Goal: Task Accomplishment & Management: Manage account settings

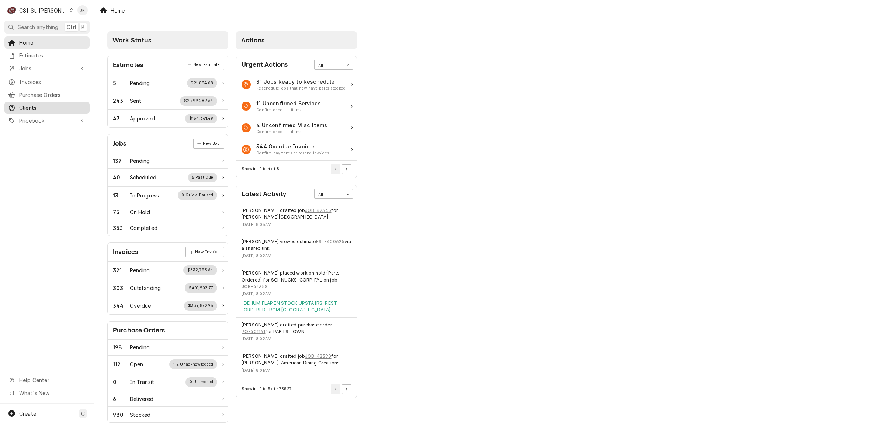
click at [17, 78] on div "Invoices" at bounding box center [47, 82] width 78 height 8
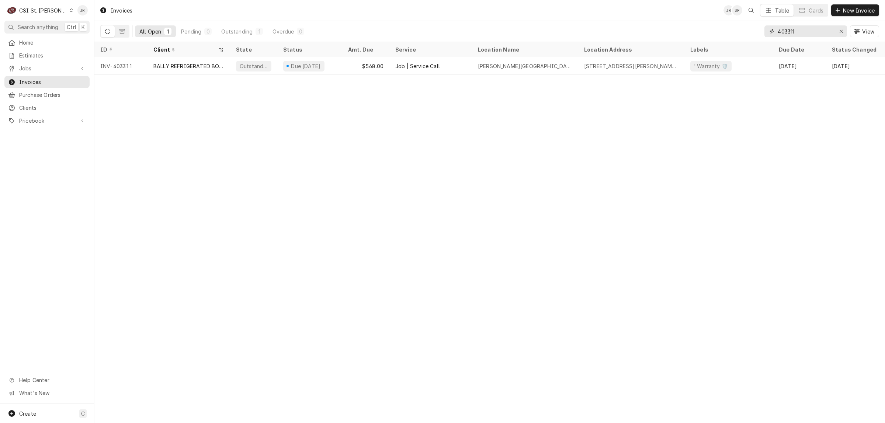
click at [798, 34] on input "403311" at bounding box center [805, 31] width 55 height 12
paste input "273"
type input "403273"
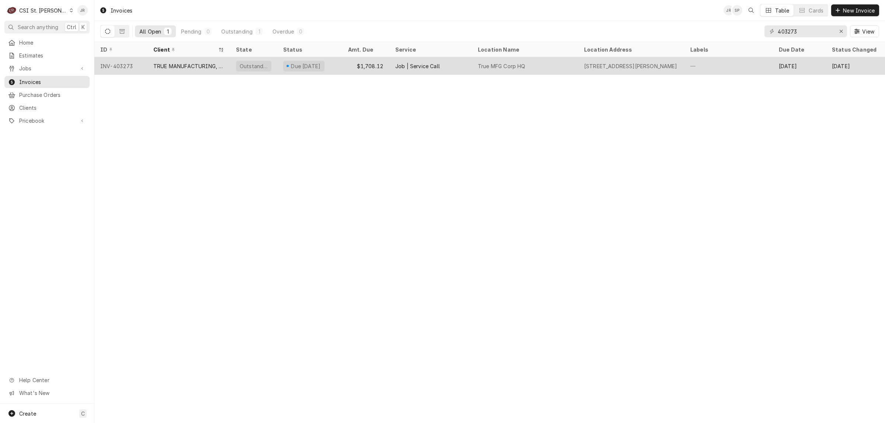
click at [181, 64] on div "TRUE MANUFACTURING, INC." at bounding box center [188, 66] width 71 height 8
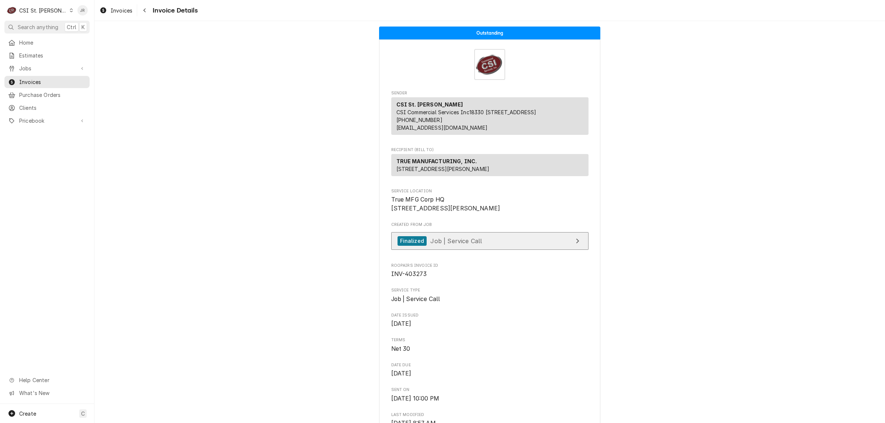
click at [511, 250] on link "Finalized Job | Service Call" at bounding box center [489, 241] width 197 height 18
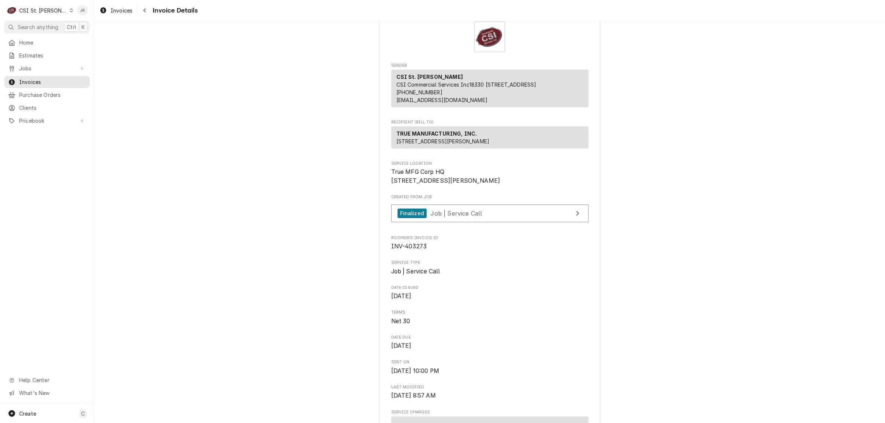
scroll to position [23, 0]
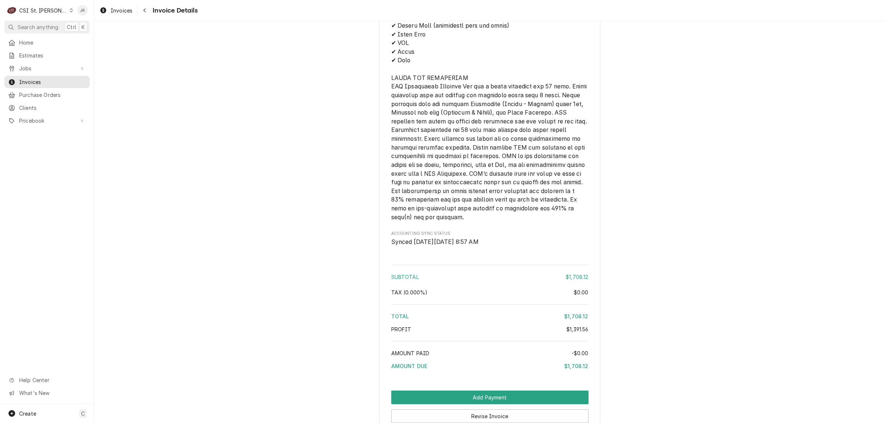
scroll to position [1498, 0]
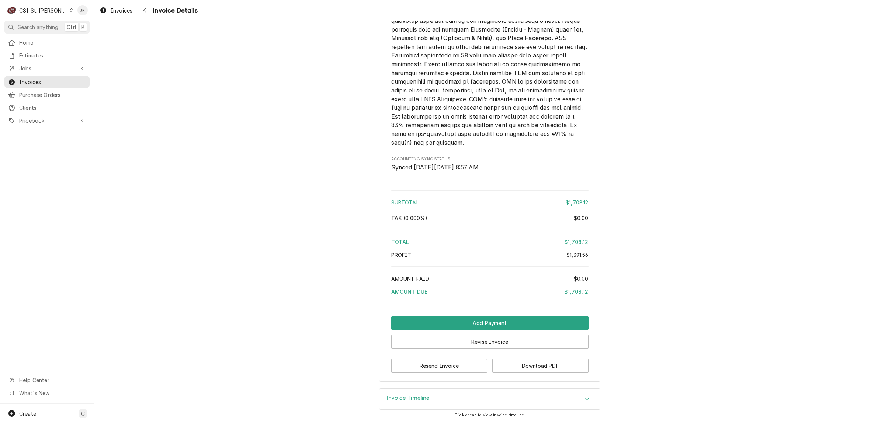
drag, startPoint x: 412, startPoint y: 397, endPoint x: 417, endPoint y: 396, distance: 5.5
click at [412, 397] on h3 "Invoice Timeline" at bounding box center [408, 398] width 43 height 7
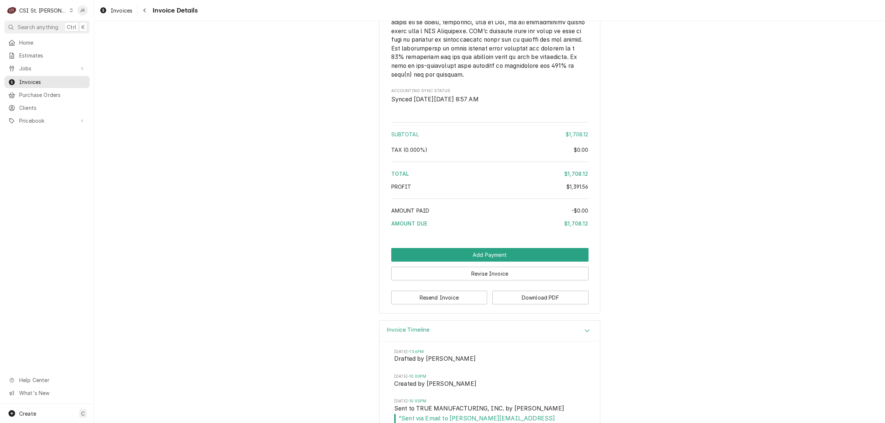
scroll to position [1630, 0]
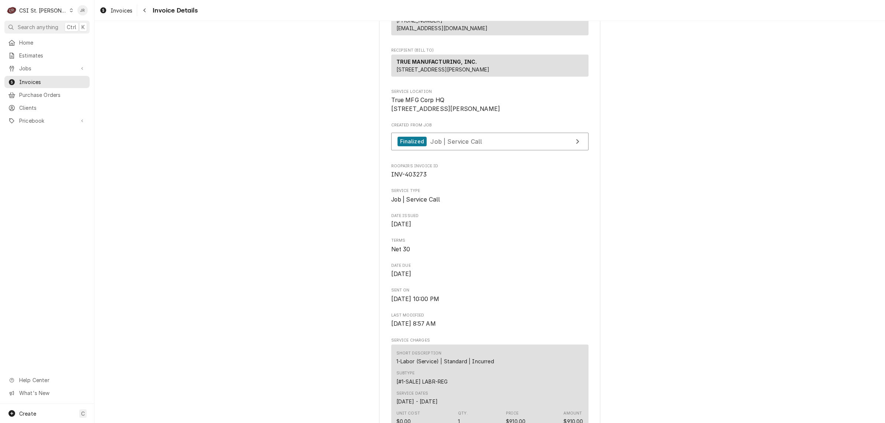
scroll to position [0, 0]
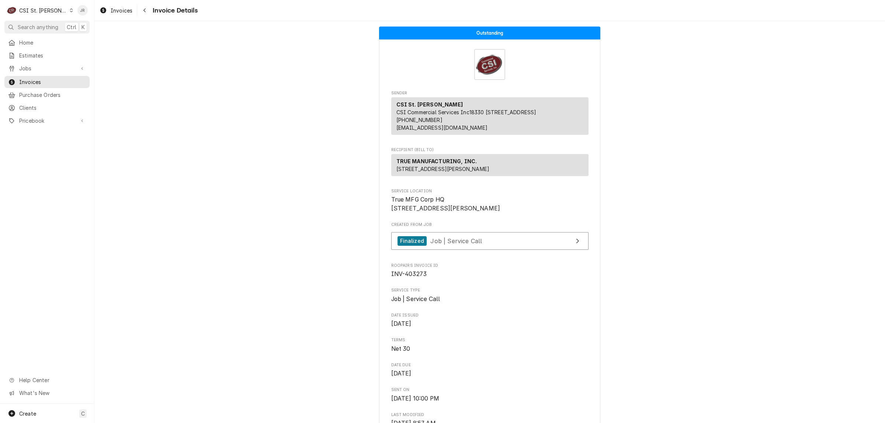
click at [409, 278] on span "INV-403273" at bounding box center [409, 274] width 36 height 7
click at [408, 278] on span "INV-403273" at bounding box center [409, 274] width 36 height 7
copy span "403273"
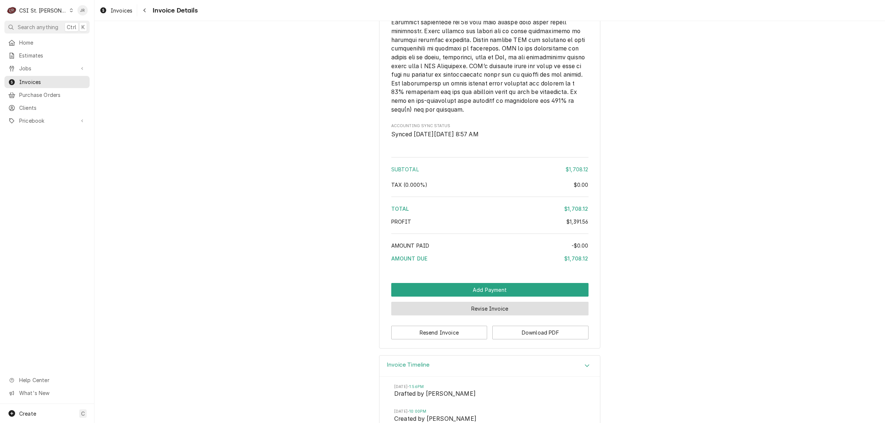
scroll to position [1630, 0]
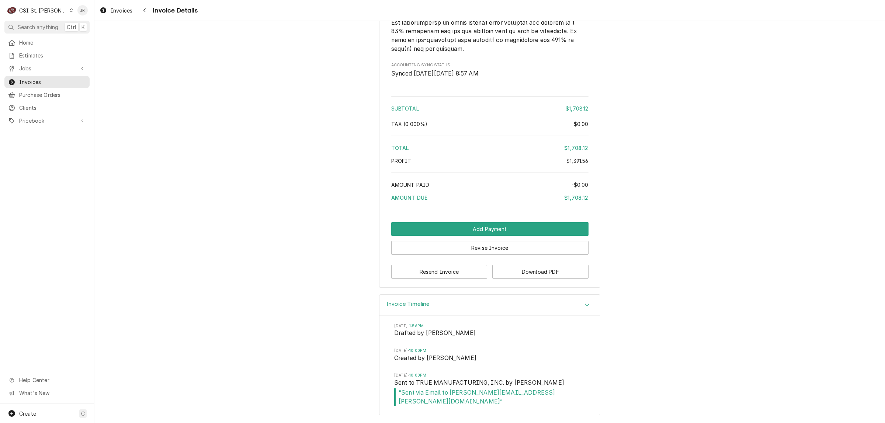
click at [41, 11] on div "CSI St. Louis" at bounding box center [43, 11] width 48 height 8
click at [76, 11] on div "CSI [US_STATE][GEOGRAPHIC_DATA]" at bounding box center [113, 15] width 97 height 8
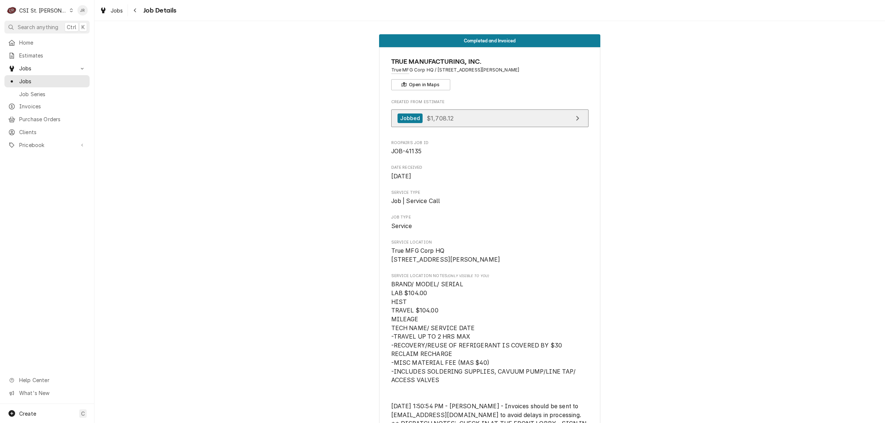
click at [482, 116] on link "Jobbed $1,708.12" at bounding box center [489, 119] width 197 height 18
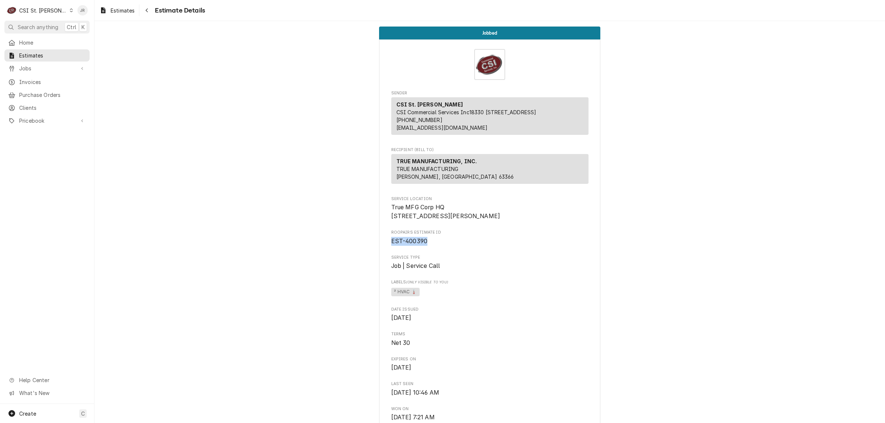
drag, startPoint x: 424, startPoint y: 255, endPoint x: 398, endPoint y: 260, distance: 26.8
copy span "EST-400390"
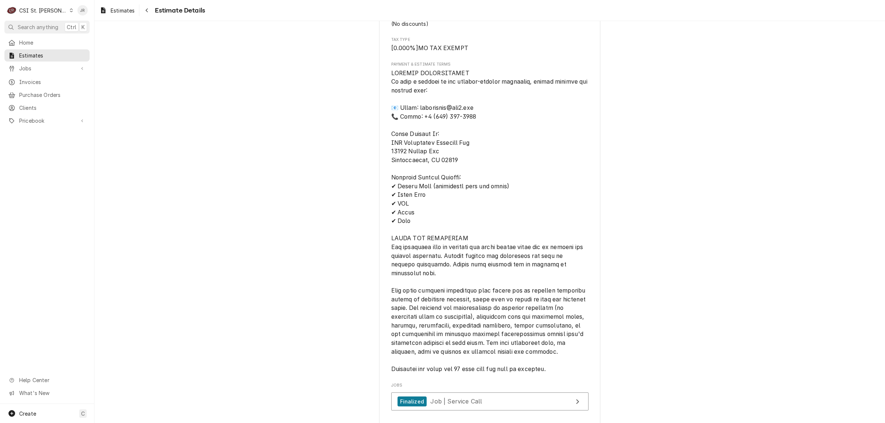
scroll to position [1705, 0]
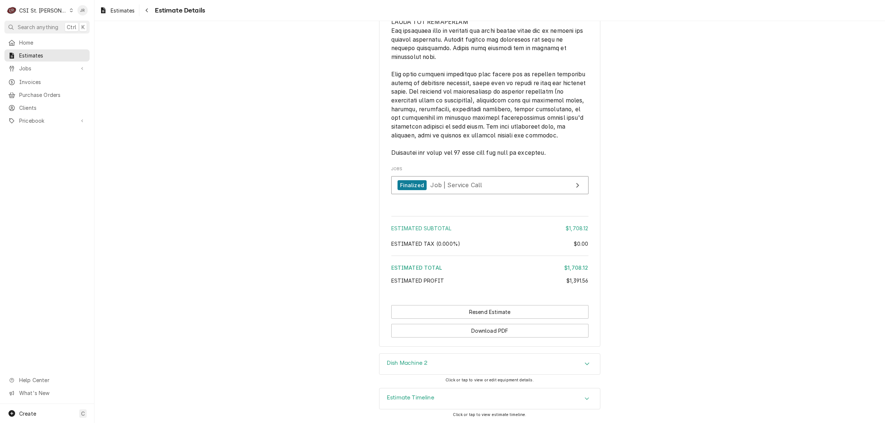
click at [406, 397] on h3 "Estimate Timeline" at bounding box center [411, 397] width 48 height 7
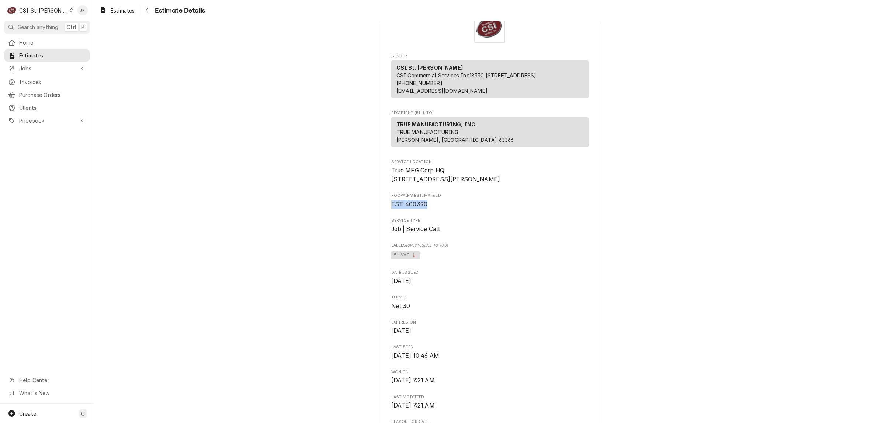
scroll to position [0, 0]
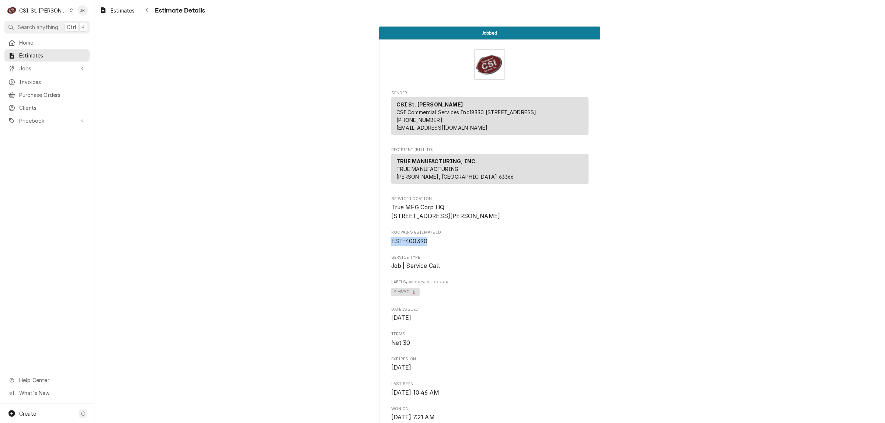
copy span "EST-400390"
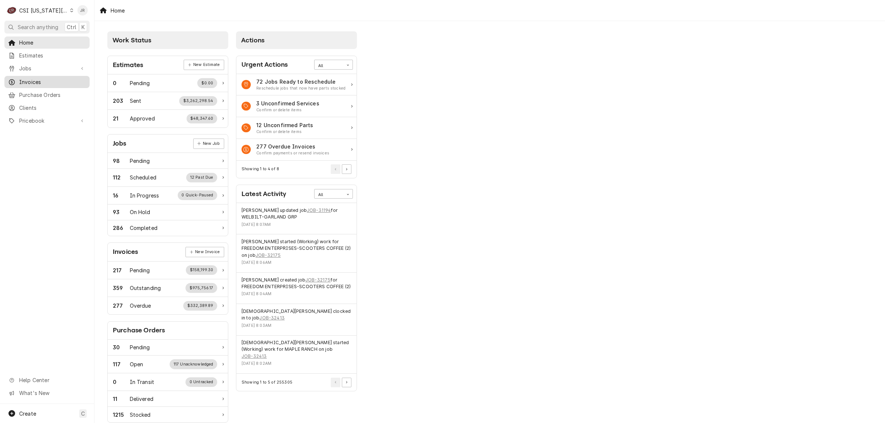
click at [48, 79] on span "Invoices" at bounding box center [52, 82] width 67 height 8
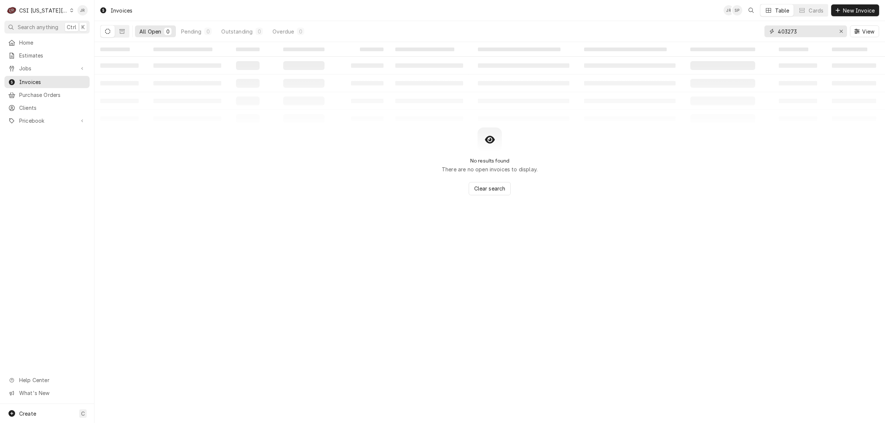
click at [799, 34] on input "403273" at bounding box center [805, 31] width 55 height 12
paste input "302546"
type input "302546"
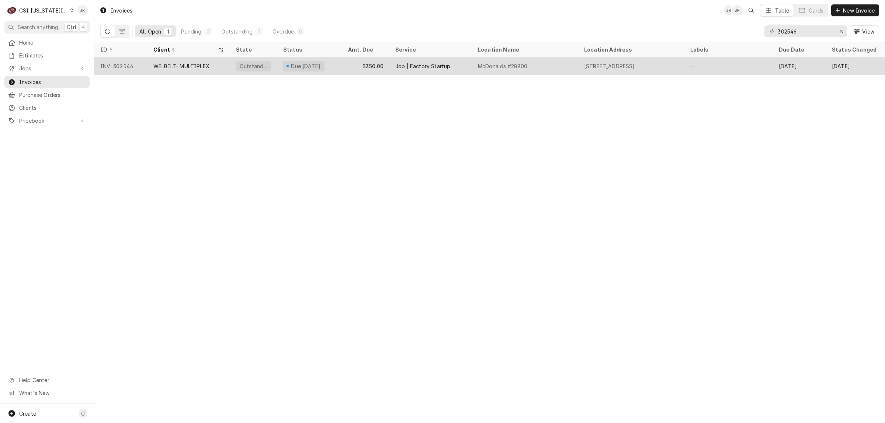
click at [283, 66] on div "Due [DATE]" at bounding box center [303, 66] width 41 height 11
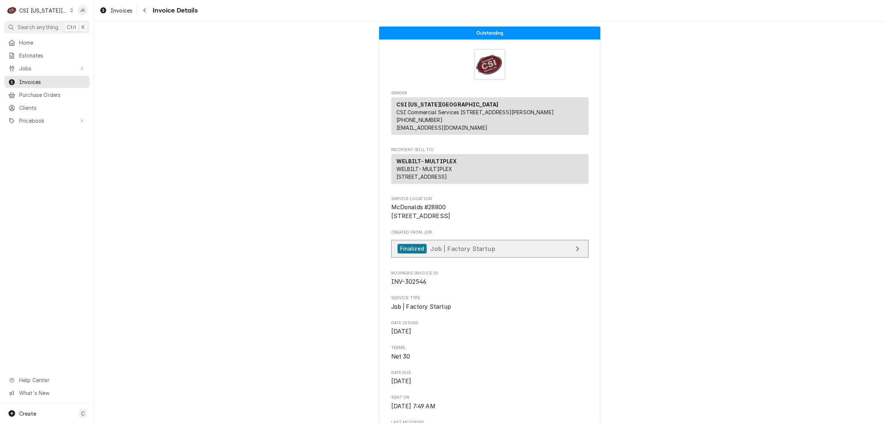
click at [542, 258] on link "Finalized Job | Factory Startup" at bounding box center [489, 249] width 197 height 18
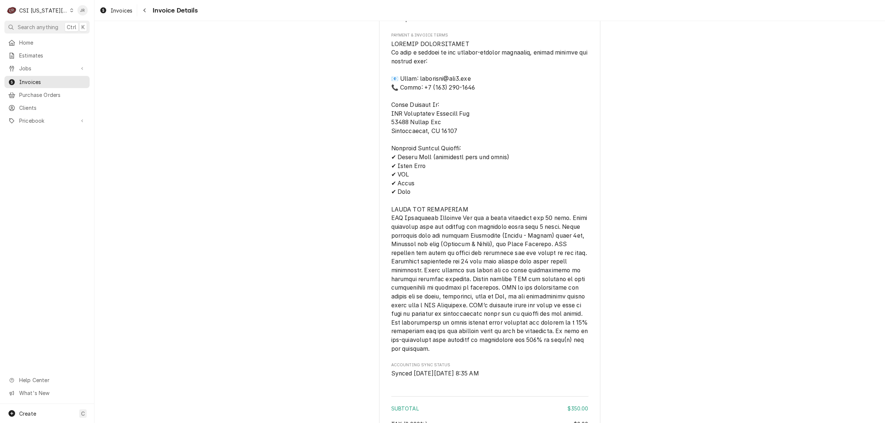
scroll to position [974, 0]
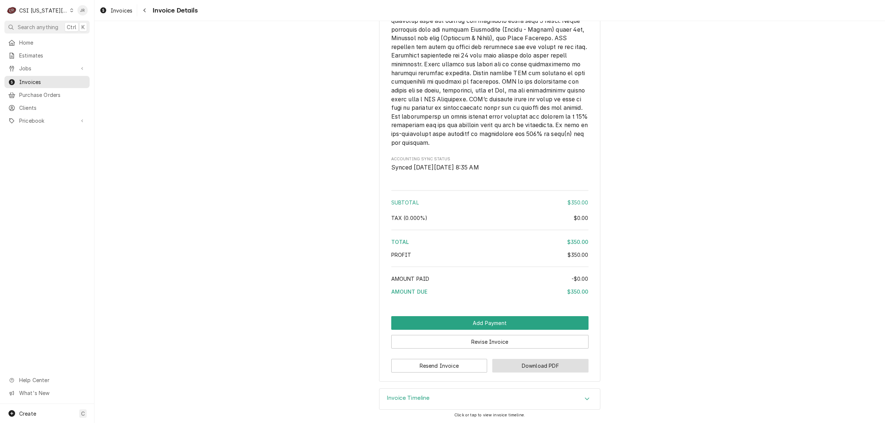
click at [524, 362] on button "Download PDF" at bounding box center [540, 366] width 96 height 14
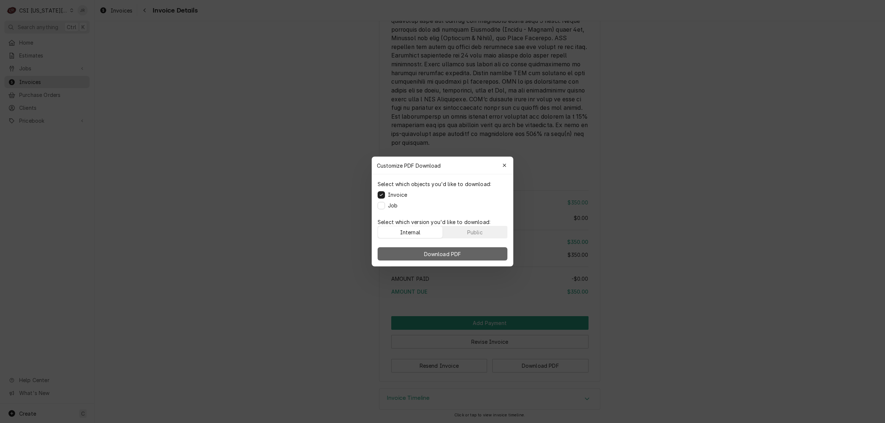
click at [438, 255] on span "Download PDF" at bounding box center [443, 254] width 40 height 8
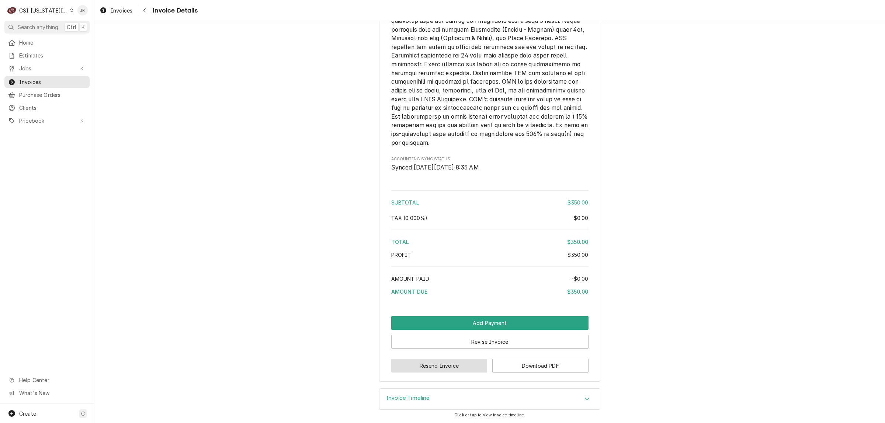
drag, startPoint x: 439, startPoint y: 365, endPoint x: 642, endPoint y: 334, distance: 204.9
click at [476, 339] on button "Revise Invoice" at bounding box center [489, 342] width 197 height 14
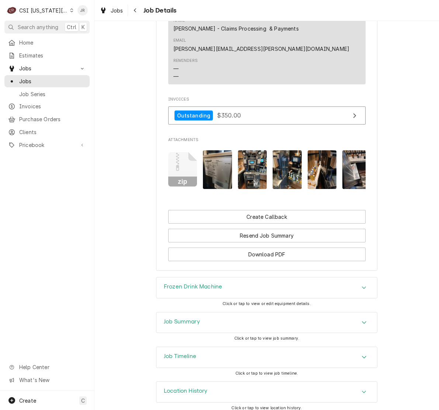
scroll to position [1223, 0]
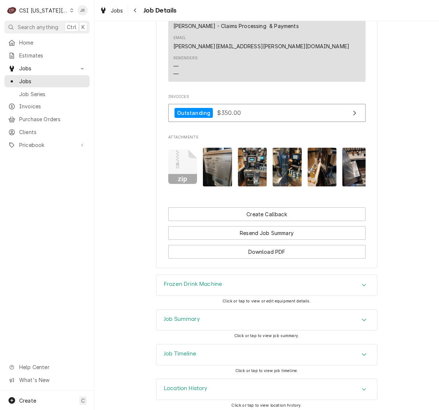
click at [188, 355] on div "Job Timeline" at bounding box center [180, 355] width 32 height 9
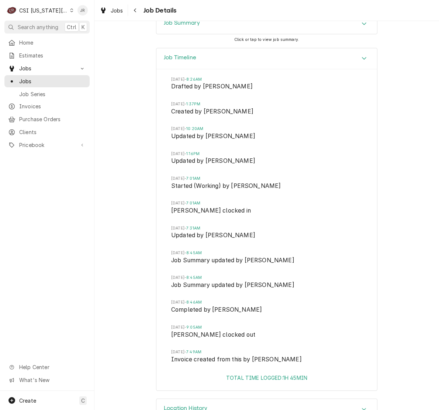
scroll to position [1540, 0]
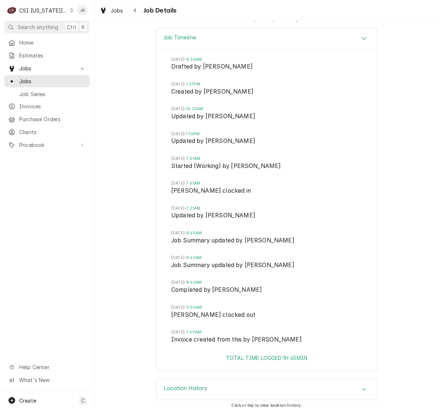
drag, startPoint x: 210, startPoint y: 384, endPoint x: 254, endPoint y: 304, distance: 90.7
click at [209, 382] on div "Location History" at bounding box center [266, 389] width 220 height 21
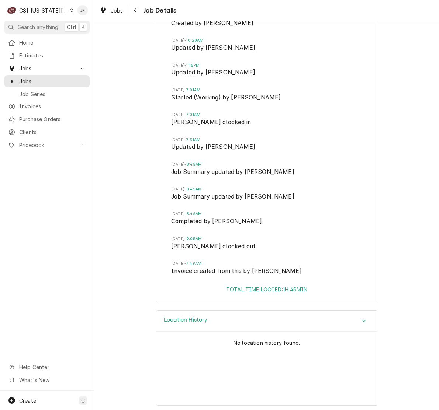
scroll to position [1286, 0]
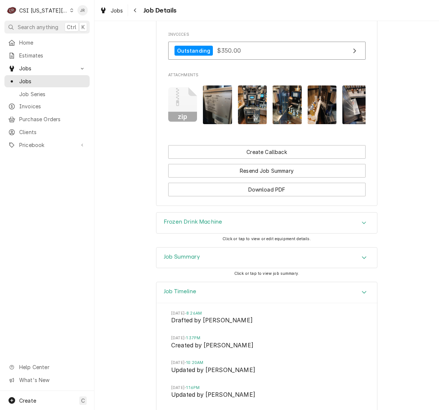
click at [206, 262] on div "Job Summary" at bounding box center [266, 258] width 220 height 21
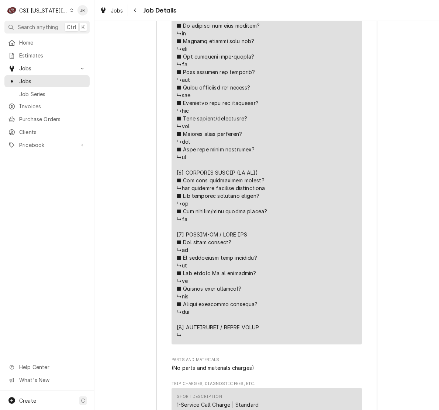
scroll to position [1839, 0]
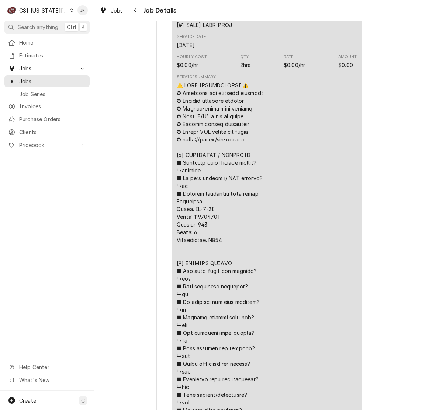
click at [133, 121] on div "Job Summary Roopairs Job ID JOB-31708 Multiplex PO ID CA311801 Service Type Job…" at bounding box center [266, 378] width 344 height 1369
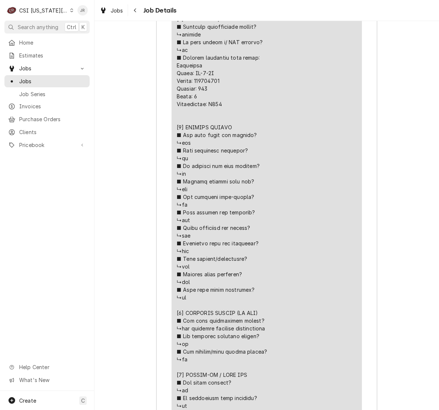
scroll to position [1977, 0]
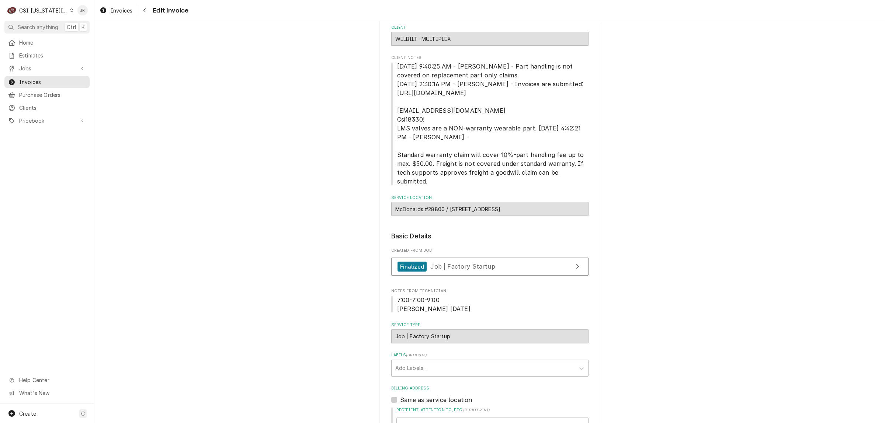
scroll to position [138, 0]
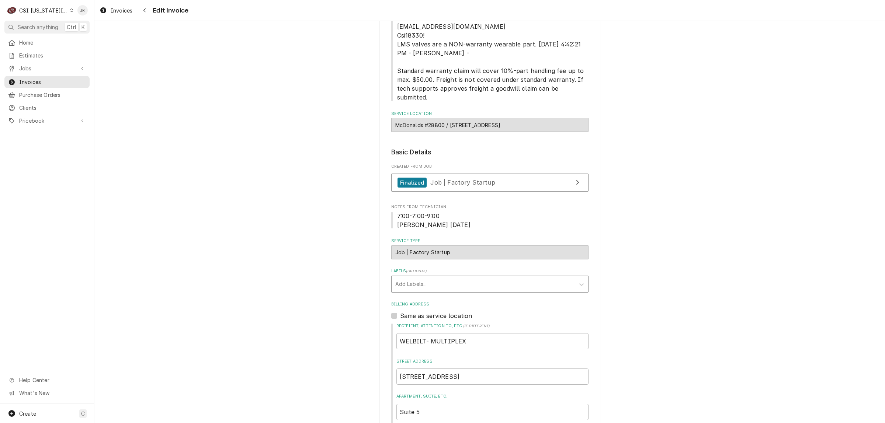
click at [513, 268] on div "Labels ( optional ) Add Labels..." at bounding box center [489, 280] width 197 height 24
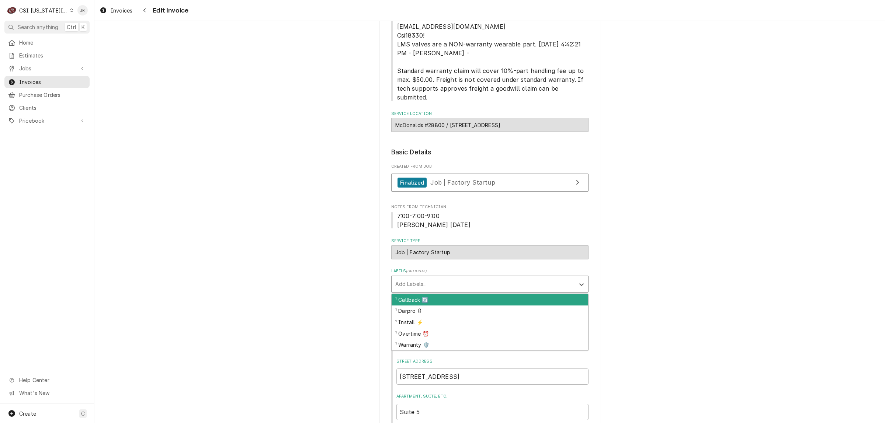
drag, startPoint x: 497, startPoint y: 271, endPoint x: 478, endPoint y: 299, distance: 33.7
click at [497, 278] on div "Labels" at bounding box center [483, 284] width 176 height 13
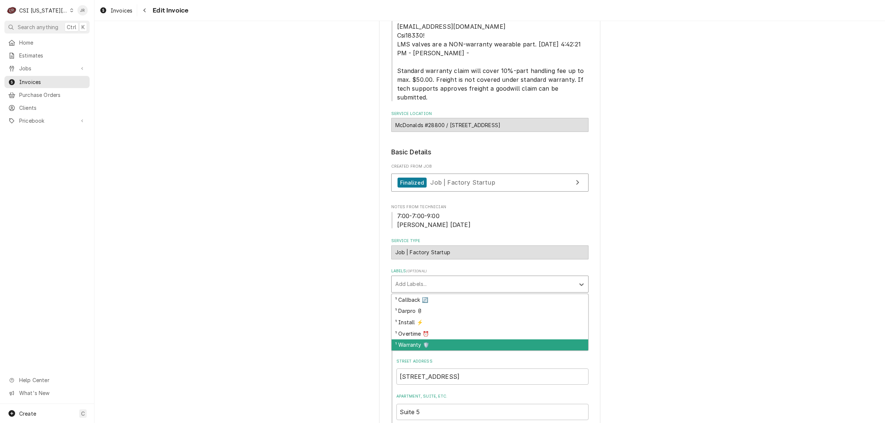
click at [442, 340] on div "¹ Warranty 🛡️" at bounding box center [490, 345] width 197 height 11
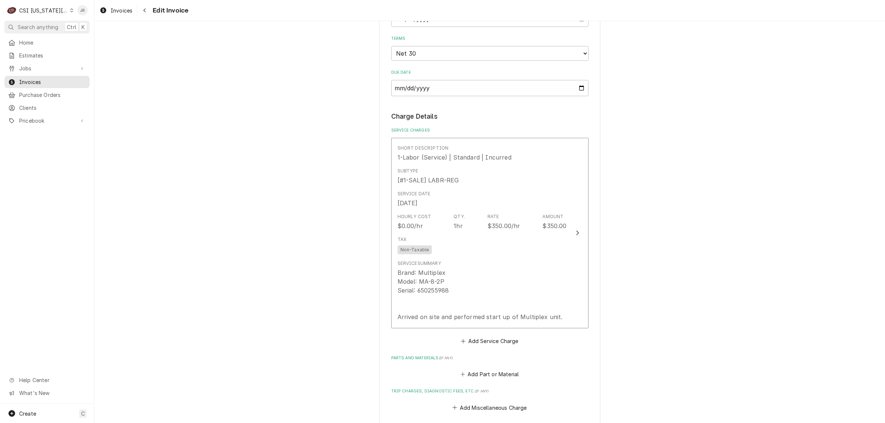
scroll to position [645, 0]
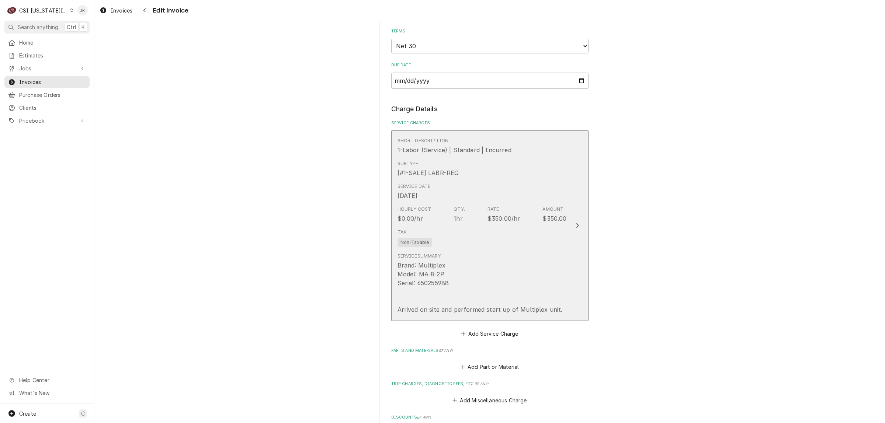
drag, startPoint x: 596, startPoint y: 250, endPoint x: 577, endPoint y: 245, distance: 19.3
click at [590, 249] on div "Please provide the following information to create your invoice: Client Details…" at bounding box center [489, 45] width 221 height 1311
click at [501, 214] on div "$350.00/hr" at bounding box center [503, 218] width 33 height 9
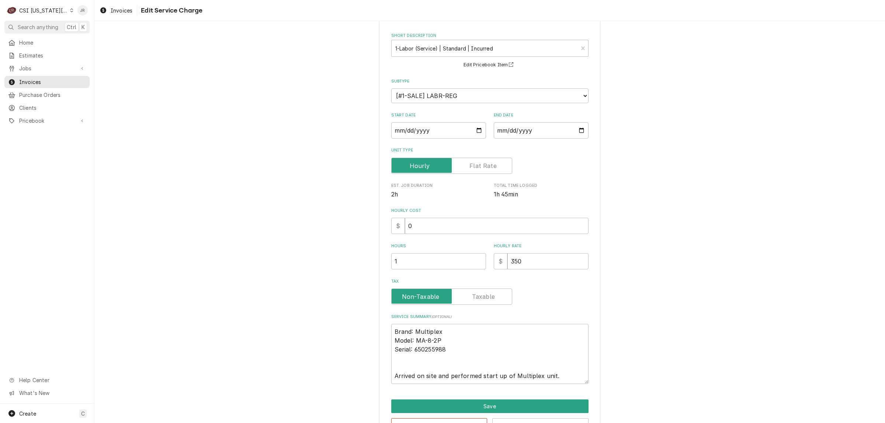
scroll to position [54, 0]
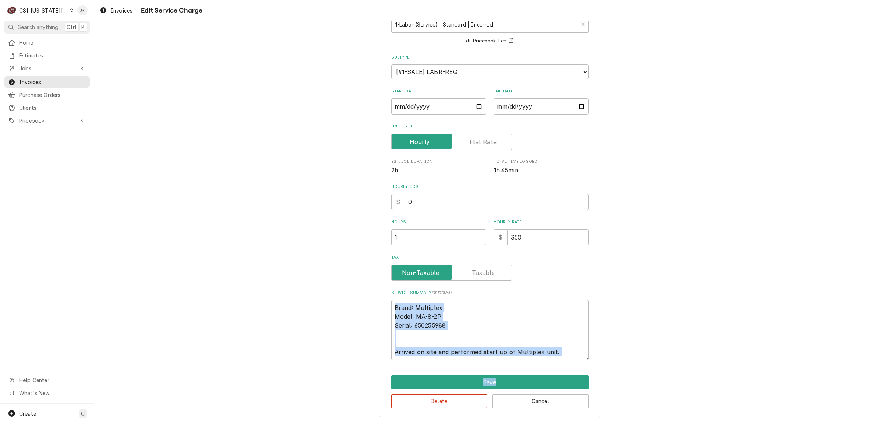
drag, startPoint x: 560, startPoint y: 369, endPoint x: 533, endPoint y: 350, distance: 33.0
click at [530, 351] on div "Use the fields below to edit this service charge Short Description 1-Labor (Ser…" at bounding box center [489, 200] width 221 height 436
drag, startPoint x: 560, startPoint y: 352, endPoint x: 372, endPoint y: 298, distance: 195.0
click at [294, 277] on div "Use the fields below to edit this service charge Short Description 1-Labor (Ser…" at bounding box center [489, 199] width 790 height 449
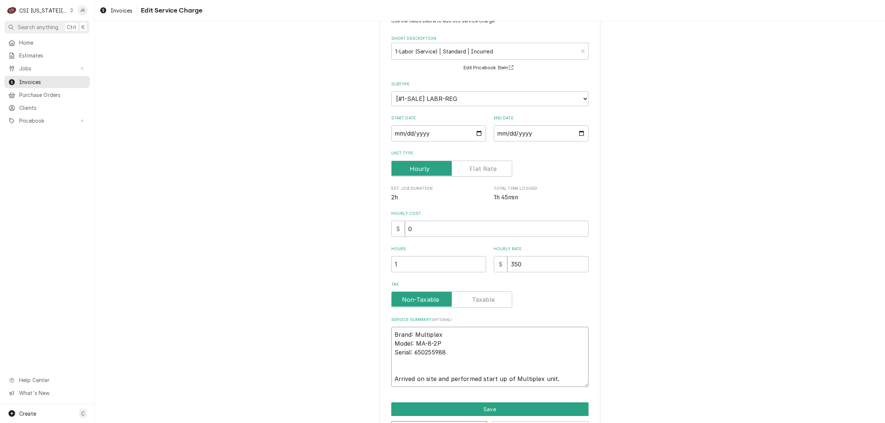
scroll to position [0, 0]
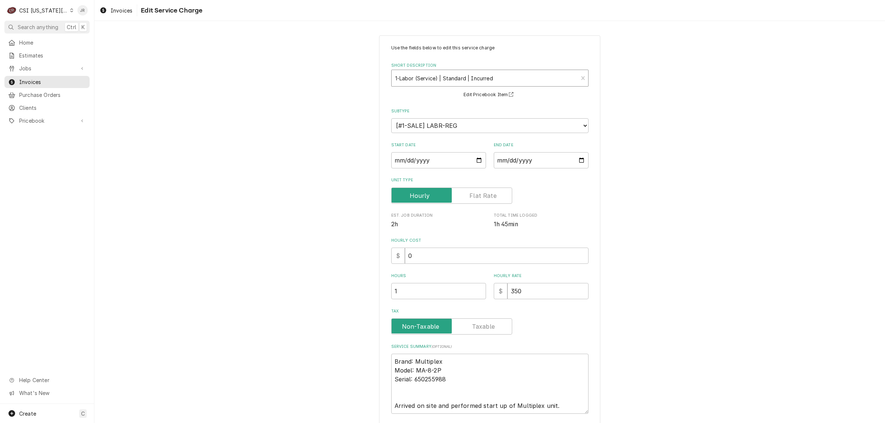
type textarea "x"
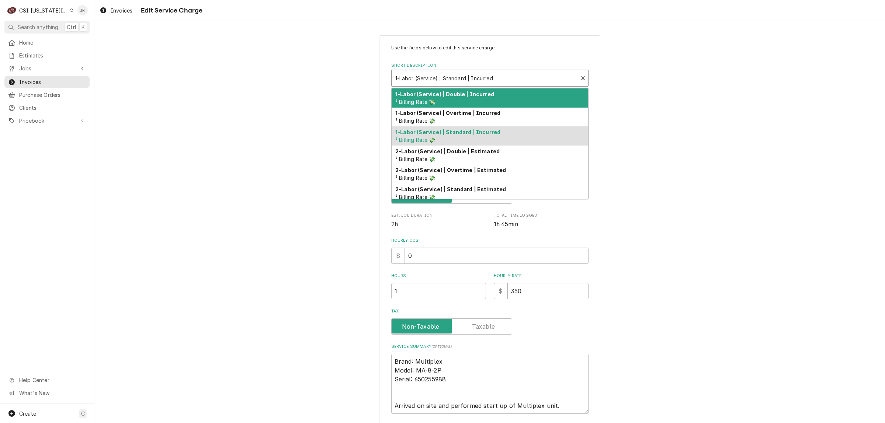
click at [456, 74] on div "Short Description" at bounding box center [484, 78] width 179 height 13
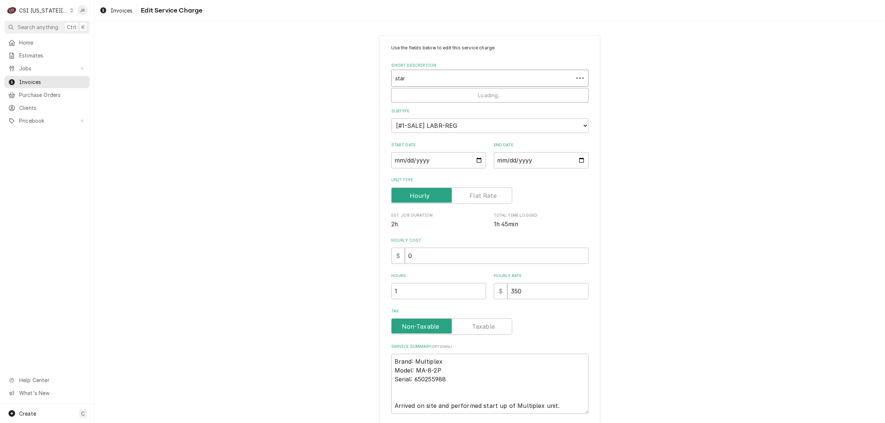
type input "start"
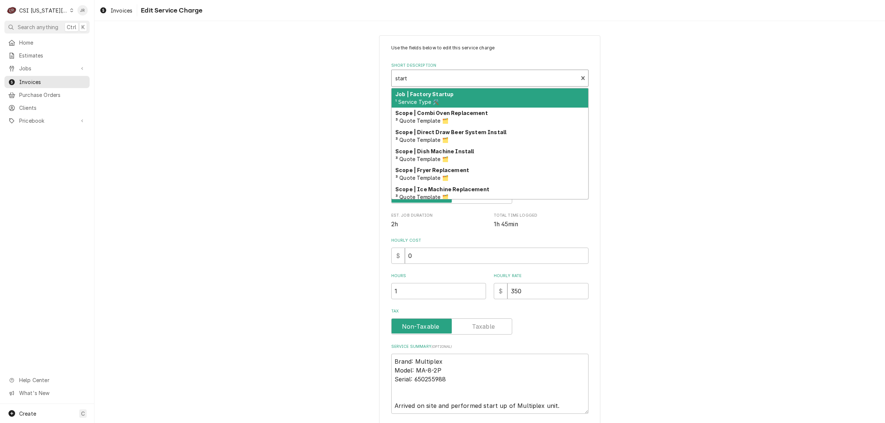
click at [452, 100] on div "Job | Factory Startup ¹ Service Type 🛠️" at bounding box center [490, 97] width 197 height 19
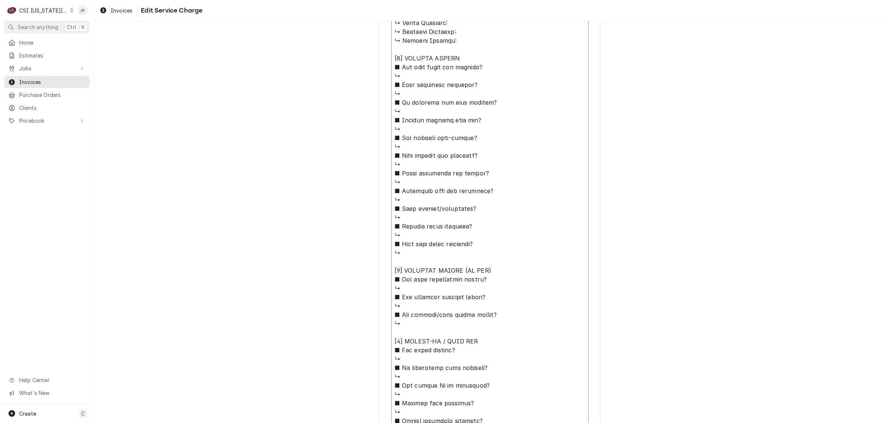
scroll to position [560, 0]
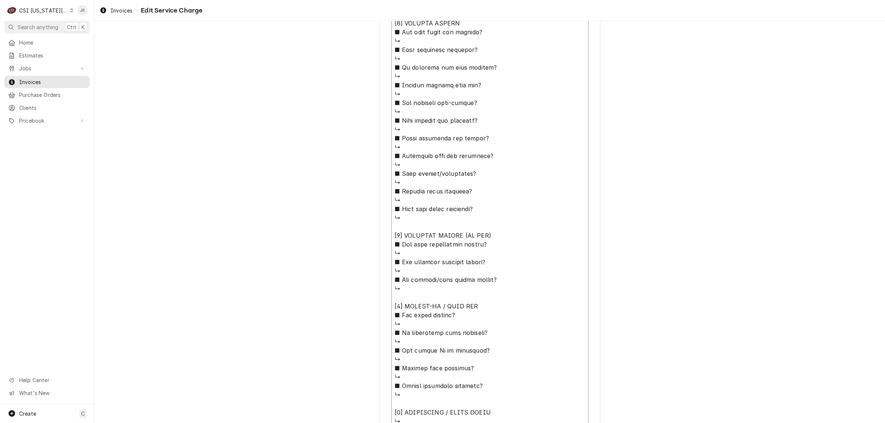
type textarea "x"
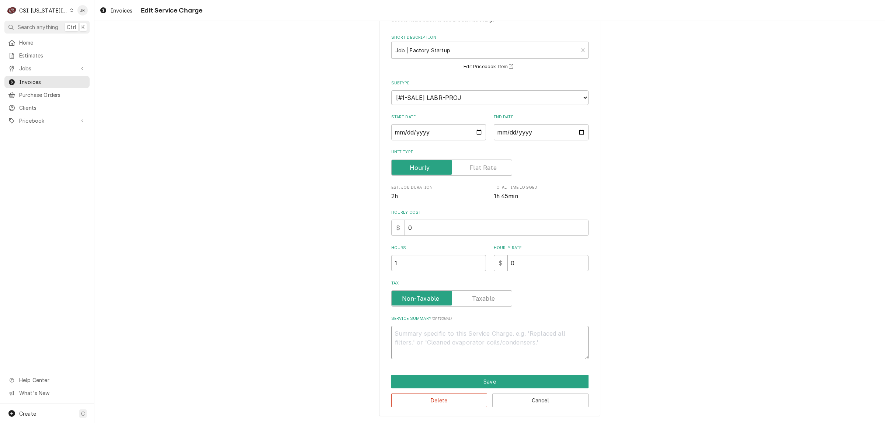
scroll to position [0, 0]
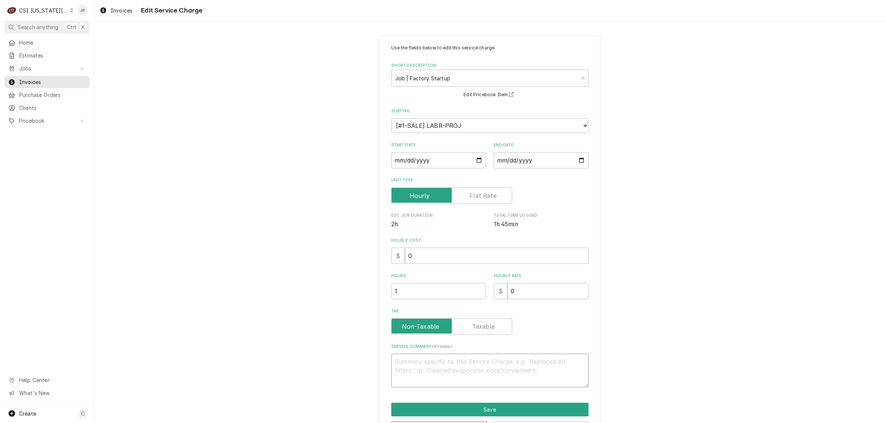
paste textarea "Brand: Multiplex Model: MA-8-2P Serial: 650255988 Arrived on site and performed…"
type textarea "x"
type textarea "Brand: Multiplex Model: MA-8-2P Serial: 650255988 Arrived on site and performed…"
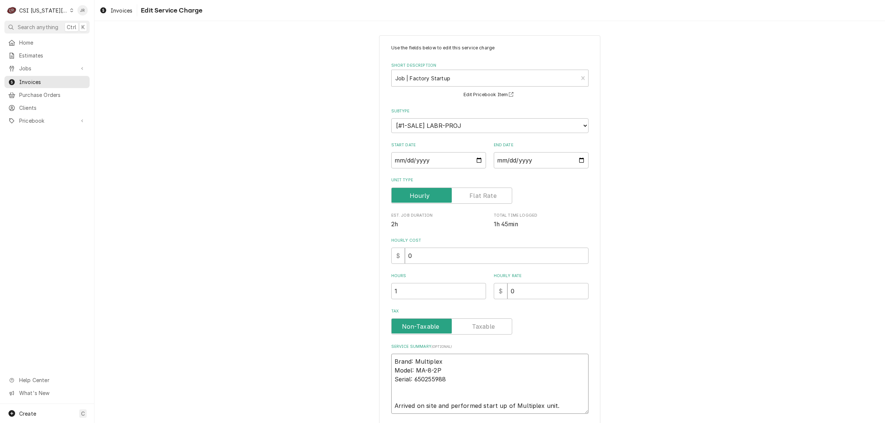
click at [406, 357] on textarea "Brand: Multiplex Model: MA-8-2P Serial: 650255988 Arrived on site and performed…" at bounding box center [489, 384] width 197 height 60
type textarea "x"
type textarea "Bran: Multiplex Model: MA-8-2P Serial: 650255988 Arrived on site and performed …"
type textarea "x"
type textarea "Bran Multiplex Model: MA-8-2P Serial: 650255988 Arrived on site and performed s…"
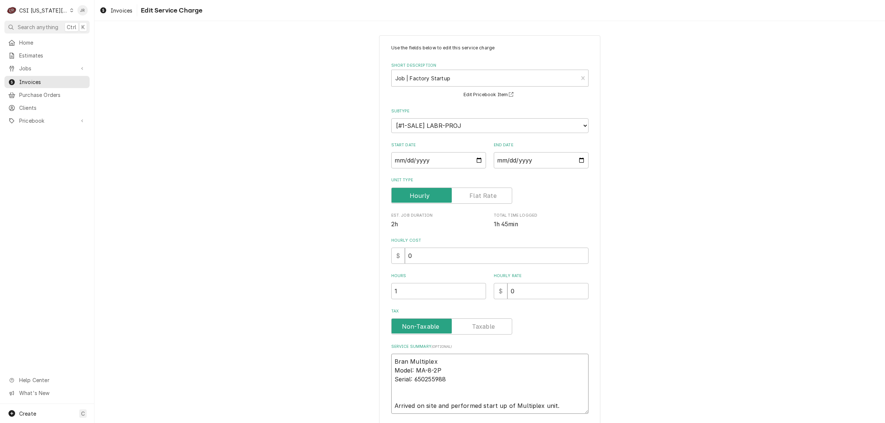
type textarea "x"
type textarea "ran Multiplex Model: MA-8-2P Serial: 650255988 Arrived on site and performed st…"
type textarea "x"
type textarea "an Multiplex Model: MA-8-2P Serial: 650255988 Arrived on site and performed sta…"
type textarea "x"
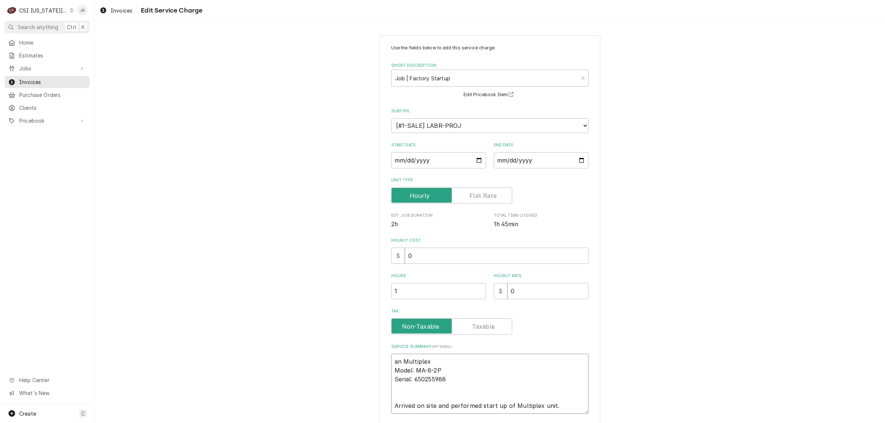
type textarea "n Multiplex Model: MA-8-2P Serial: 650255988 Arrived on site and performed star…"
type textarea "x"
type textarea "Multiplex Model: MA-8-2P Serial: 650255988 Arrived on site and performed start …"
type textarea "x"
type textarea "Multiplex Model: MA-8-2P Serial: 650255988 Arrived on site and performed start …"
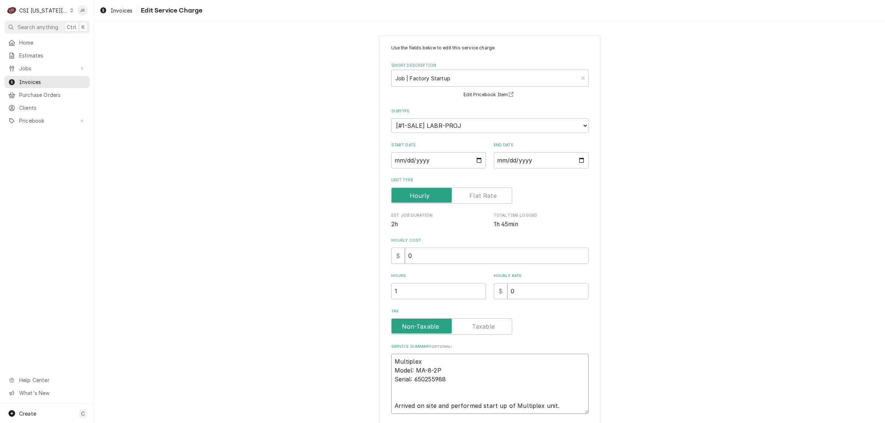
type textarea "x"
type textarea "Multiplex Model: MA-8-2P Serial: 650255988 Arrived on site and performed start …"
type textarea "x"
type textarea "Multiplex / Model: MA-8-2P Serial: 650255988 Arrived on site and performed star…"
type textarea "x"
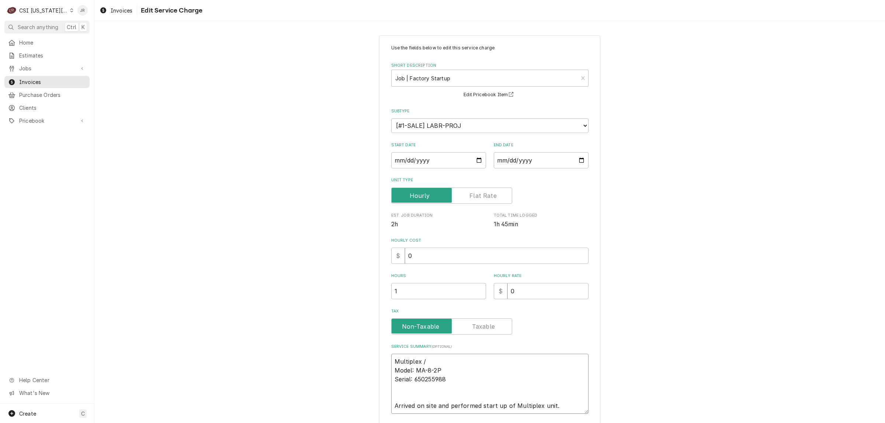
type textarea "Multiplex / Model: MA-8-2P Serial: 650255988 Arrived on site and performed star…"
type textarea "x"
type textarea "Multiplex / Model: MA-8-2P Serial: 650255988 Arrived on site and performed star…"
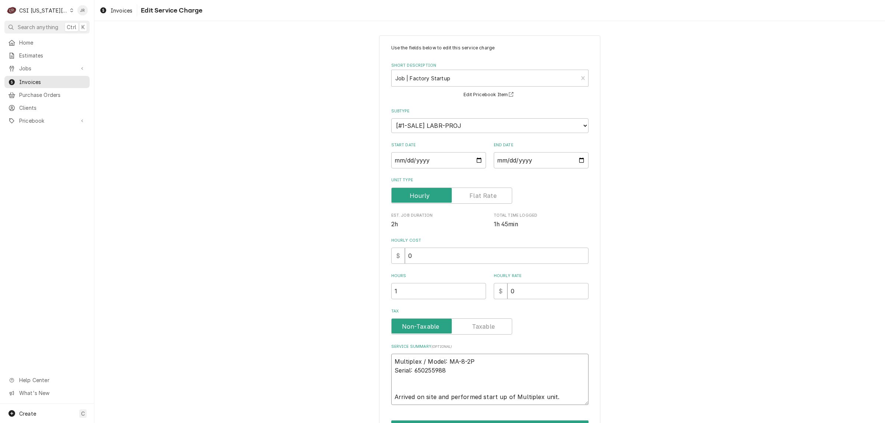
type textarea "x"
type textarea "Multiplex / Model: MA-8-2P Serial: 650255988 Arrived on site and performed star…"
type textarea "x"
type textarea "Multiplex / Model: MA-8-2P / Serial: 650255988 Arrived on site and performed st…"
type textarea "x"
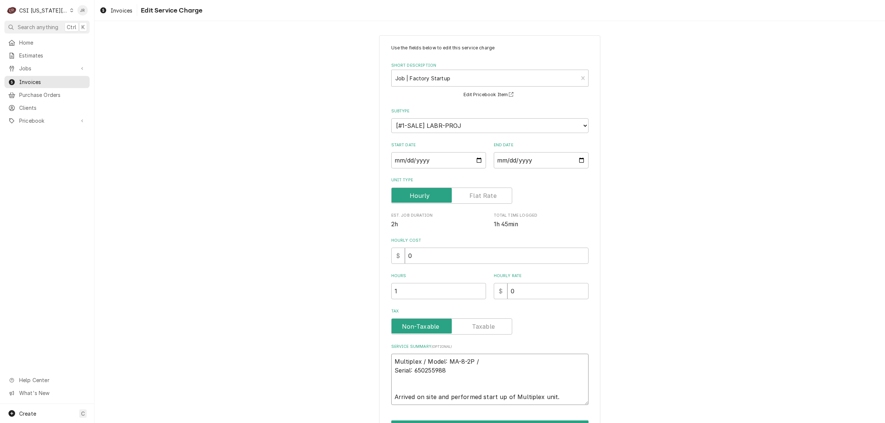
type textarea "Multiplex / Model: MA-8-2P / Serial: 650255988 Arrived on site and performed st…"
type textarea "x"
type textarea "Multiplex / Model: MA-8-2P / Serial: 650255988 Arrived on site and performed st…"
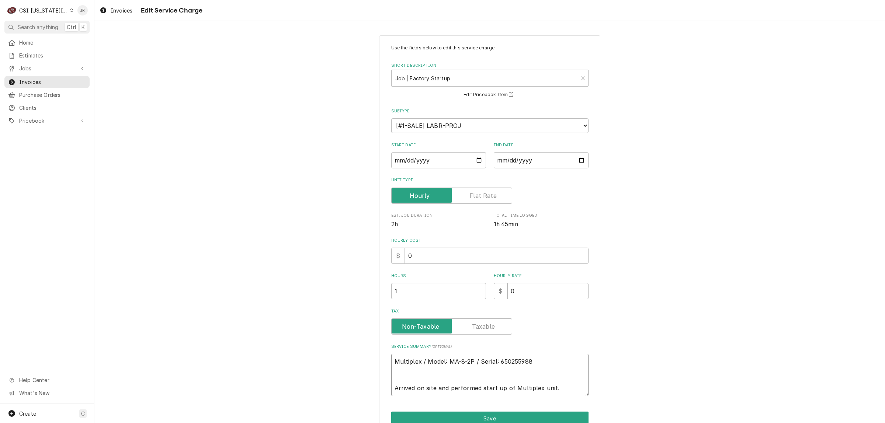
click at [565, 386] on textarea "Multiplex / Model: MA-8-2P / Serial: 650255988 Arrived on site and performed st…" at bounding box center [489, 375] width 197 height 42
type textarea "x"
type textarea "Multiplex / Model: MA-8-2P / Serial: 650255988 Arrived on site and performed st…"
type textarea "x"
type textarea "Multiplex / Model: MA-8-2P / Serial: 650255988 Arrived on site and performed st…"
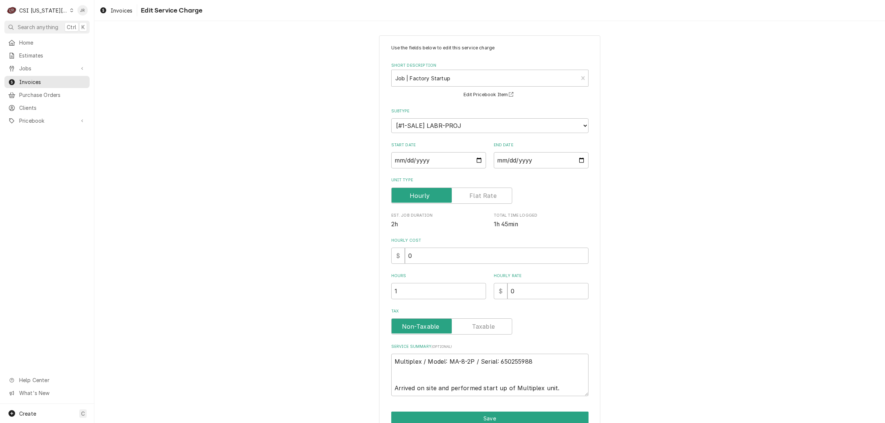
click at [491, 193] on label "Unit Type" at bounding box center [451, 196] width 121 height 16
click at [491, 193] on input "Unit Type" at bounding box center [451, 196] width 114 height 16
checkbox input "true"
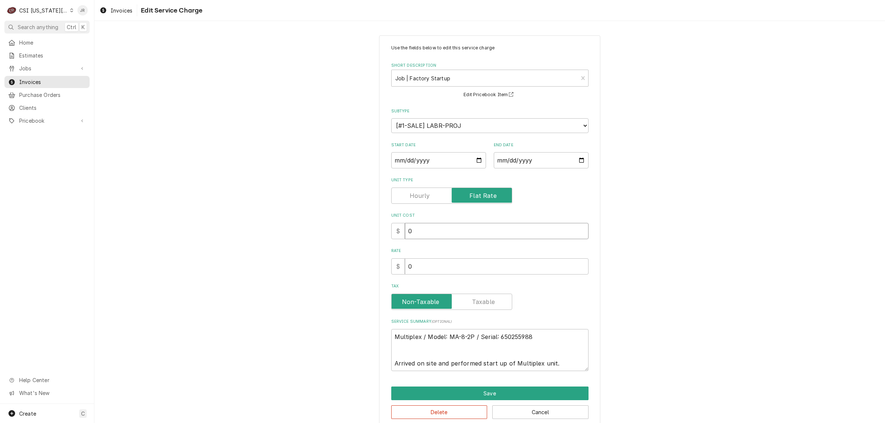
click at [416, 232] on input "0" at bounding box center [497, 231] width 184 height 16
drag, startPoint x: 420, startPoint y: 264, endPoint x: 353, endPoint y: 246, distance: 69.8
click at [353, 246] on div "Use the fields below to edit this service charge Short Description Job | Factor…" at bounding box center [489, 232] width 790 height 406
type textarea "x"
type input "3"
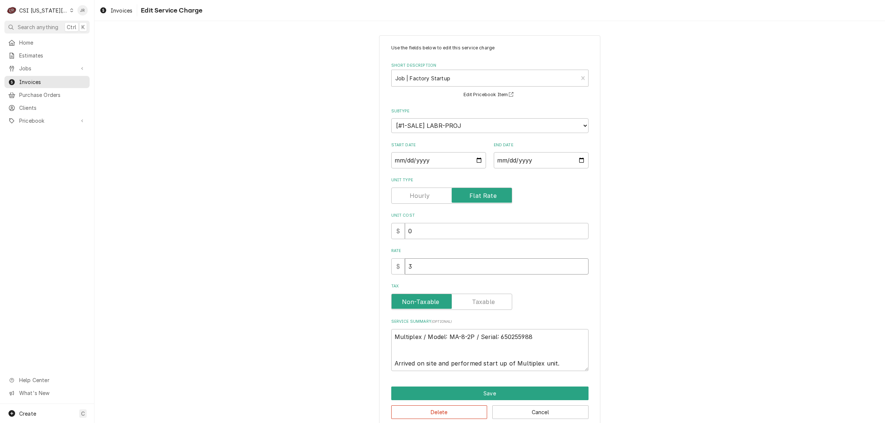
type textarea "x"
type input "35"
type textarea "x"
type input "350"
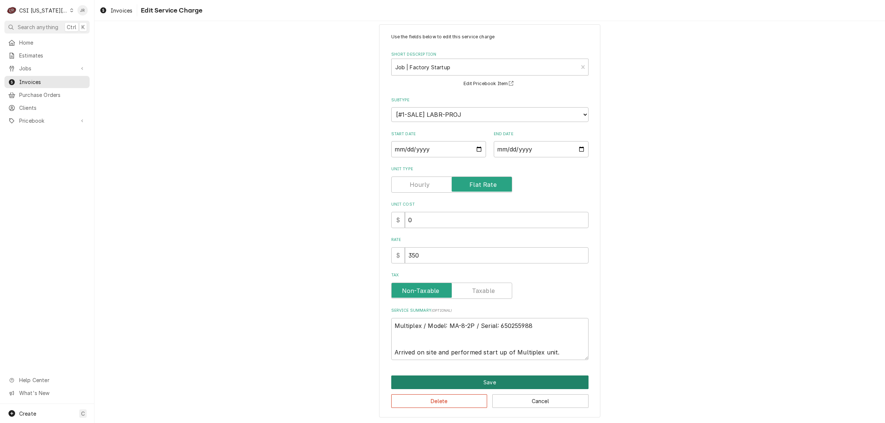
click at [501, 382] on button "Save" at bounding box center [489, 383] width 197 height 14
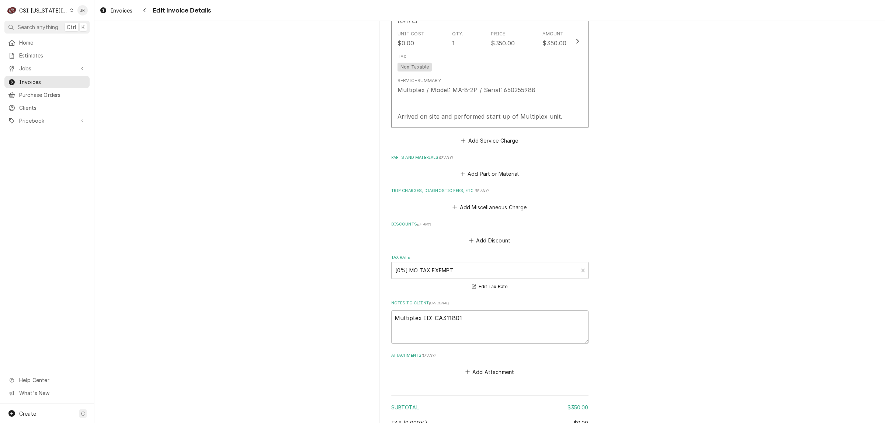
scroll to position [937, 0]
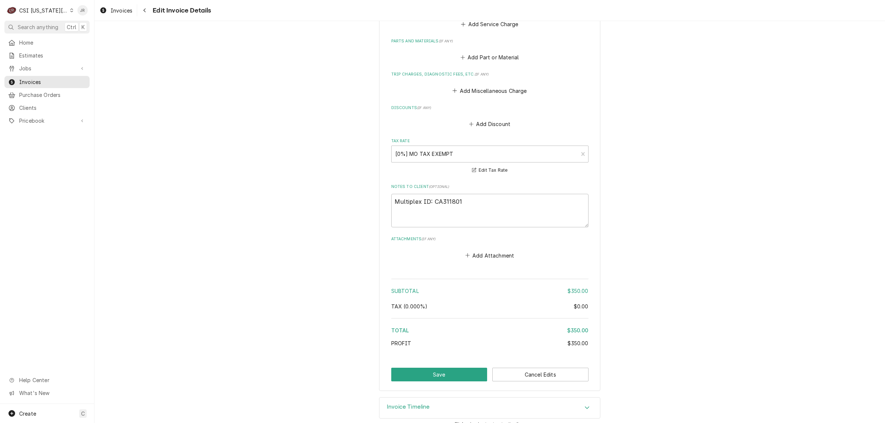
click at [422, 368] on button "Save" at bounding box center [439, 375] width 96 height 14
type textarea "x"
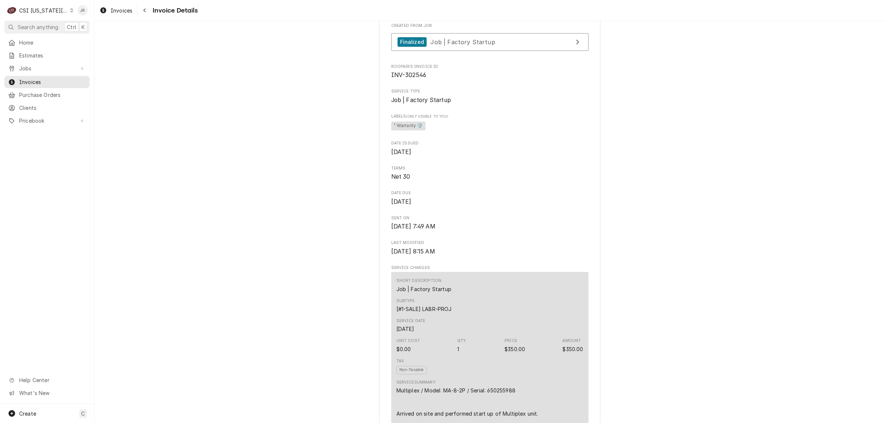
scroll to position [323, 0]
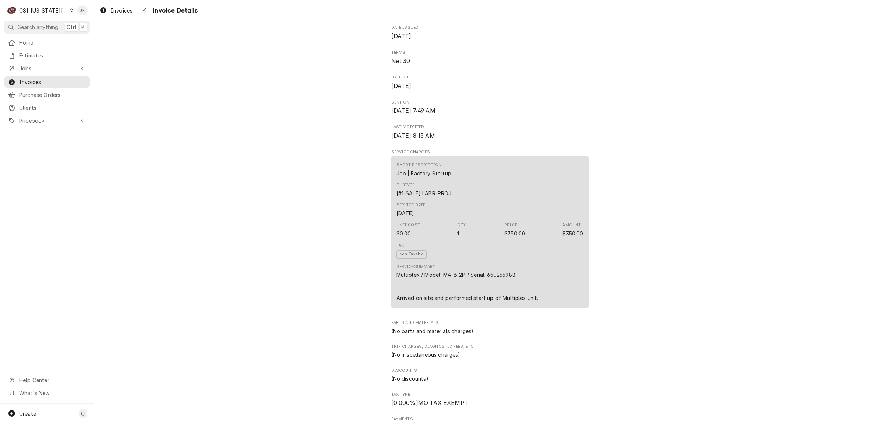
click at [823, 161] on div "Outstanding Sender CSI [US_STATE] City CSI Commercial Services Inc1021 [GEOGRAP…" at bounding box center [489, 362] width 790 height 1329
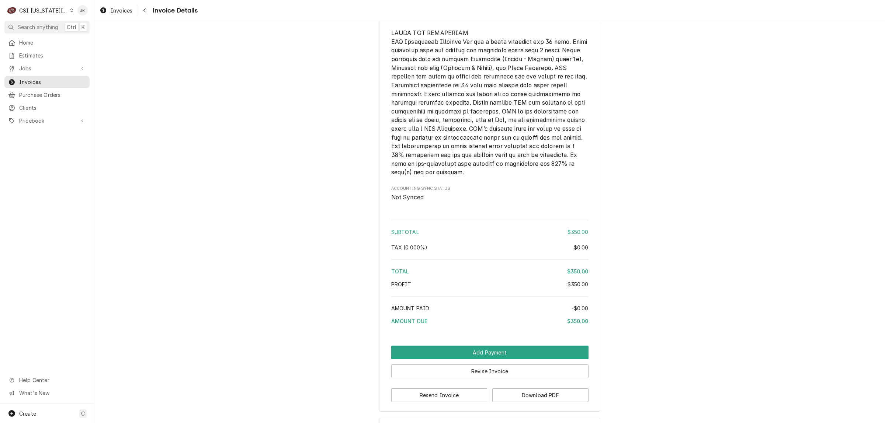
scroll to position [986, 0]
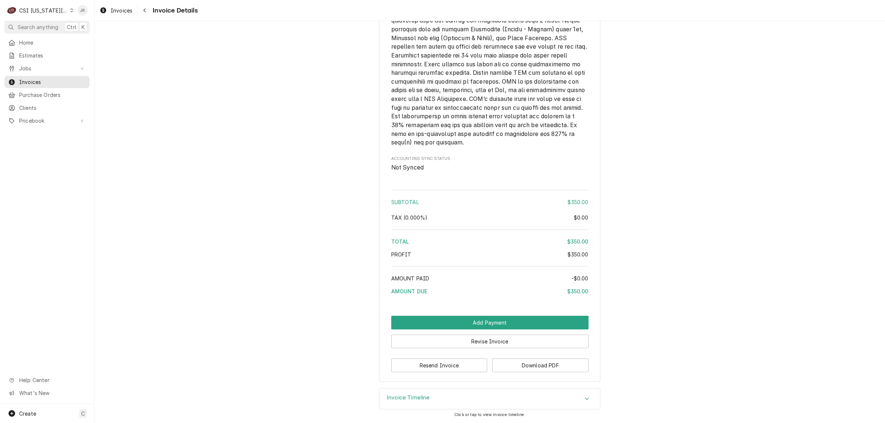
drag, startPoint x: 402, startPoint y: 403, endPoint x: 488, endPoint y: 353, distance: 99.1
click at [403, 404] on div "Invoice Timeline" at bounding box center [489, 399] width 220 height 21
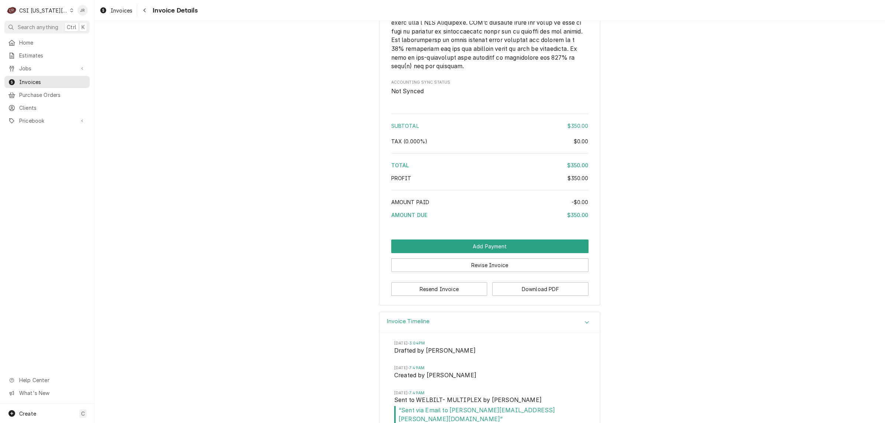
scroll to position [1096, 0]
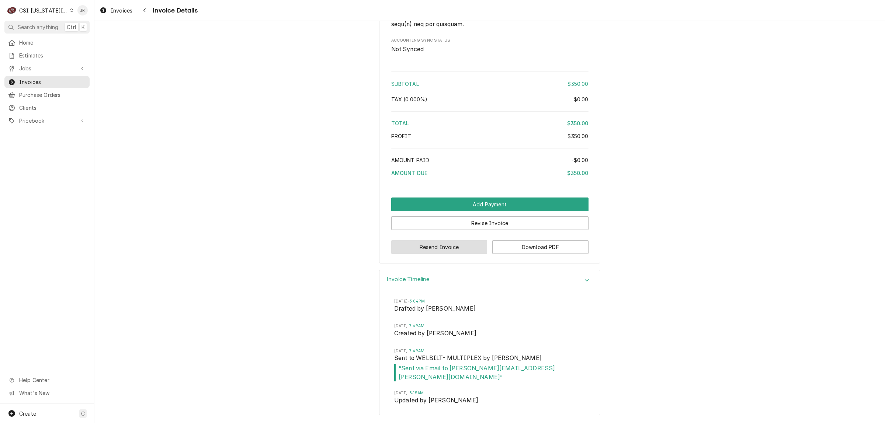
click at [457, 254] on button "Resend Invoice" at bounding box center [439, 247] width 96 height 14
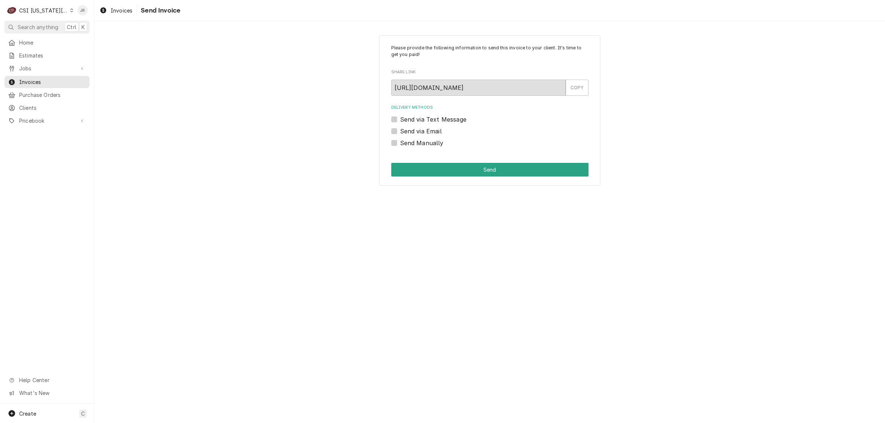
click at [400, 141] on label "Send Manually" at bounding box center [422, 143] width 44 height 9
click at [400, 141] on input "Send Manually" at bounding box center [498, 147] width 197 height 16
checkbox input "true"
click at [465, 174] on div "Please provide the following information to send this invoice to your client. I…" at bounding box center [489, 110] width 221 height 151
click at [465, 172] on button "Send" at bounding box center [489, 170] width 197 height 14
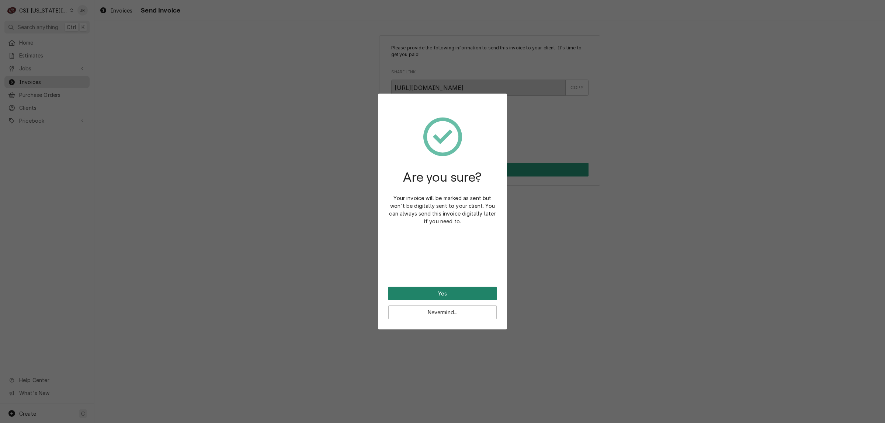
click at [443, 291] on button "Yes" at bounding box center [442, 294] width 108 height 14
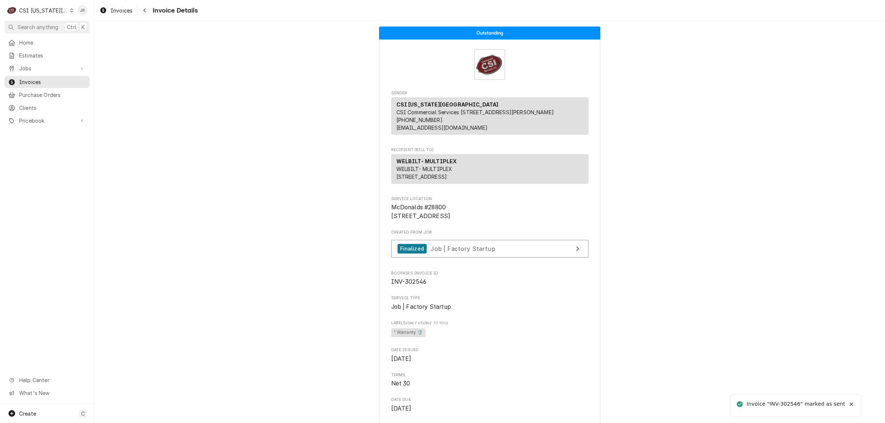
click at [784, 400] on div "Invoice "INV-302546" marked as sent" at bounding box center [796, 404] width 99 height 8
copy div "302546"
click at [32, 76] on link "Invoices" at bounding box center [46, 82] width 85 height 12
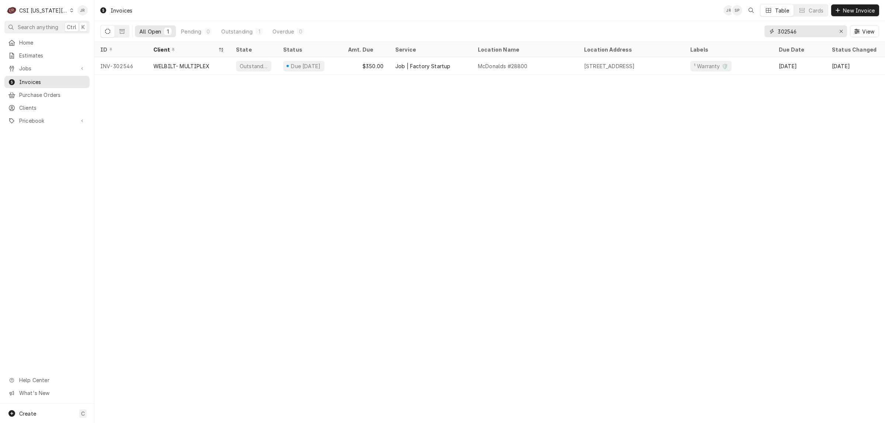
click at [785, 32] on input "302546" at bounding box center [805, 31] width 55 height 12
paste input "761"
type input "302761"
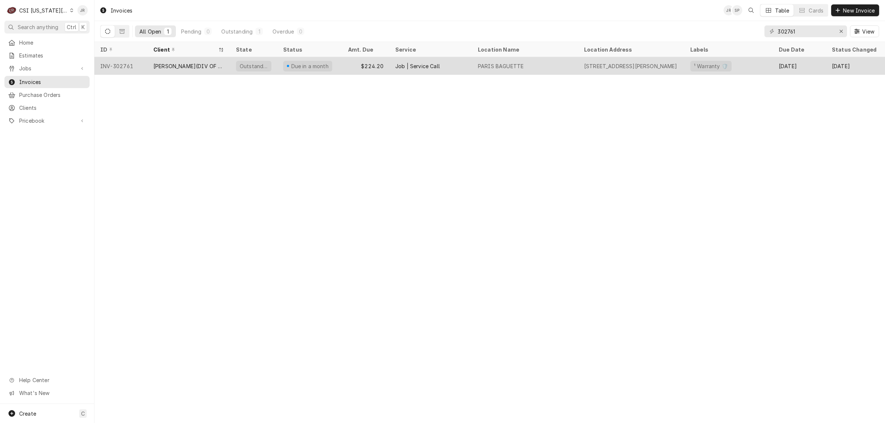
click at [224, 59] on div "[PERSON_NAME](DIV OF CHAMPION)" at bounding box center [188, 66] width 83 height 18
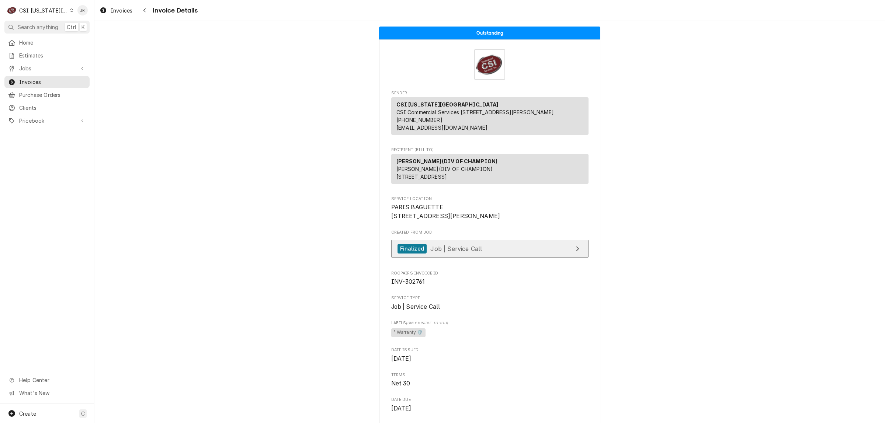
click at [518, 258] on link "Finalized Job | Service Call" at bounding box center [489, 249] width 197 height 18
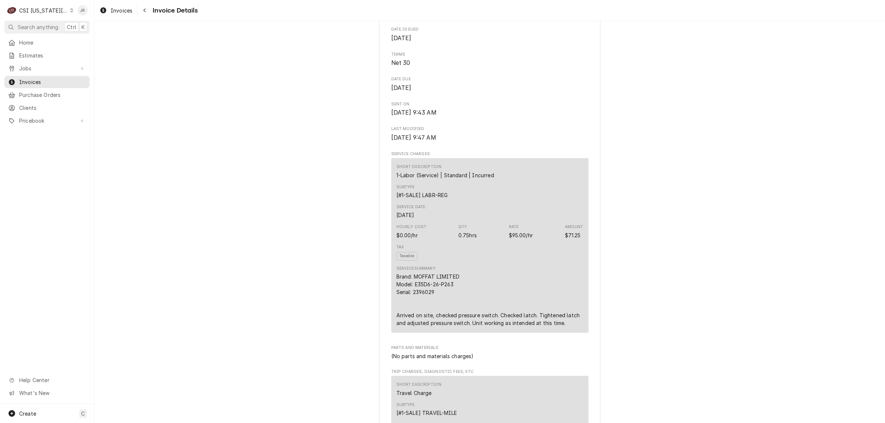
scroll to position [323, 0]
click at [427, 311] on div "Brand: MOFFAT LIMITED Model: E35D6-26-P263 Serial: 2396029 Arrived on site, che…" at bounding box center [489, 298] width 187 height 54
copy div "2396029"
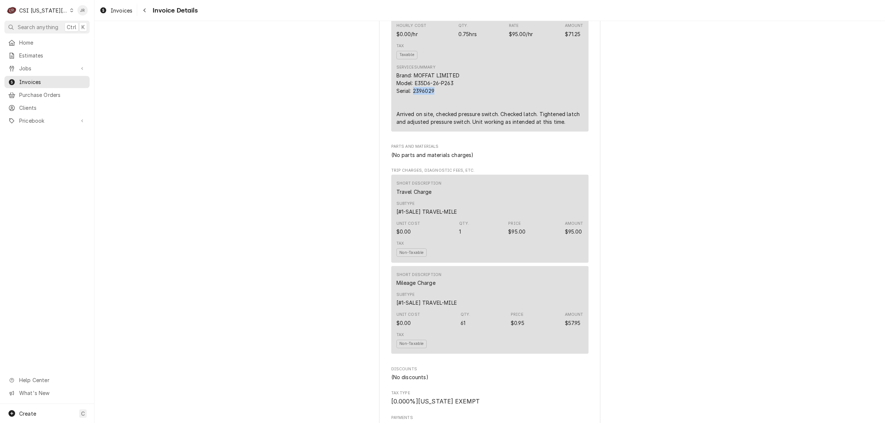
scroll to position [553, 0]
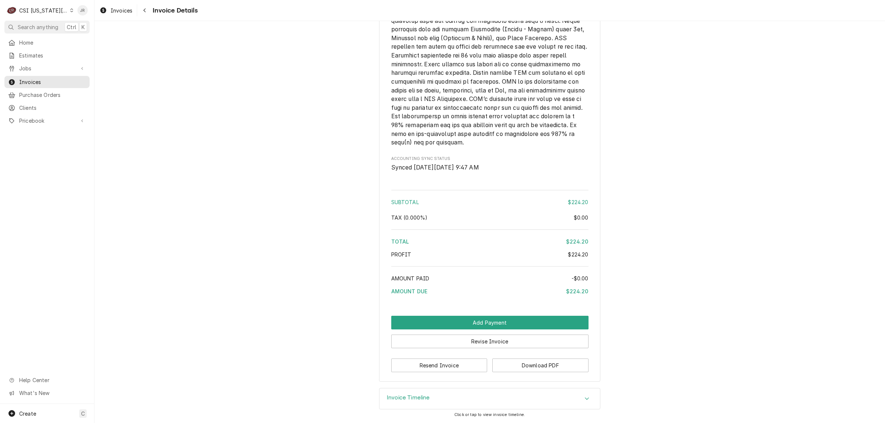
click at [410, 400] on h3 "Invoice Timeline" at bounding box center [408, 397] width 43 height 7
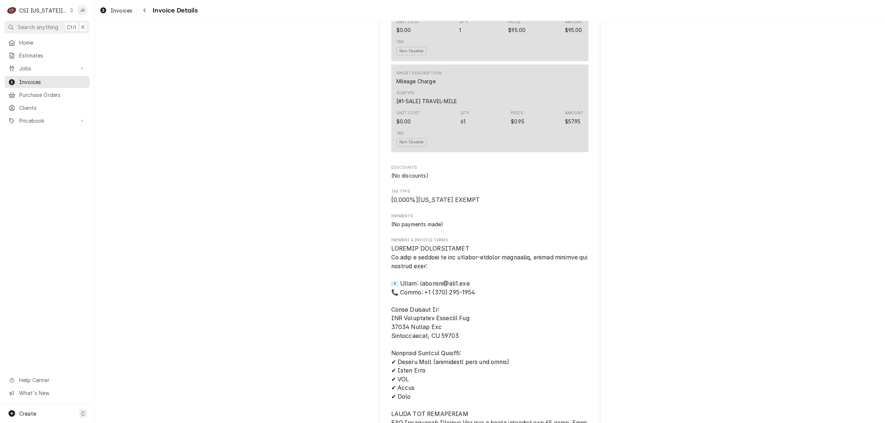
scroll to position [581, 0]
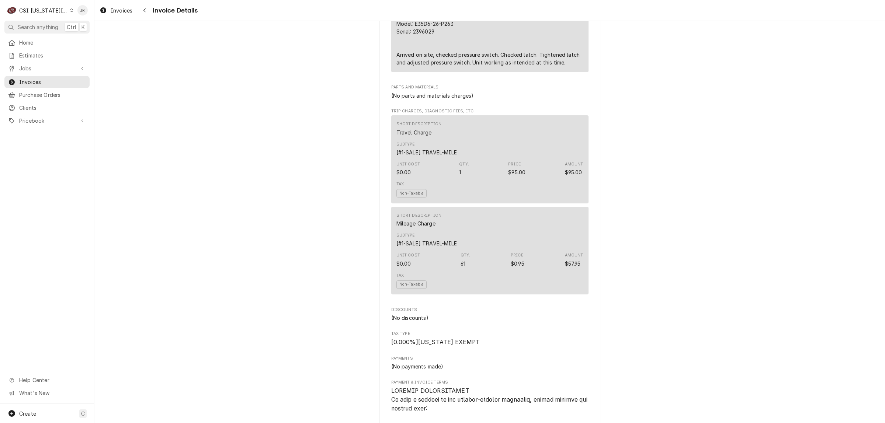
click at [650, 136] on div "Outstanding Sender CSI Kansas City CSI Commercial Services Inc1021 NE Jib Ct Un…" at bounding box center [489, 191] width 790 height 1502
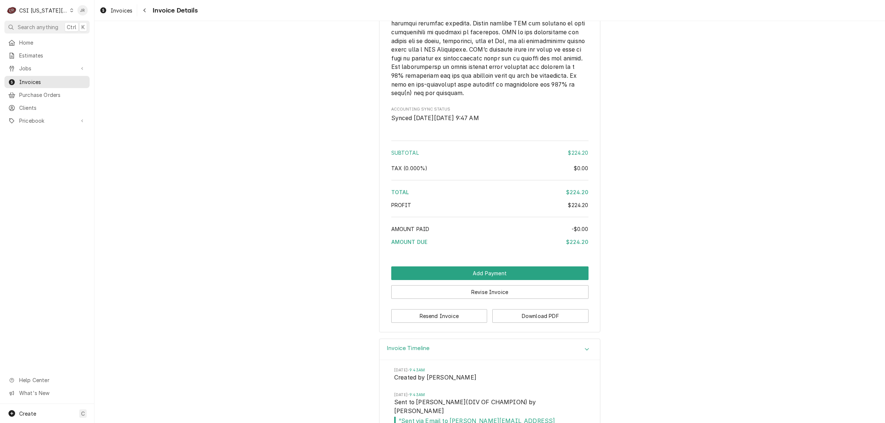
scroll to position [1227, 0]
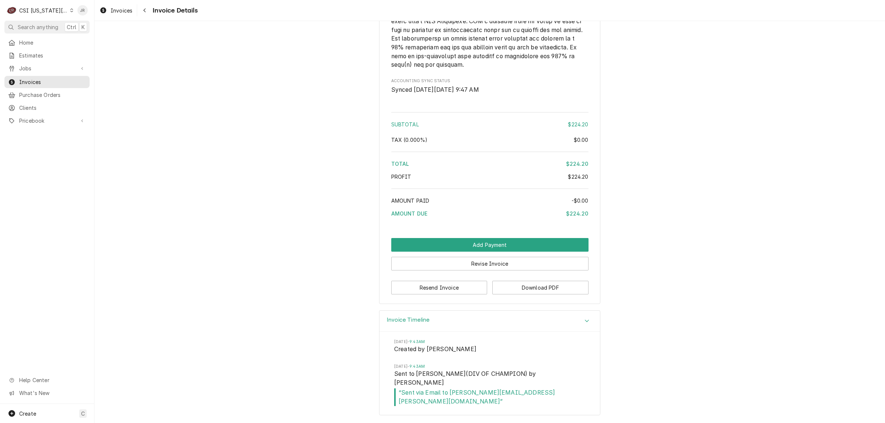
drag, startPoint x: 737, startPoint y: 354, endPoint x: 493, endPoint y: 331, distance: 245.5
click at [727, 351] on div "Invoice Timeline Mon, Aug 25, 2025 - 9:43AM Created by Kyley Hunnicutt Mon, Aug…" at bounding box center [489, 366] width 790 height 112
click at [461, 271] on button "Revise Invoice" at bounding box center [489, 264] width 197 height 14
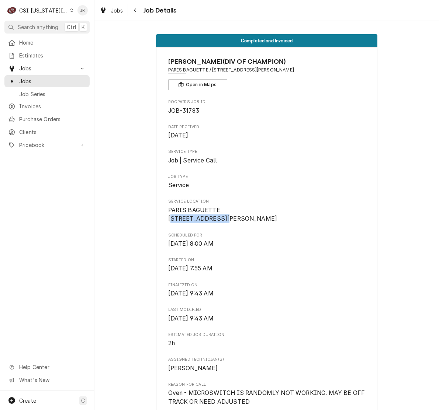
drag, startPoint x: 166, startPoint y: 219, endPoint x: 275, endPoint y: 219, distance: 108.8
click at [275, 219] on span "PARIS BAGUETTE [STREET_ADDRESS][PERSON_NAME]" at bounding box center [266, 214] width 197 height 17
click at [235, 223] on span "PARIS BAGUETTE [STREET_ADDRESS][PERSON_NAME]" at bounding box center [266, 214] width 197 height 17
drag, startPoint x: 162, startPoint y: 218, endPoint x: 240, endPoint y: 229, distance: 78.6
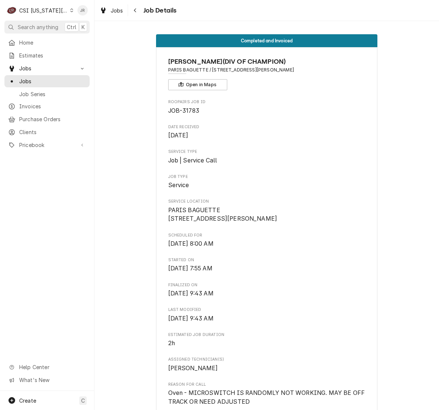
copy span "[STREET_ADDRESS][PERSON_NAME]"
drag, startPoint x: 215, startPoint y: 74, endPoint x: 216, endPoint y: 81, distance: 7.2
click at [216, 77] on div "[PERSON_NAME](DIV OF CHAMPION) PARIS BAGUETTE / [STREET_ADDRESS][PERSON_NAME] O…" at bounding box center [266, 74] width 197 height 34
click at [211, 85] on button "Open in Maps" at bounding box center [197, 84] width 59 height 11
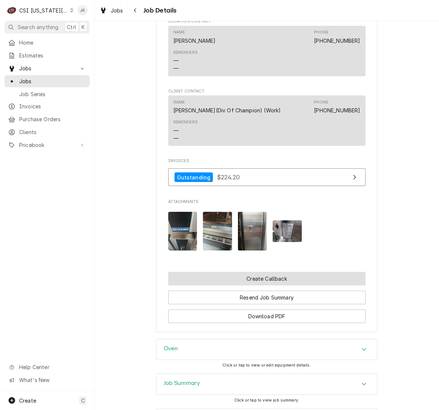
scroll to position [714, 0]
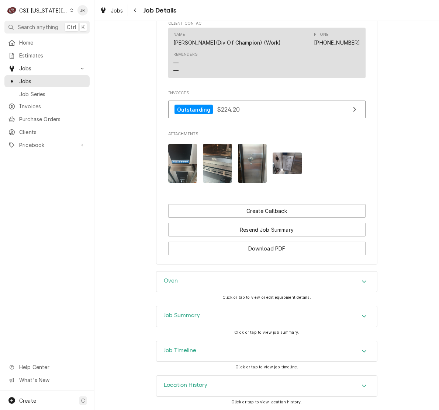
click at [186, 317] on h3 "Job Summary" at bounding box center [182, 315] width 36 height 7
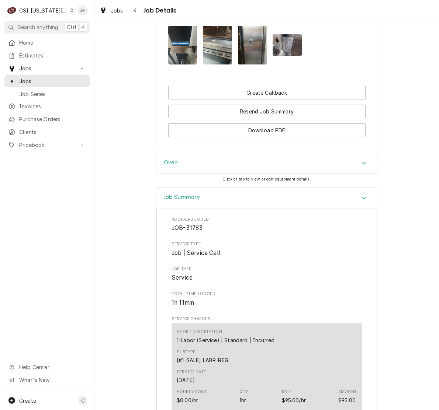
scroll to position [806, 0]
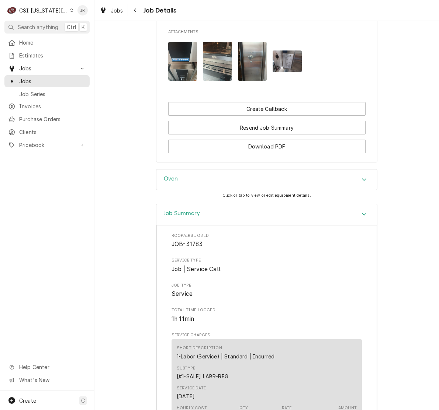
click at [44, 185] on div "Home Estimates Jobs Jobs Job Series Invoices Purchase Orders Clients Pricebook …" at bounding box center [47, 214] width 94 height 355
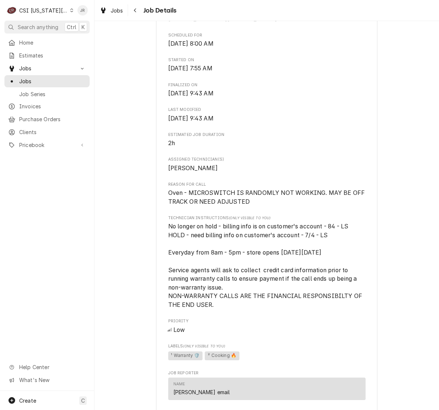
scroll to position [279, 0]
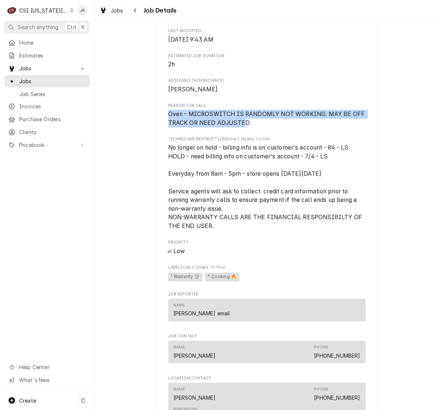
drag, startPoint x: 163, startPoint y: 123, endPoint x: 239, endPoint y: 135, distance: 76.6
click at [240, 135] on div "[PERSON_NAME](DIV OF CHAMPION) PARIS BAGUETTE / [STREET_ADDRESS][PERSON_NAME] O…" at bounding box center [266, 229] width 221 height 922
click at [240, 126] on span "Oven - MICROSWITCH IS RANDOMLY NOT WORKING. MAY BE OFF TRACK OR NEED ADJUSTED" at bounding box center [267, 119] width 198 height 16
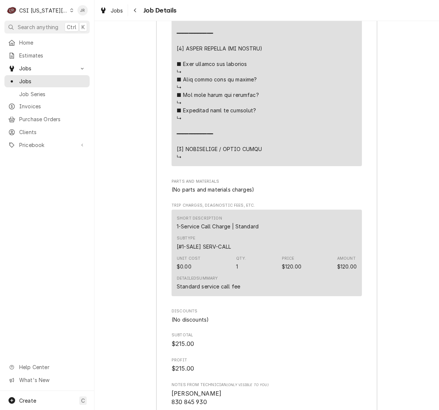
scroll to position [2030, 0]
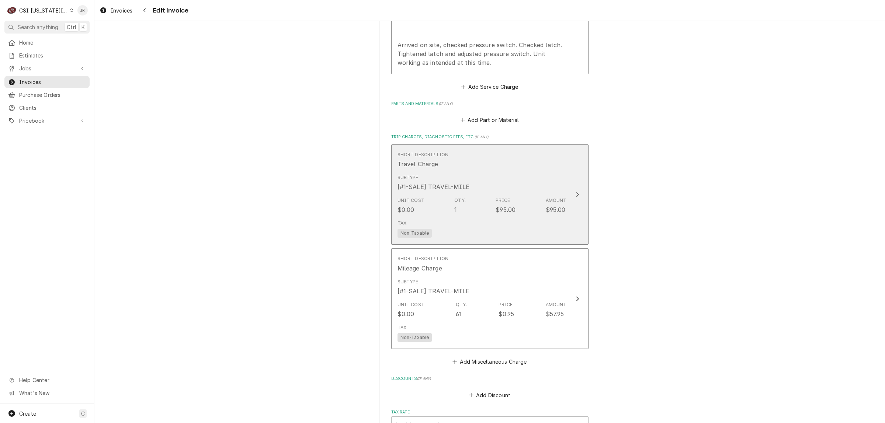
scroll to position [783, 0]
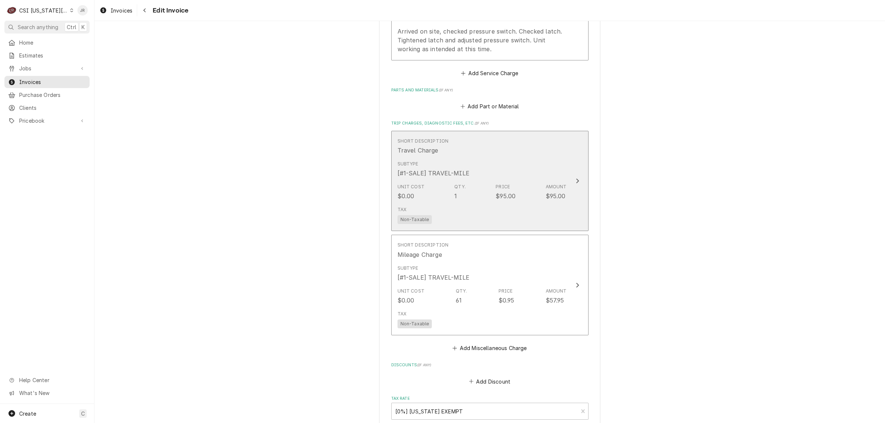
click at [533, 192] on div "Unit Cost $0.00 Qty. 1 Price $95.00 Amount $95.00" at bounding box center [481, 192] width 169 height 23
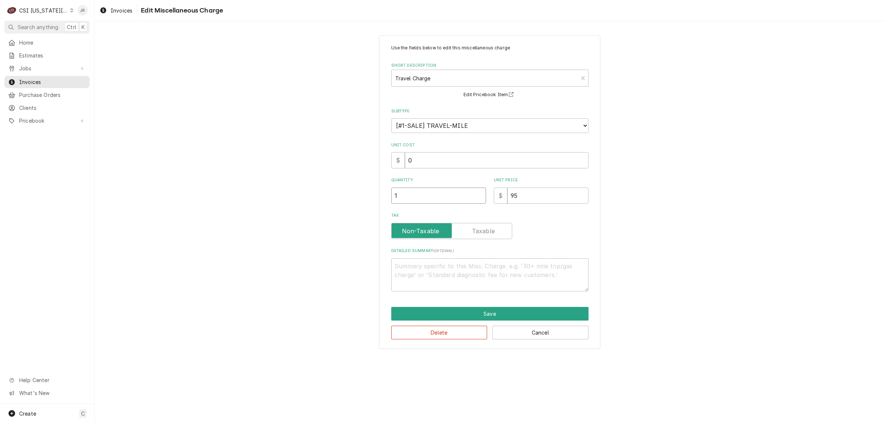
drag, startPoint x: 404, startPoint y: 198, endPoint x: 407, endPoint y: 195, distance: 5.0
click at [407, 195] on input "1" at bounding box center [438, 196] width 95 height 16
type textarea "x"
type input "1.5"
click at [505, 314] on button "Save" at bounding box center [489, 314] width 197 height 14
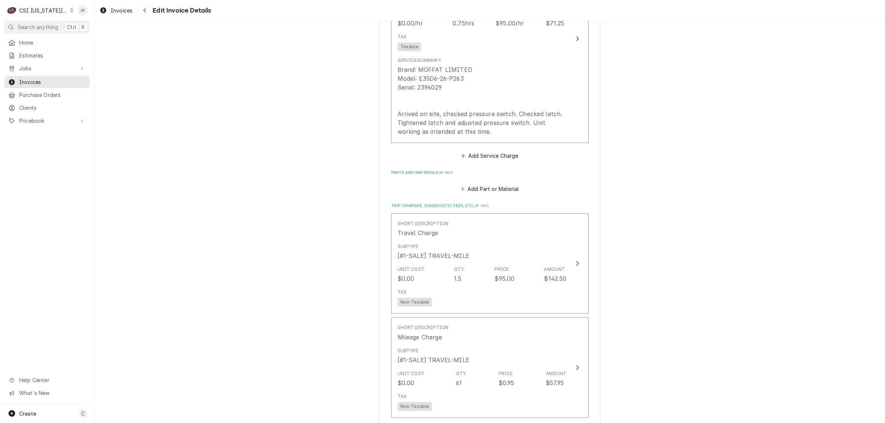
scroll to position [613, 0]
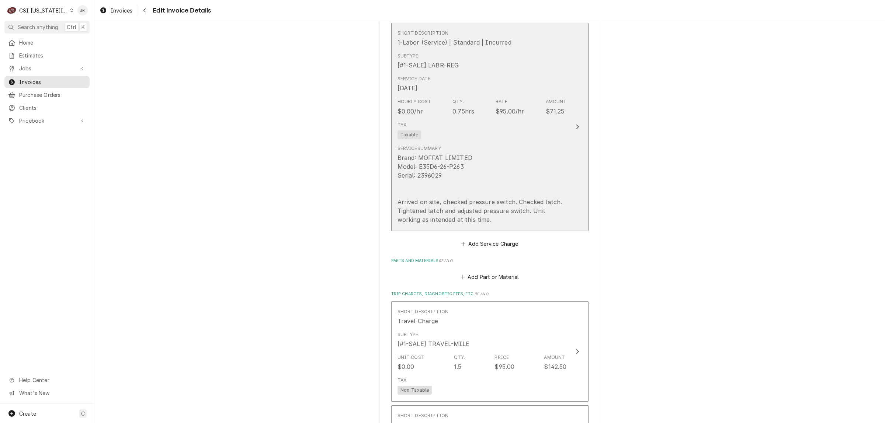
click at [472, 137] on div "Tax Taxable" at bounding box center [481, 131] width 169 height 24
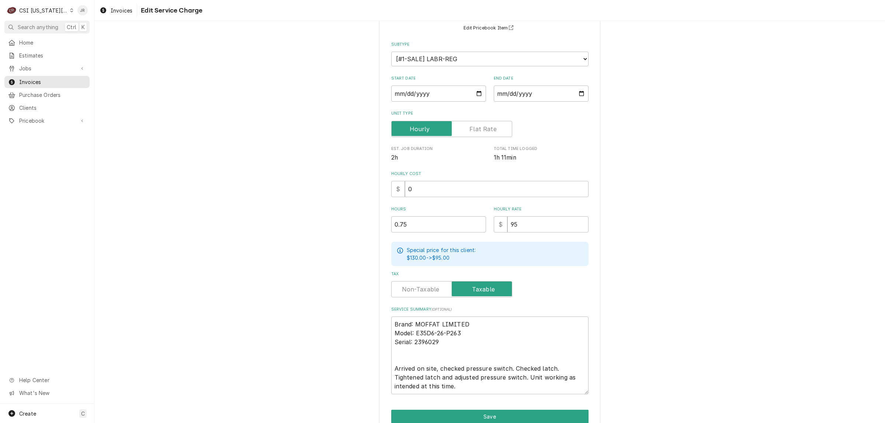
scroll to position [100, 0]
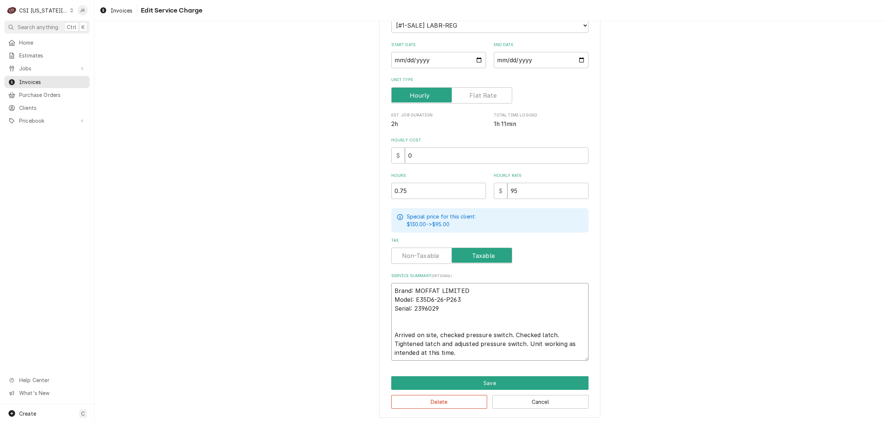
click at [479, 286] on textarea "Brand: MOFFAT LIMITED Model: E35D6-26-P263 Serial: 2396029 Arrived on site, che…" at bounding box center [489, 322] width 197 height 78
click at [452, 333] on textarea "Brand: MOFFAT LIMITED Model: E35D6-26-P263 Serial: 2396029 Arrived on site, che…" at bounding box center [489, 322] width 197 height 78
type textarea "x"
type textarea "Brand: MOFFAT LIMITED Model: E35D6-26-P263 Serial: 2396029 Arrived on site, tch…"
type textarea "x"
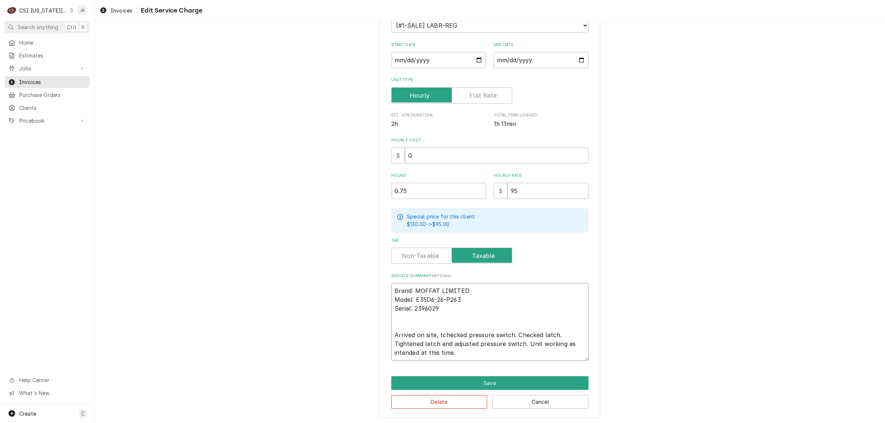
type textarea "Brand: MOFFAT LIMITED Model: E35D6-26-P263 Serial: 2396029 Arrived on site, toc…"
type textarea "x"
type textarea "Brand: MOFFAT LIMITED Model: E35D6-26-P263 Serial: 2396029 Arrived on site, to …"
type textarea "x"
type textarea "Brand: MOFFAT LIMITED Model: E35D6-26-P263 Serial: 2396029 Arrived on site, to …"
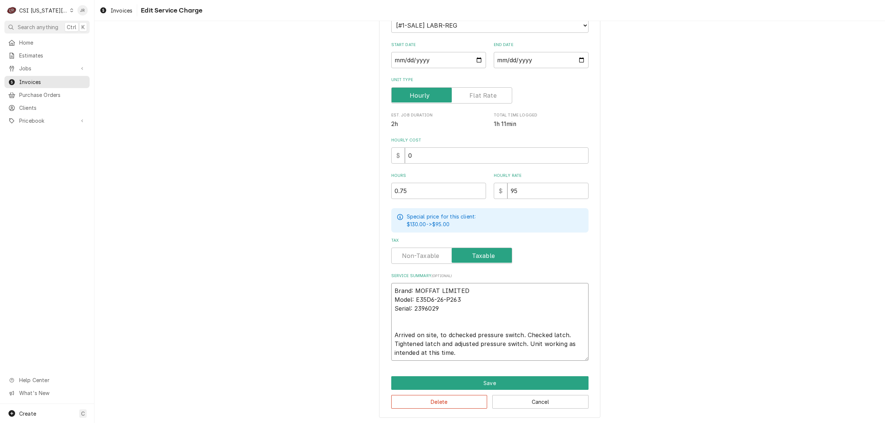
type textarea "x"
type textarea "Brand: MOFFAT LIMITED Model: E35D6-26-P263 Serial: 2396029 Arrived on site, to …"
type textarea "x"
type textarea "Brand: MOFFAT LIMITED Model: E35D6-26-P263 Serial: 2396029 Arrived on site, to …"
type textarea "x"
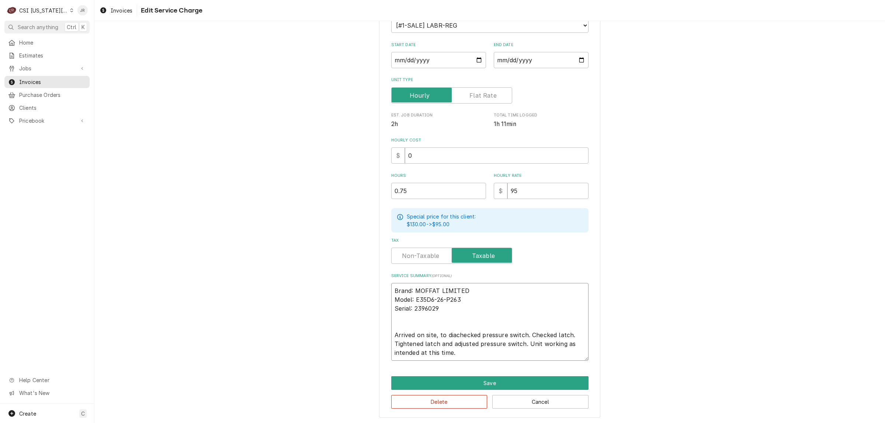
type textarea "Brand: MOFFAT LIMITED Model: E35D6-26-P263 Serial: 2396029 Arrived on site, to …"
type textarea "x"
type textarea "Brand: MOFFAT LIMITED Model: E35D6-26-P263 Serial: 2396029 Arrived on site, to …"
type textarea "x"
type textarea "Brand: MOFFAT LIMITED Model: E35D6-26-P263 Serial: 2396029 Arrived on site, to …"
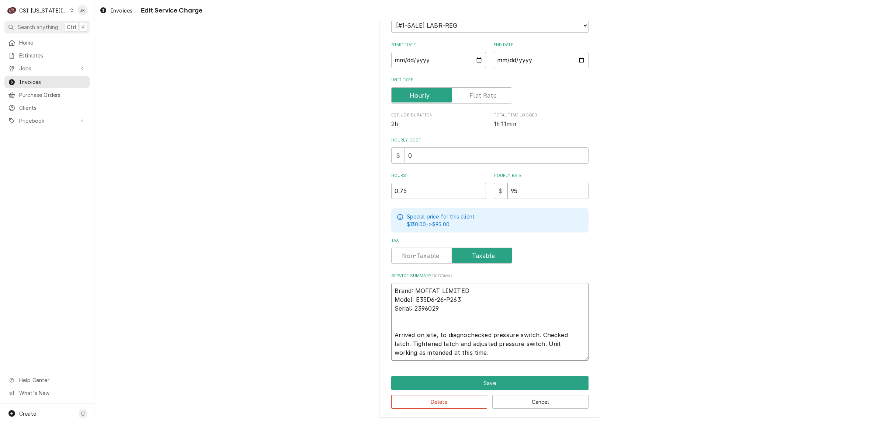
type textarea "x"
type textarea "Brand: MOFFAT LIMITED Model: E35D6-26-P263 Serial: 2396029 Arrived on site, to …"
type textarea "x"
type textarea "Brand: MOFFAT LIMITED Model: E35D6-26-P263 Serial: 2396029 Arrived on site, to …"
type textarea "x"
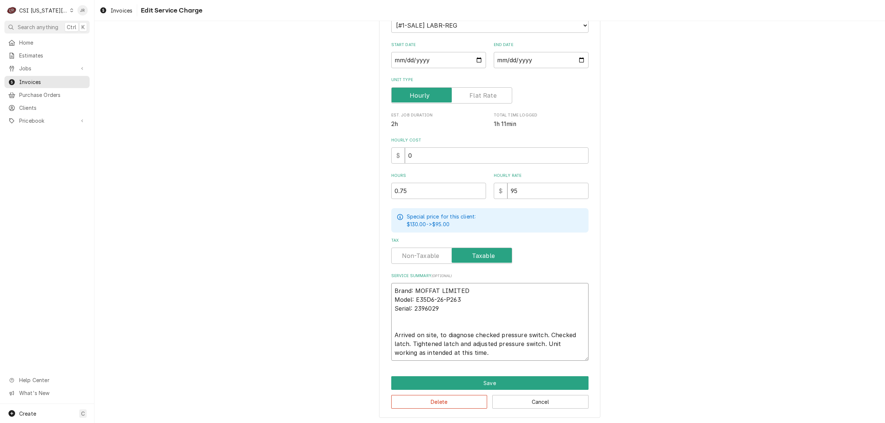
type textarea "Brand: MOFFAT LIMITED Model: E35D6-26-P263 Serial: 2396029 Arrived on site, to …"
type textarea "x"
type textarea "Brand: MOFFAT LIMITED Model: E35D6-26-P263 Serial: 2396029 Arrived on site, to …"
type textarea "x"
type textarea "Brand: MOFFAT LIMITED Model: E35D6-26-P263 Serial: 2396029 Arrived on site, to …"
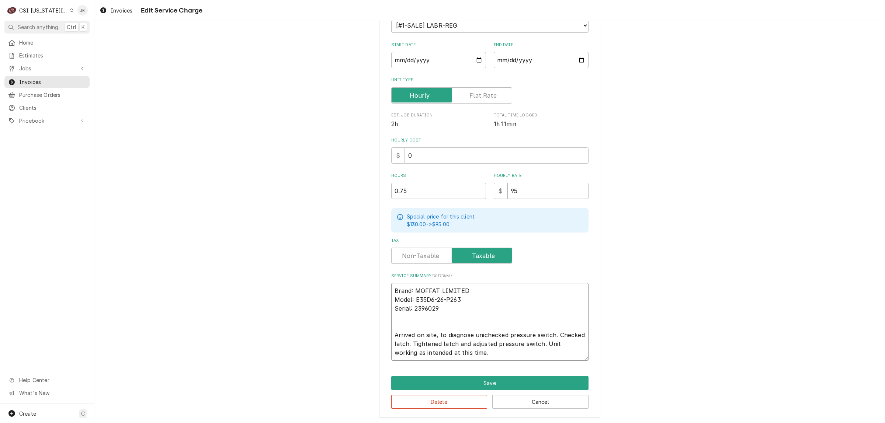
type textarea "x"
type textarea "Brand: MOFFAT LIMITED Model: E35D6-26-P263 Serial: 2396029 Arrived on site, to …"
type textarea "x"
type textarea "Brand: MOFFAT LIMITED Model: E35D6-26-P263 Serial: 2396029 Arrived on site, to …"
click at [480, 332] on textarea "Brand: MOFFAT LIMITED Model: E35D6-26-P263 Serial: 2396029 Arrived on site, to …" at bounding box center [489, 322] width 197 height 78
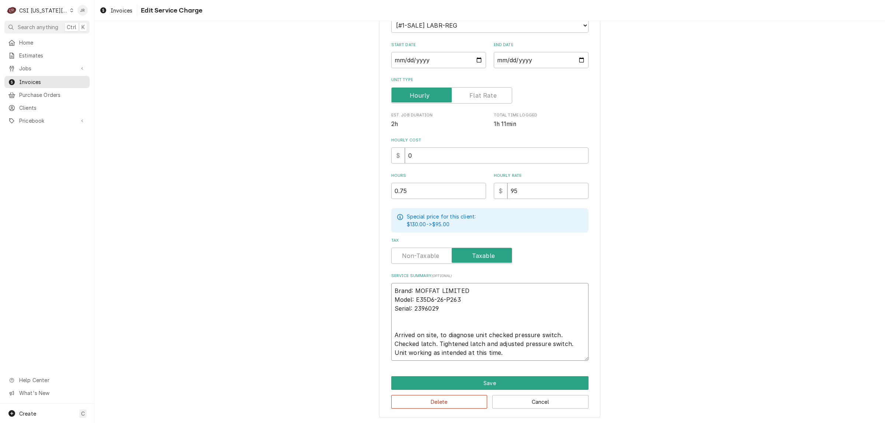
type textarea "x"
type textarea "Brand: MOFFAT LIMITED Model: E35D6-26-P263 Serial: 2396029 Arrived on site, to …"
type textarea "x"
type textarea "Brand: MOFFAT LIMITED Model: E35D6-26-P263 Serial: 2396029 Arrived on site, to …"
type textarea "x"
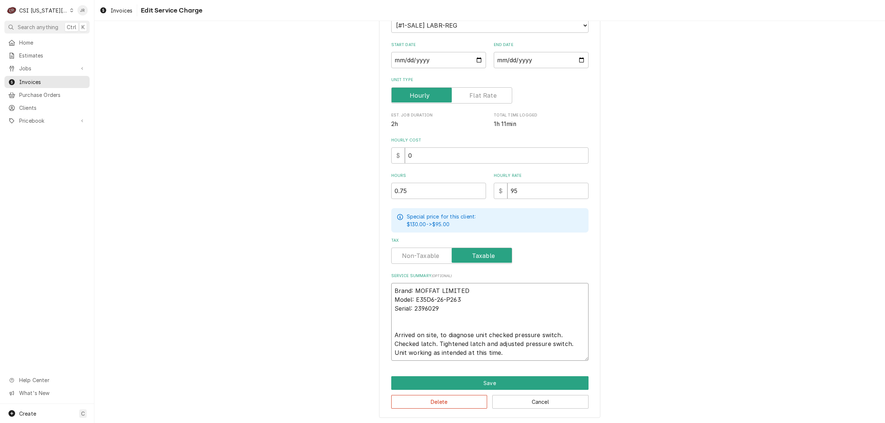
type textarea "Brand: MOFFAT LIMITED Model: E35D6-26-P263 Serial: 2396029 Arrived on site, to …"
type textarea "x"
type textarea "Brand: MOFFAT LIMITED Model: E35D6-26-P263 Serial: 2396029 Arrived on site, to …"
type textarea "x"
type textarea "Brand: MOFFAT LIMITED Model: E35D6-26-P263 Serial: 2396029 Arrived on site, to …"
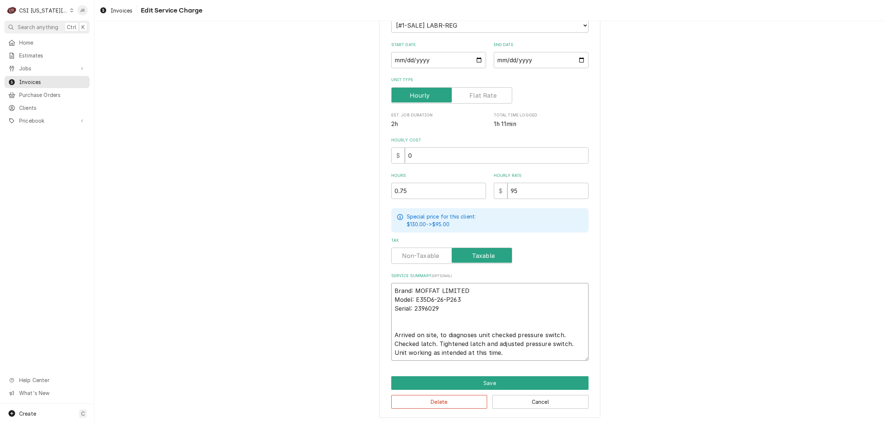
type textarea "x"
type textarea "Brand: MOFFAT LIMITED Model: E35D6-26-P263 Serial: 2396029 Arrived on site, to …"
type textarea "x"
type textarea "Brand: MOFFAT LIMITED Model: E35D6-26-P263 Serial: 2396029 Arrived on site, to …"
type textarea "x"
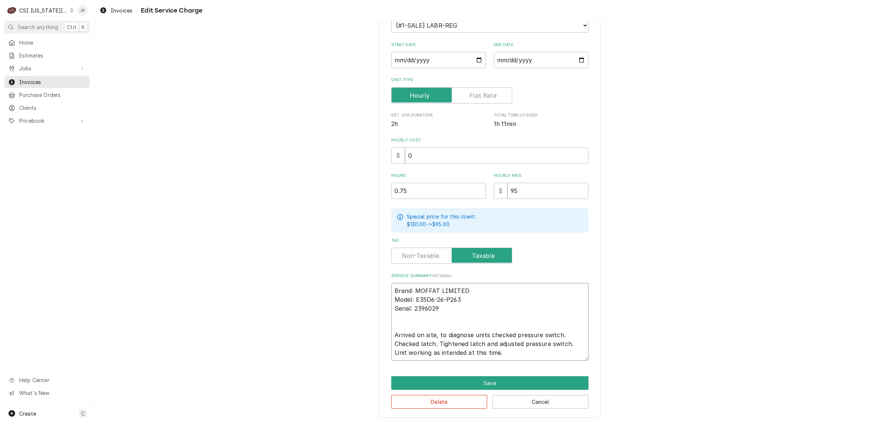
type textarea "Brand: MOFFAT LIMITED Model: E35D6-26-P263 Serial: 2396029 Arrived on site, to …"
type textarea "x"
type textarea "Brand: MOFFAT LIMITED Model: E35D6-26-P263 Serial: 2396029 Arrived on site, to …"
type textarea "x"
type textarea "Brand: MOFFAT LIMITED Model: E35D6-26-P263 Serial: 2396029 Arrived on site, to …"
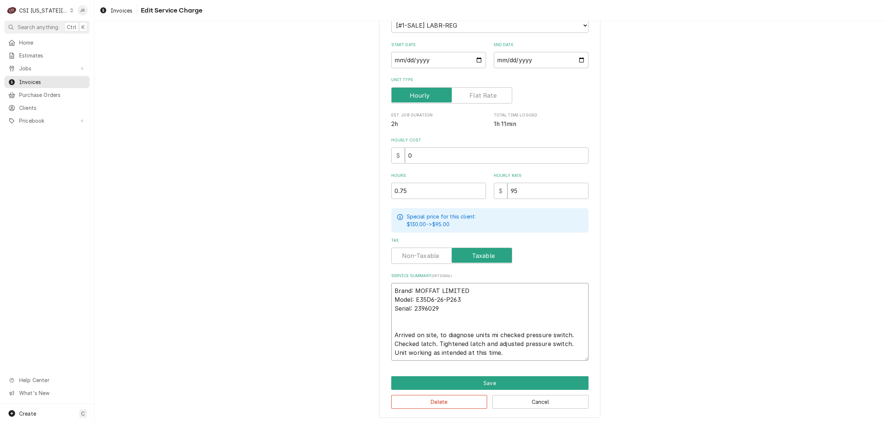
type textarea "x"
type textarea "Brand: MOFFAT LIMITED Model: E35D6-26-P263 Serial: 2396029 Arrived on site, to …"
type textarea "x"
type textarea "Brand: MOFFAT LIMITED Model: E35D6-26-P263 Serial: 2396029 Arrived on site, to …"
type textarea "x"
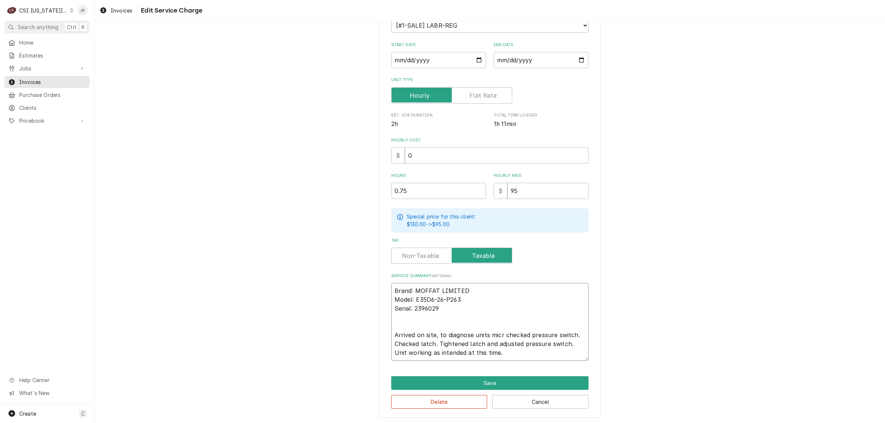
type textarea "Brand: MOFFAT LIMITED Model: E35D6-26-P263 Serial: 2396029 Arrived on site, to …"
type textarea "x"
type textarea "Brand: MOFFAT LIMITED Model: E35D6-26-P263 Serial: 2396029 Arrived on site, to …"
type textarea "x"
type textarea "Brand: MOFFAT LIMITED Model: E35D6-26-P263 Serial: 2396029 Arrived on site, to …"
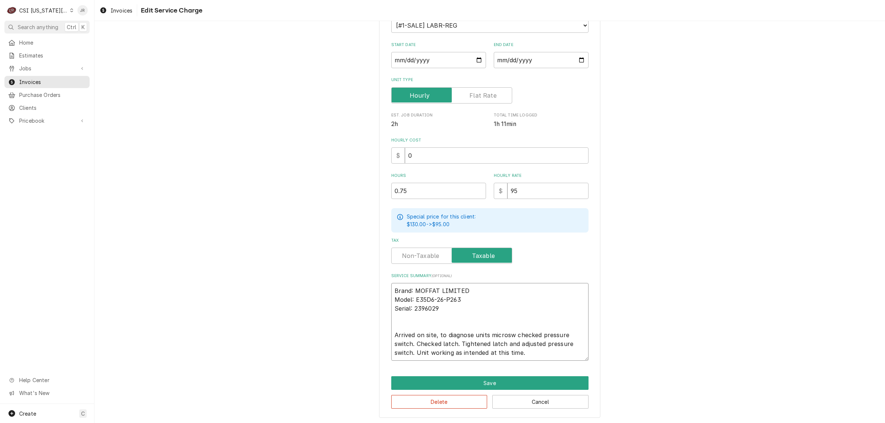
type textarea "x"
type textarea "Brand: MOFFAT LIMITED Model: E35D6-26-P263 Serial: 2396029 Arrived on site, to …"
type textarea "x"
type textarea "Brand: MOFFAT LIMITED Model: E35D6-26-P263 Serial: 2396029 Arrived on site, to …"
type textarea "x"
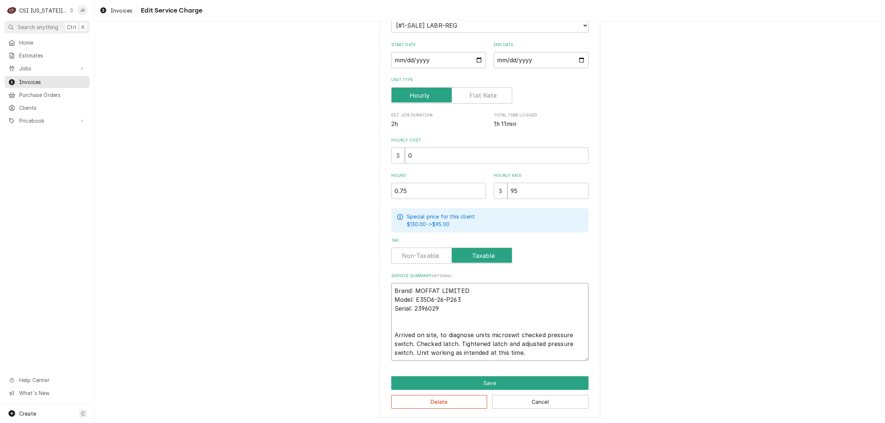
type textarea "Brand: MOFFAT LIMITED Model: E35D6-26-P263 Serial: 2396029 Arrived on site, to …"
type textarea "x"
type textarea "Brand: MOFFAT LIMITED Model: E35D6-26-P263 Serial: 2396029 Arrived on site, to …"
type textarea "x"
type textarea "Brand: MOFFAT LIMITED Model: E35D6-26-P263 Serial: 2396029 Arrived on site, to …"
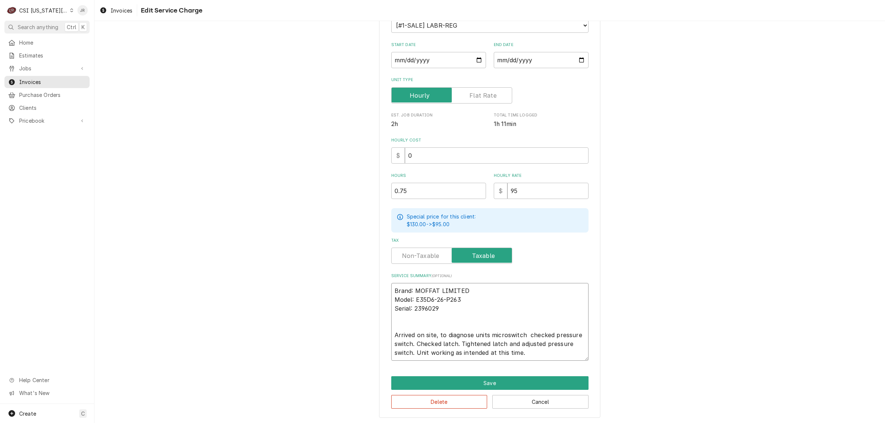
type textarea "x"
type textarea "Brand: MOFFAT LIMITED Model: E35D6-26-P263 Serial: 2396029 Arrived on site, to …"
type textarea "x"
type textarea "Brand: MOFFAT LIMITED Model: E35D6-26-P263 Serial: 2396029 Arrived on site, to …"
type textarea "x"
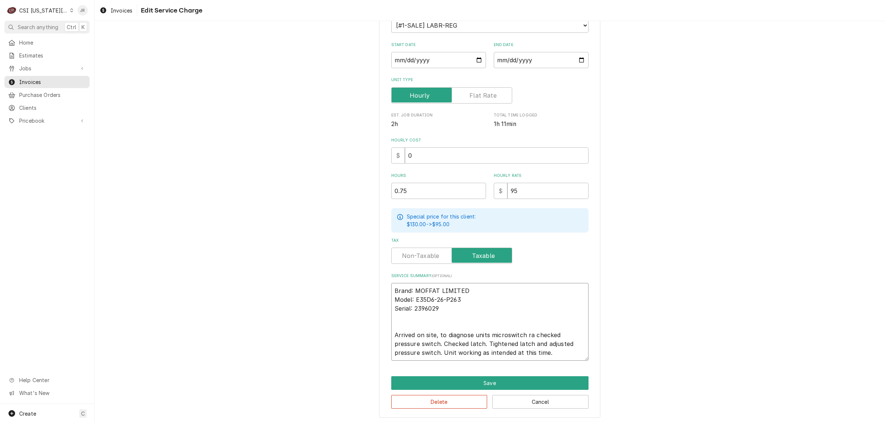
type textarea "Brand: MOFFAT LIMITED Model: E35D6-26-P263 Serial: 2396029 Arrived on site, to …"
type textarea "x"
type textarea "Brand: MOFFAT LIMITED Model: E35D6-26-P263 Serial: 2396029 Arrived on site, to …"
type textarea "x"
type textarea "Brand: MOFFAT LIMITED Model: E35D6-26-P263 Serial: 2396029 Arrived on site, to …"
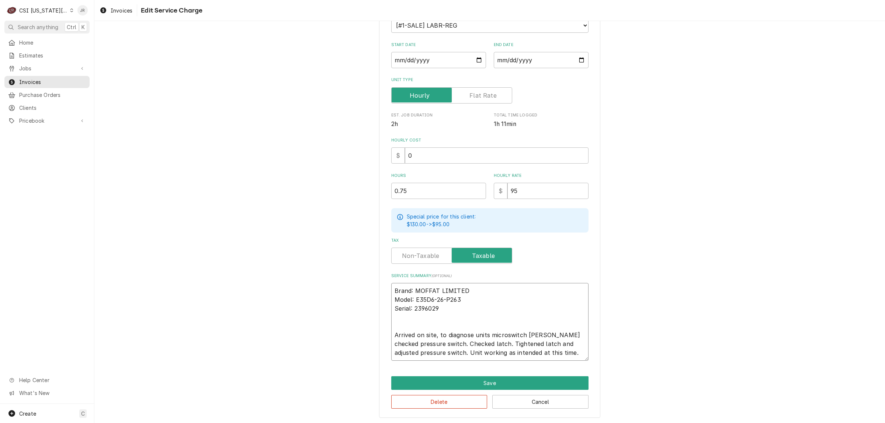
type textarea "x"
type textarea "Brand: MOFFAT LIMITED Model: E35D6-26-P263 Serial: 2396029 Arrived on site, to …"
type textarea "x"
type textarea "Brand: MOFFAT LIMITED Model: E35D6-26-P263 Serial: 2396029 Arrived on site, to …"
type textarea "x"
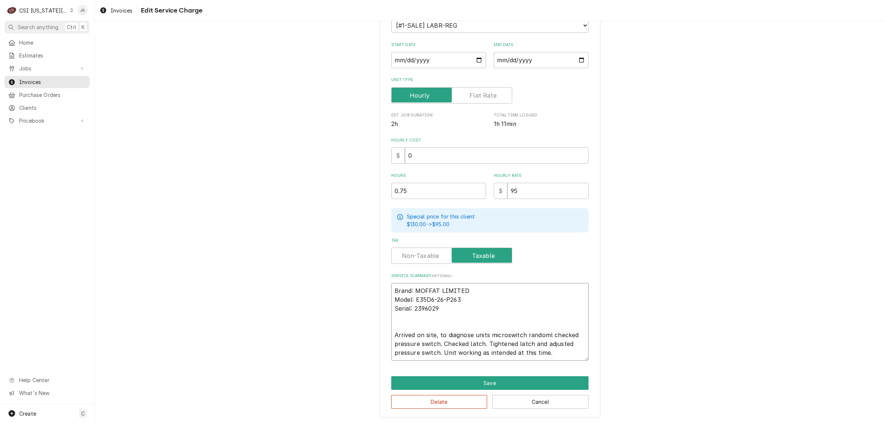
type textarea "Brand: MOFFAT LIMITED Model: E35D6-26-P263 Serial: 2396029 Arrived on site, to …"
type textarea "x"
type textarea "Brand: MOFFAT LIMITED Model: E35D6-26-P263 Serial: 2396029 Arrived on site, to …"
type textarea "x"
type textarea "Brand: MOFFAT LIMITED Model: E35D6-26-P263 Serial: 2396029 Arrived on site, to …"
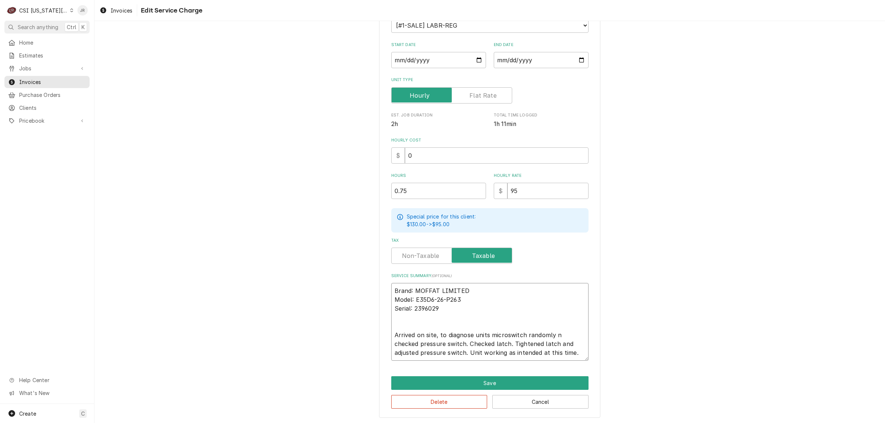
type textarea "x"
type textarea "Brand: MOFFAT LIMITED Model: E35D6-26-P263 Serial: 2396029 Arrived on site, to …"
type textarea "x"
type textarea "Brand: MOFFAT LIMITED Model: E35D6-26-P263 Serial: 2396029 Arrived on site, to …"
type textarea "x"
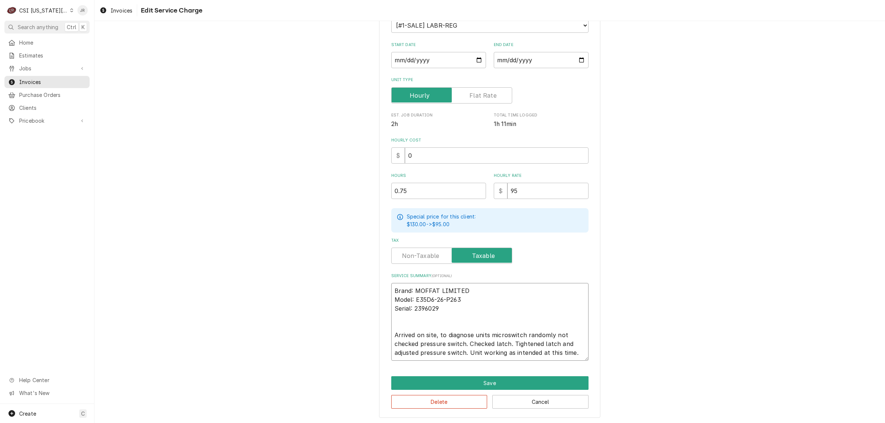
type textarea "Brand: MOFFAT LIMITED Model: E35D6-26-P263 Serial: 2396029 Arrived on site, to …"
type textarea "x"
type textarea "Brand: MOFFAT LIMITED Model: E35D6-26-P263 Serial: 2396029 Arrived on site, to …"
type textarea "x"
type textarea "Brand: MOFFAT LIMITED Model: E35D6-26-P263 Serial: 2396029 Arrived on site, to …"
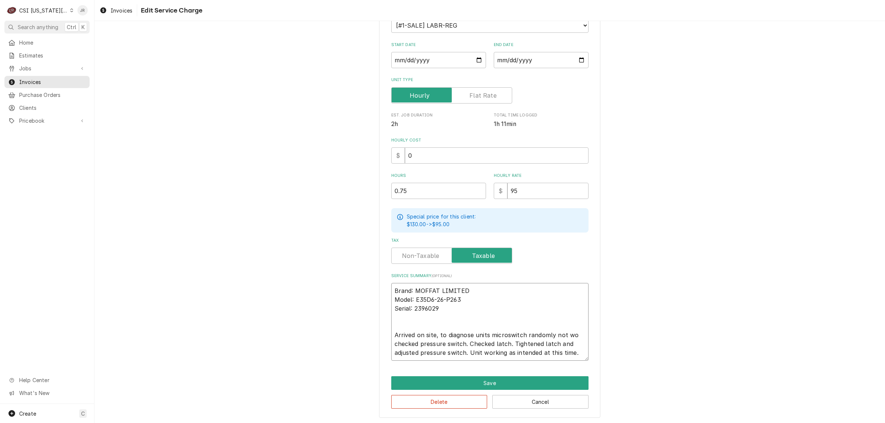
type textarea "x"
type textarea "Brand: MOFFAT LIMITED Model: E35D6-26-P263 Serial: 2396029 Arrived on site, to …"
type textarea "x"
type textarea "Brand: MOFFAT LIMITED Model: E35D6-26-P263 Serial: 2396029 Arrived on site, to …"
type textarea "x"
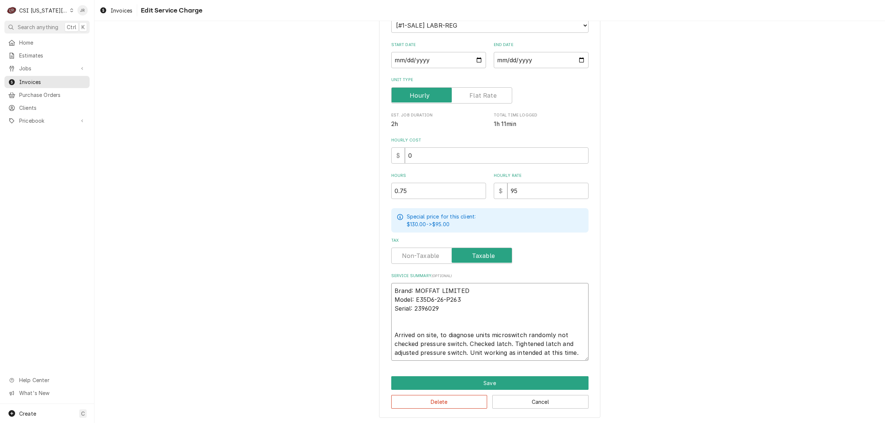
type textarea "Brand: MOFFAT LIMITED Model: E35D6-26-P263 Serial: 2396029 Arrived on site, to …"
type textarea "x"
type textarea "Brand: MOFFAT LIMITED Model: E35D6-26-P263 Serial: 2396029 Arrived on site, to …"
type textarea "x"
type textarea "Brand: MOFFAT LIMITED Model: E35D6-26-P263 Serial: 2396029 Arrived on site, to …"
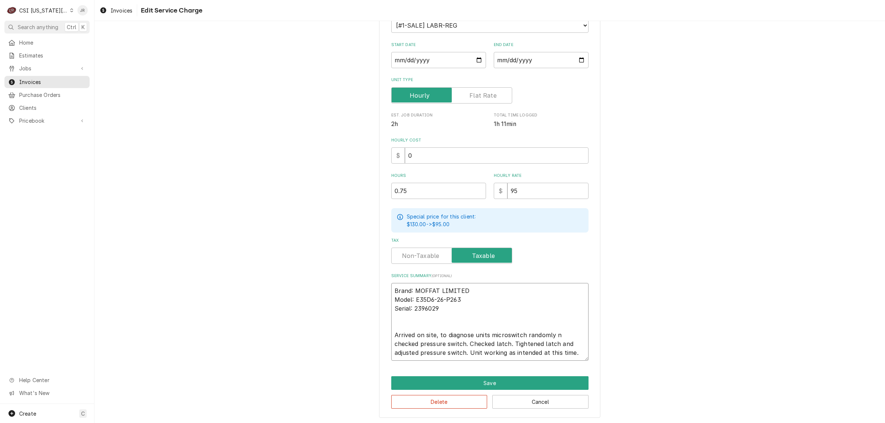
type textarea "x"
type textarea "Brand: MOFFAT LIMITED Model: E35D6-26-P263 Serial: 2396029 Arrived on site, to …"
type textarea "x"
type textarea "Brand: MOFFAT LIMITED Model: E35D6-26-P263 Serial: 2396029 Arrived on site, to …"
type textarea "x"
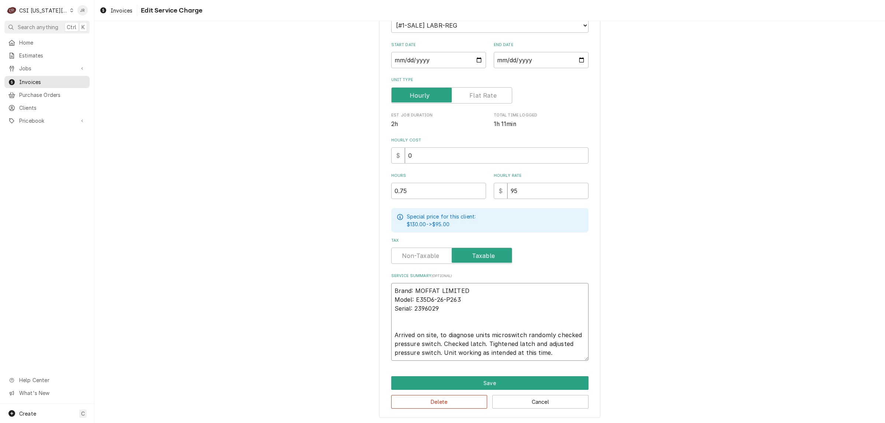
type textarea "Brand: MOFFAT LIMITED Model: E35D6-26-P263 Serial: 2396029 Arrived on site, to …"
type textarea "x"
type textarea "Brand: MOFFAT LIMITED Model: E35D6-26-P263 Serial: 2396029 Arrived on site, to …"
type textarea "x"
type textarea "Brand: MOFFAT LIMITED Model: E35D6-26-P263 Serial: 2396029 Arrived on site, to …"
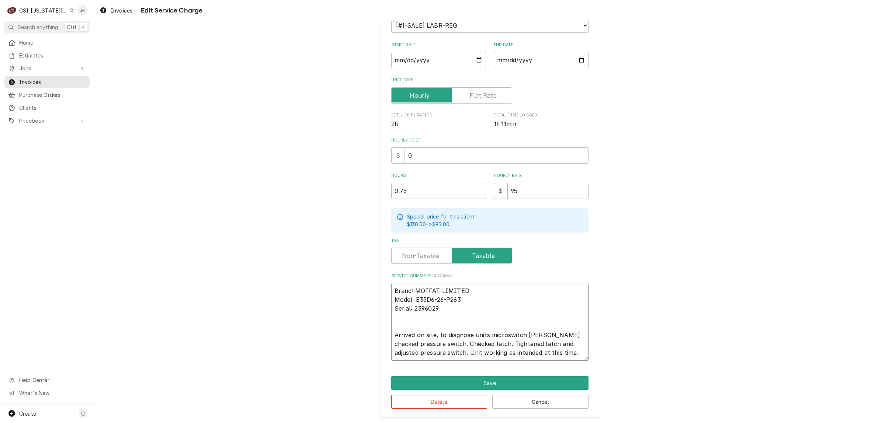
type textarea "x"
type textarea "Brand: MOFFAT LIMITED Model: E35D6-26-P263 Serial: 2396029 Arrived on site, to …"
type textarea "x"
type textarea "Brand: MOFFAT LIMITED Model: E35D6-26-P263 Serial: 2396029 Arrived on site, to …"
type textarea "x"
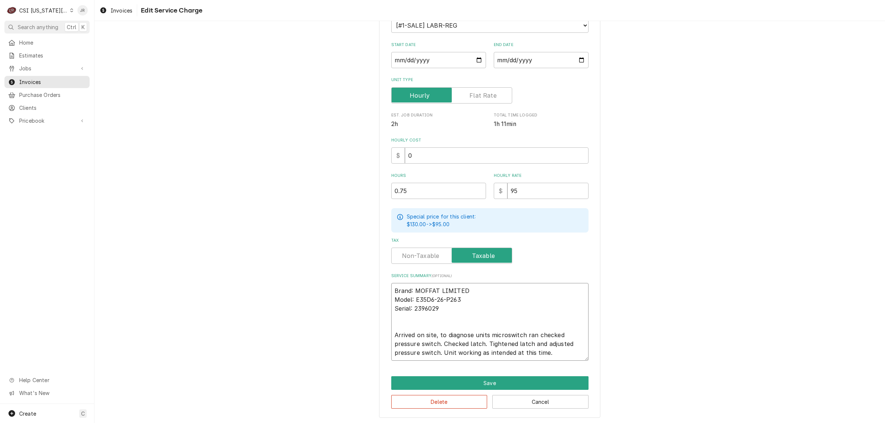
type textarea "Brand: MOFFAT LIMITED Model: E35D6-26-P263 Serial: 2396029 Arrived on site, to …"
type textarea "x"
type textarea "Brand: MOFFAT LIMITED Model: E35D6-26-P263 Serial: 2396029 Arrived on site, to …"
type textarea "x"
type textarea "Brand: MOFFAT LIMITED Model: E35D6-26-P263 Serial: 2396029 Arrived on site, to …"
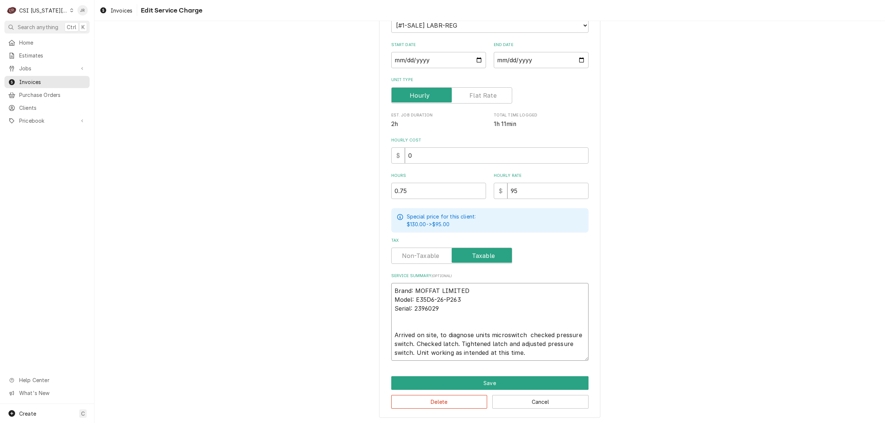
type textarea "x"
type textarea "Brand: MOFFAT LIMITED Model: E35D6-26-P263 Serial: 2396029 Arrived on site, to …"
type textarea "x"
type textarea "Brand: MOFFAT LIMITED Model: E35D6-26-P263 Serial: 2396029 Arrived on site, to …"
type textarea "x"
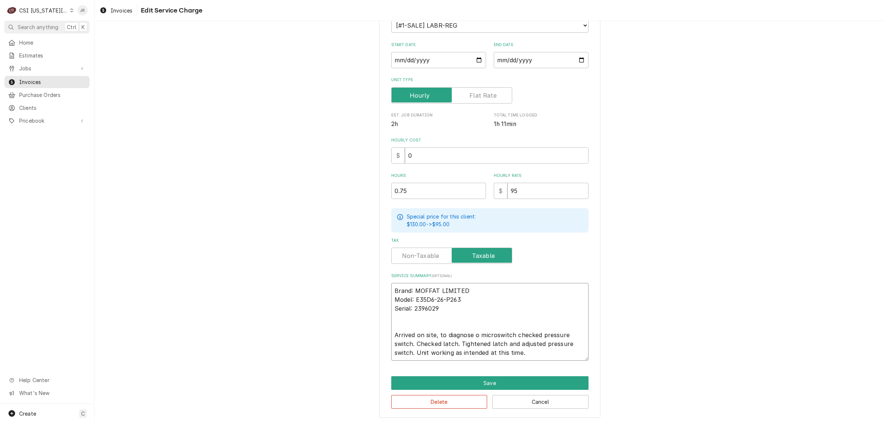
type textarea "Brand: MOFFAT LIMITED Model: E35D6-26-P263 Serial: 2396029 Arrived on site, to …"
type textarea "x"
type textarea "Brand: MOFFAT LIMITED Model: E35D6-26-P263 Serial: 2396029 Arrived on site, to …"
type textarea "x"
type textarea "Brand: MOFFAT LIMITED Model: E35D6-26-P263 Serial: 2396029 Arrived on site, to …"
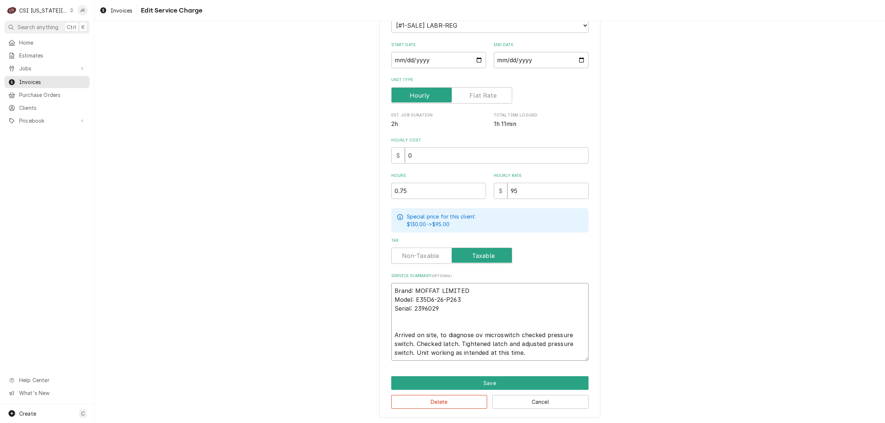
type textarea "x"
type textarea "Brand: MOFFAT LIMITED Model: E35D6-26-P263 Serial: 2396029 Arrived on site, to …"
type textarea "x"
type textarea "Brand: MOFFAT LIMITED Model: E35D6-26-P263 Serial: 2396029 Arrived on site, to …"
type textarea "x"
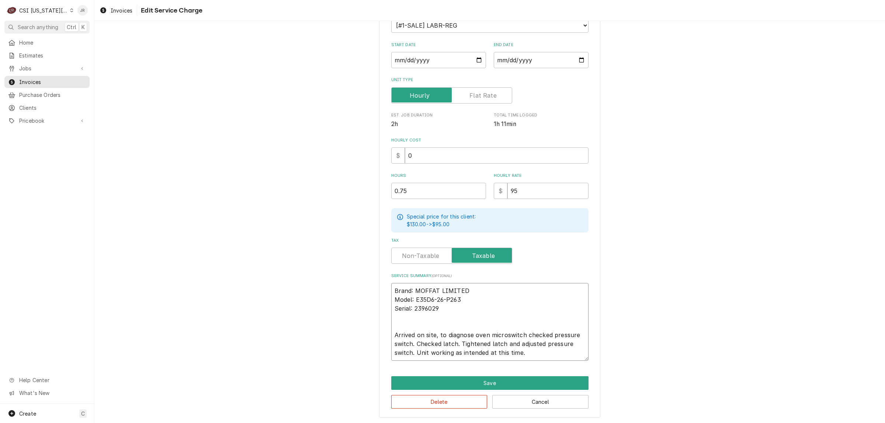
type textarea "Brand: MOFFAT LIMITED Model: E35D6-26-P263 Serial: 2396029 Arrived on site, to …"
type textarea "x"
type textarea "Brand: MOFFAT LIMITED Model: E35D6-26-P263 Serial: 2396029 Arrived on site, to …"
type textarea "x"
type textarea "Brand: MOFFAT LIMITED Model: E35D6-26-P263 Serial: 2396029 Arrived on site, to …"
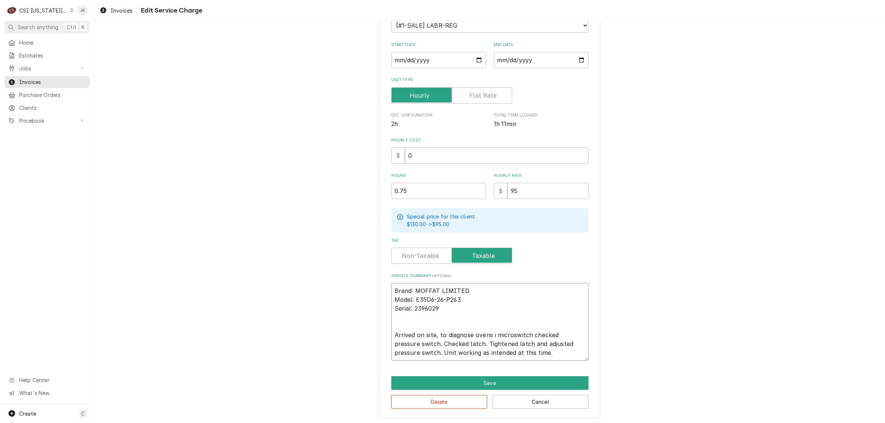
type textarea "x"
type textarea "Brand: MOFFAT LIMITED Model: E35D6-26-P263 Serial: 2396029 Arrived on site, to …"
type textarea "x"
type textarea "Brand: MOFFAT LIMITED Model: E35D6-26-P263 Serial: 2396029 Arrived on site, to …"
type textarea "x"
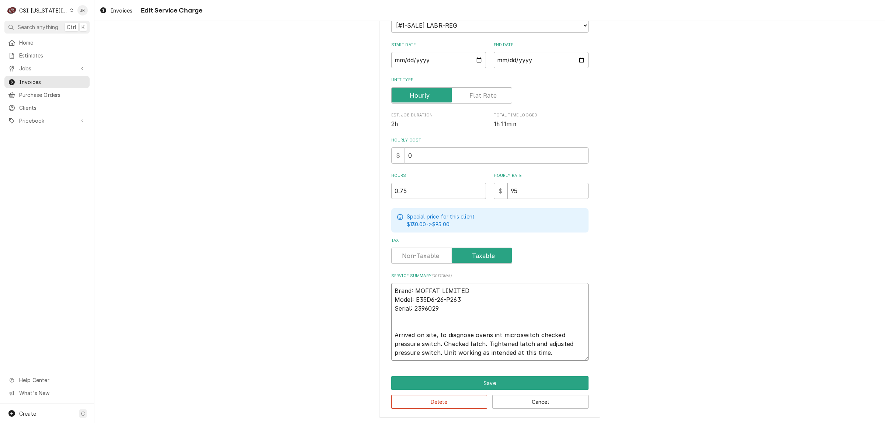
type textarea "Brand: MOFFAT LIMITED Model: E35D6-26-P263 Serial: 2396029 Arrived on site, to …"
type textarea "x"
type textarea "Brand: MOFFAT LIMITED Model: E35D6-26-P263 Serial: 2396029 Arrived on site, to …"
type textarea "x"
type textarea "Brand: MOFFAT LIMITED Model: E35D6-26-P263 Serial: 2396029 Arrived on site, to …"
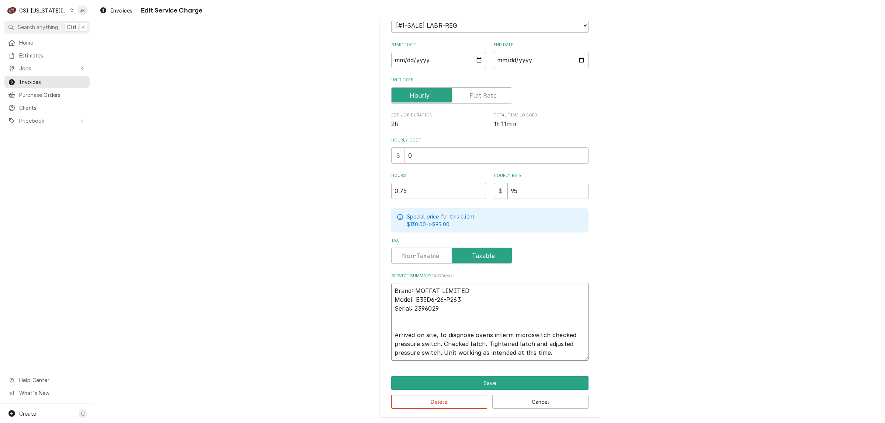
type textarea "x"
type textarea "Brand: MOFFAT LIMITED Model: E35D6-26-P263 Serial: 2396029 Arrived on site, to …"
type textarea "x"
type textarea "Brand: MOFFAT LIMITED Model: E35D6-26-P263 Serial: 2396029 Arrived on site, to …"
type textarea "x"
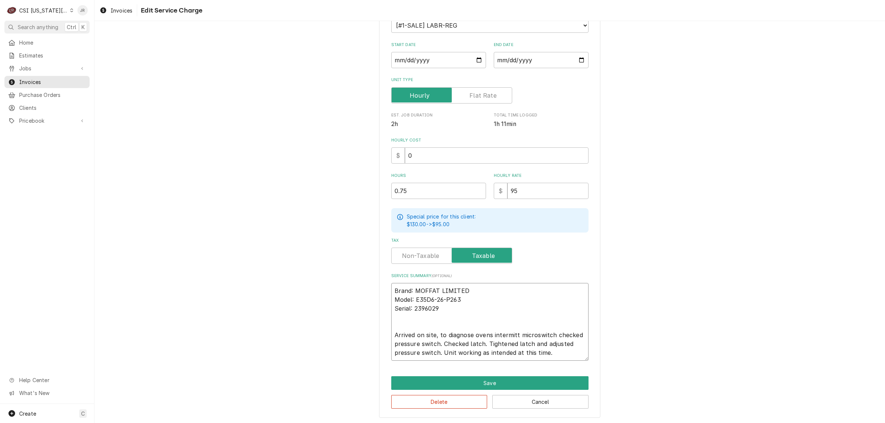
type textarea "Brand: MOFFAT LIMITED Model: E35D6-26-P263 Serial: 2396029 Arrived on site, to …"
type textarea "x"
type textarea "Brand: MOFFAT LIMITED Model: E35D6-26-P263 Serial: 2396029 Arrived on site, to …"
type textarea "x"
type textarea "Brand: MOFFAT LIMITED Model: E35D6-26-P263 Serial: 2396029 Arrived on site, to …"
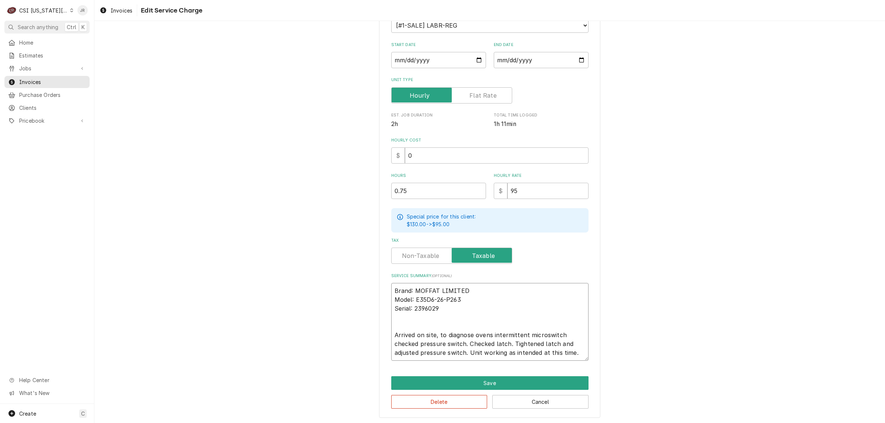
type textarea "x"
type textarea "Brand: MOFFAT LIMITED Model: E35D6-26-P263 Serial: 2396029 Arrived on site, to …"
type textarea "x"
type textarea "Brand: MOFFAT LIMITED Model: E35D6-26-P263 Serial: 2396029 Arrived on site, to …"
type textarea "x"
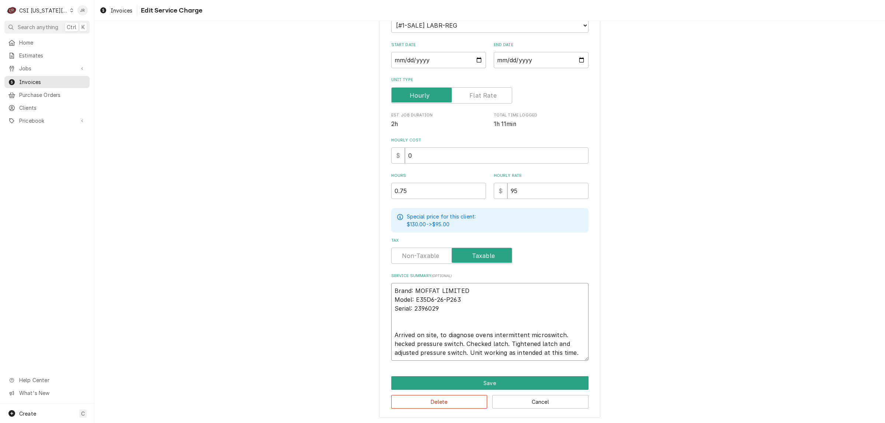
type textarea "Brand: MOFFAT LIMITED Model: E35D6-26-P263 Serial: 2396029 Arrived on site, to …"
type textarea "x"
type textarea "Brand: MOFFAT LIMITED Model: E35D6-26-P263 Serial: 2396029 Arrived on site, to …"
type textarea "x"
type textarea "Brand: MOFFAT LIMITED Model: E35D6-26-P263 Serial: 2396029 Arrived on site, to …"
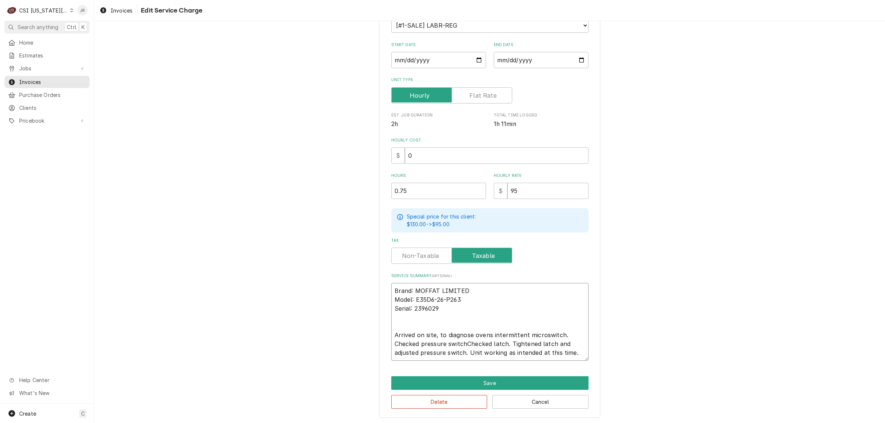
type textarea "x"
type textarea "Brand: MOFFAT LIMITED Model: E35D6-26-P263 Serial: 2396029 Arrived on site, to …"
type textarea "x"
type textarea "Brand: MOFFAT LIMITED Model: E35D6-26-P263 Serial: 2396029 Arrived on site, to …"
type textarea "x"
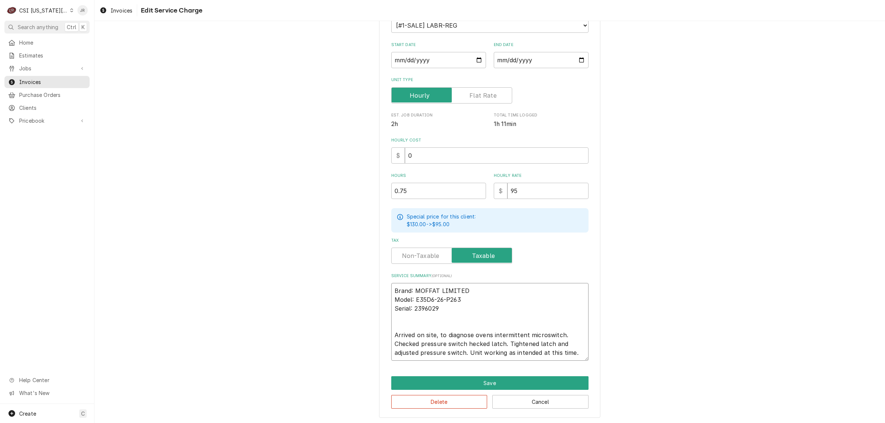
type textarea "Brand: MOFFAT LIMITED Model: E35D6-26-P263 Serial: 2396029 Arrived on site, to …"
type textarea "x"
type textarea "Brand: MOFFAT LIMITED Model: E35D6-26-P263 Serial: 2396029 Arrived on site, to …"
type textarea "x"
type textarea "Brand: MOFFAT LIMITED Model: E35D6-26-P263 Serial: 2396029 Arrived on site, to …"
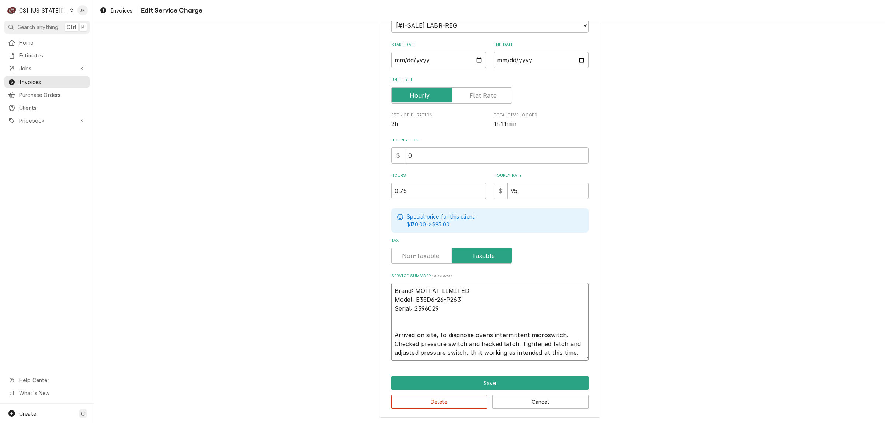
type textarea "x"
type textarea "Brand: MOFFAT LIMITED Model: E35D6-26-P263 Serial: 2396029 Arrived on site, to …"
type textarea "x"
type textarea "Brand: MOFFAT LIMITED Model: E35D6-26-P263 Serial: 2396029 Arrived on site, to …"
type textarea "x"
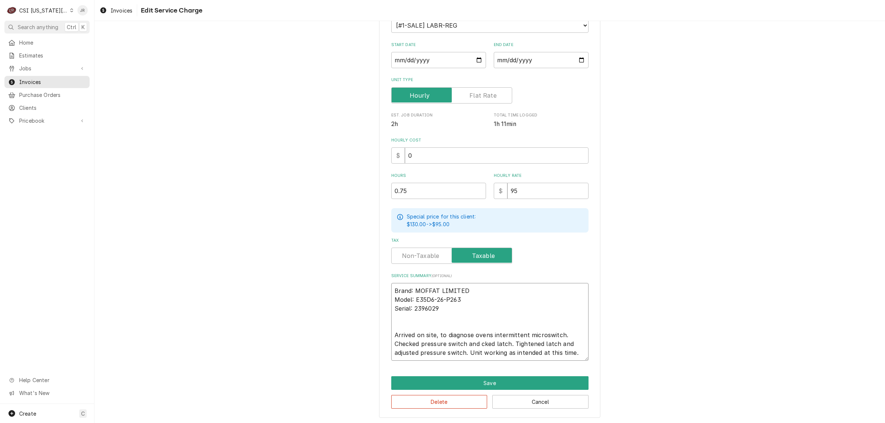
type textarea "Brand: MOFFAT LIMITED Model: E35D6-26-P263 Serial: 2396029 Arrived on site, to …"
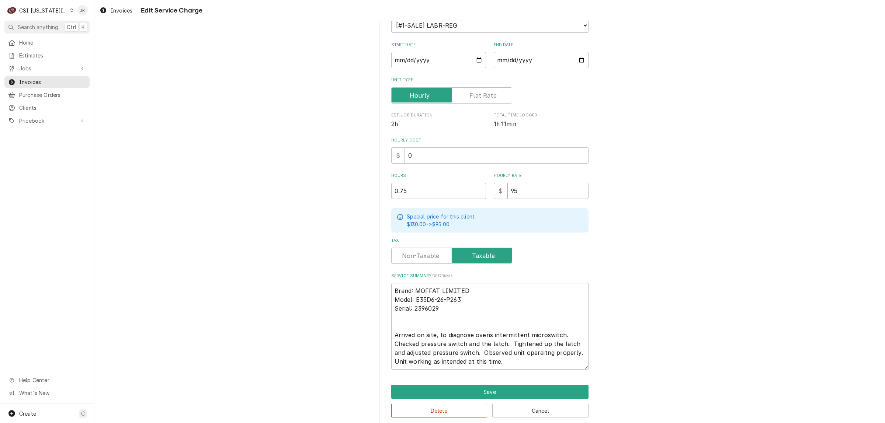
drag, startPoint x: 533, startPoint y: 351, endPoint x: 528, endPoint y: 368, distance: 17.8
click at [528, 369] on div "Use the fields below to edit this service charge Short Description 1-Labor (Ser…" at bounding box center [489, 181] width 221 height 492
drag, startPoint x: 533, startPoint y: 357, endPoint x: 517, endPoint y: 354, distance: 16.7
click at [517, 354] on textarea "Brand: MOFFAT LIMITED Model: E35D6-26-P263 Serial: 2396029 Arrived on site, to …" at bounding box center [489, 326] width 197 height 87
click at [540, 351] on textarea "Brand: MOFFAT LIMITED Model: E35D6-26-P263 Serial: 2396029 Arrived on site, to …" at bounding box center [489, 326] width 197 height 87
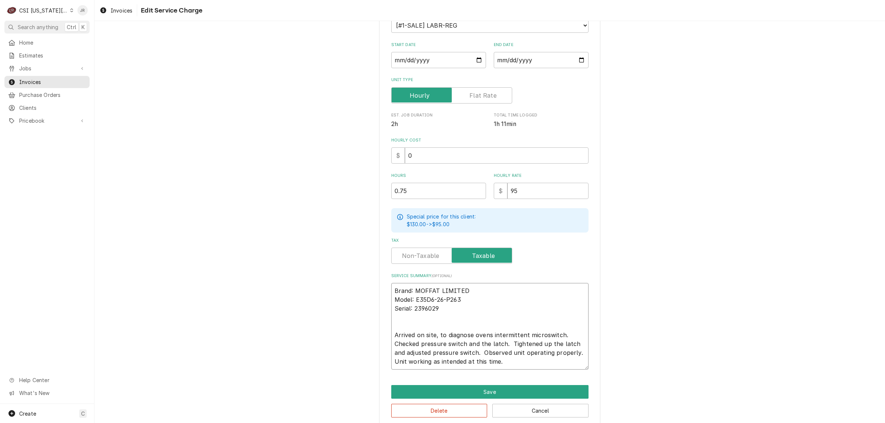
scroll to position [109, 0]
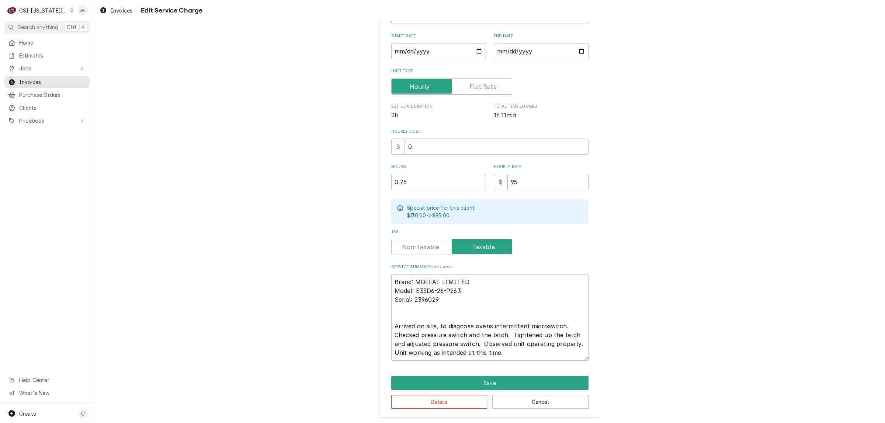
click at [425, 245] on label "Tax" at bounding box center [451, 247] width 121 height 16
click at [425, 245] on input "Tax" at bounding box center [451, 247] width 114 height 16
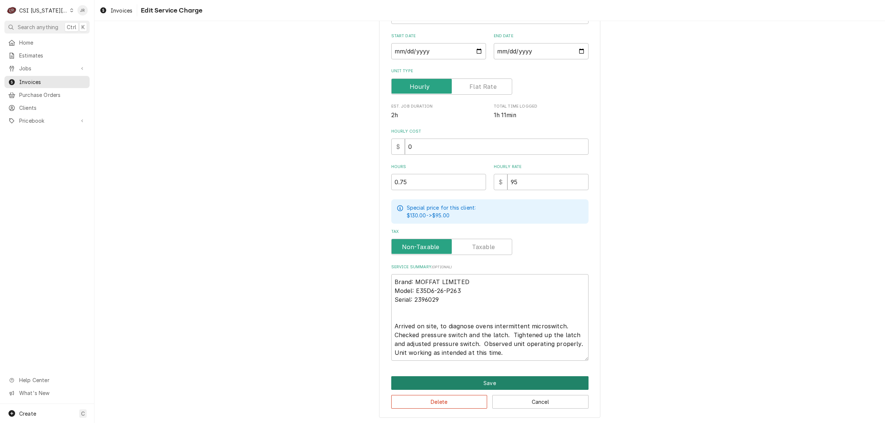
click at [488, 377] on button "Save" at bounding box center [489, 383] width 197 height 14
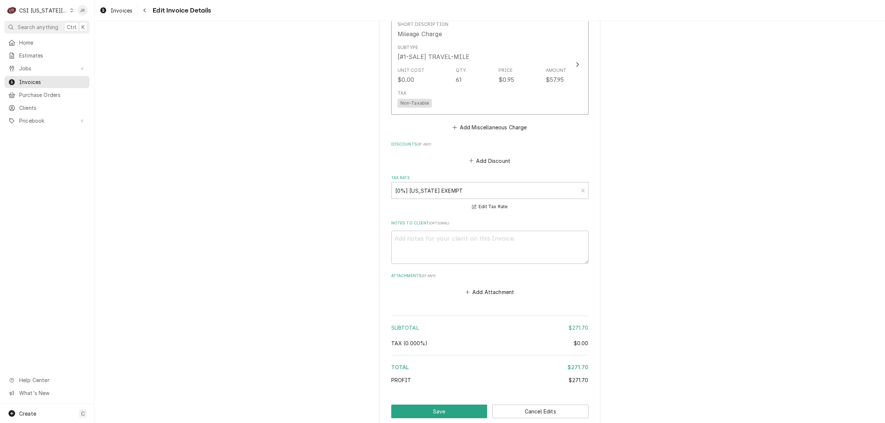
scroll to position [1068, 0]
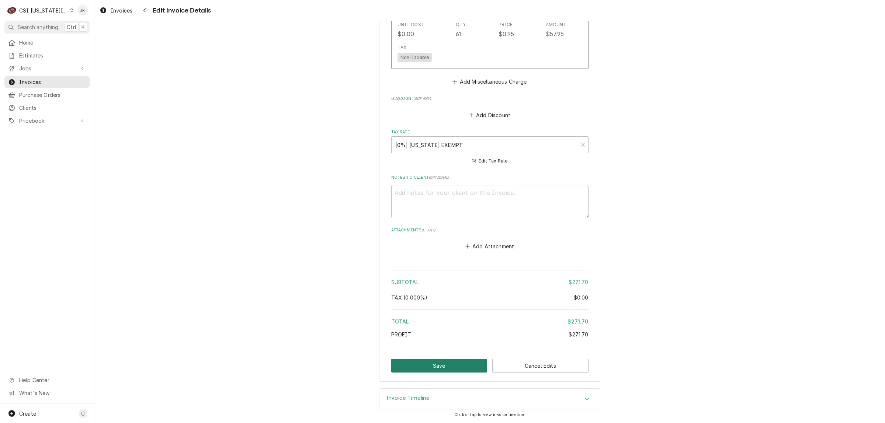
drag, startPoint x: 467, startPoint y: 357, endPoint x: 459, endPoint y: 367, distance: 12.9
click at [458, 367] on button "Save" at bounding box center [439, 366] width 96 height 14
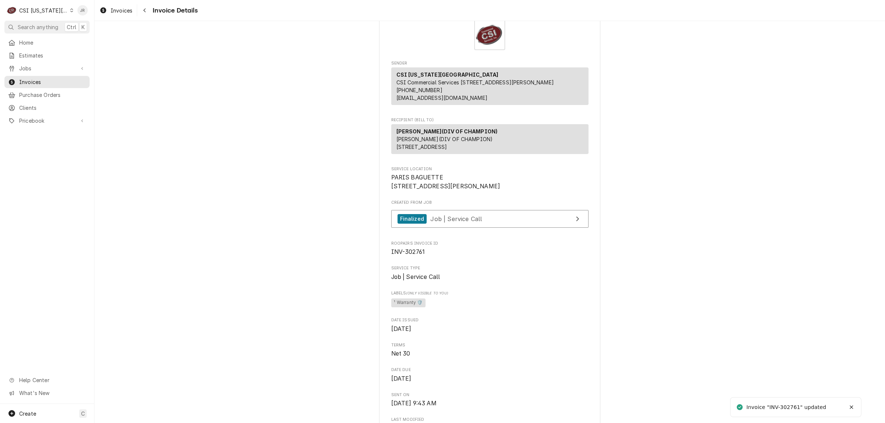
scroll to position [46, 0]
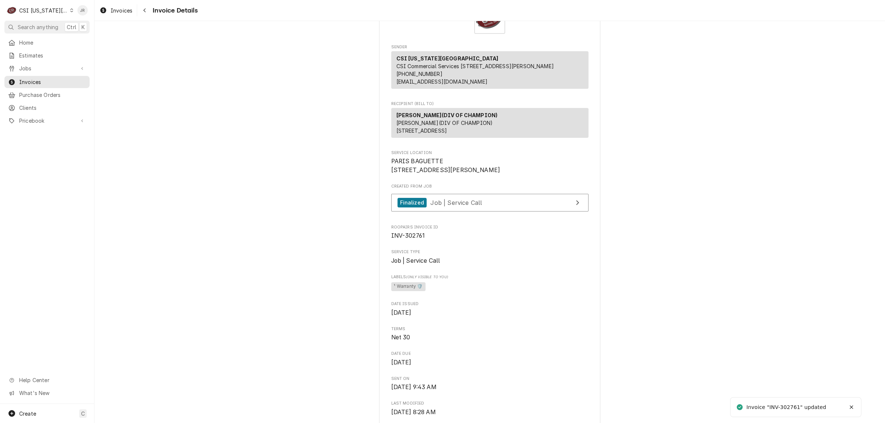
click at [410, 230] on span "Roopairs Invoice ID" at bounding box center [489, 228] width 197 height 6
click at [409, 239] on span "INV-302761" at bounding box center [408, 235] width 34 height 7
copy span "302761"
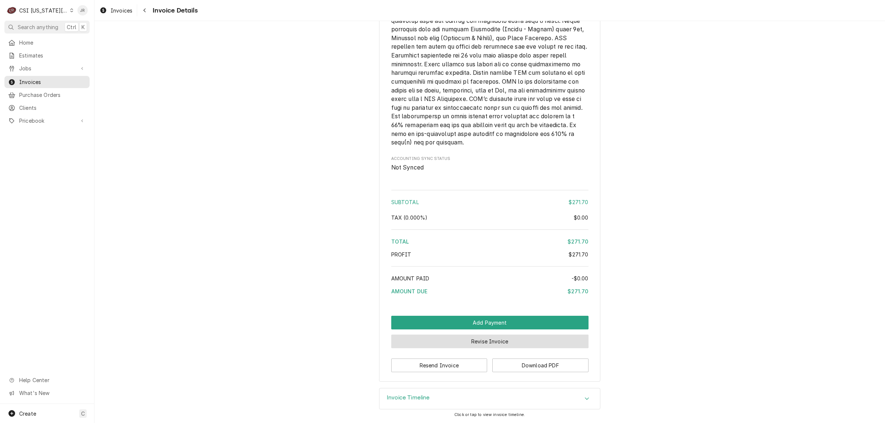
scroll to position [1174, 0]
click at [442, 368] on button "Resend Invoice" at bounding box center [439, 366] width 96 height 14
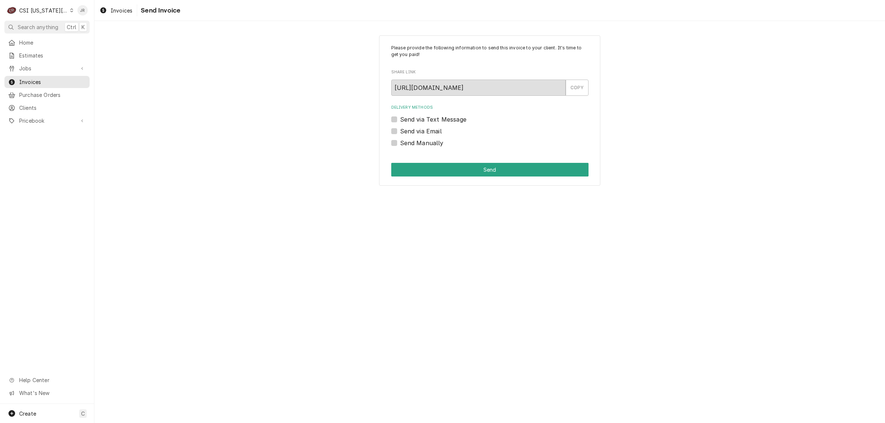
click at [400, 145] on label "Send Manually" at bounding box center [422, 143] width 44 height 9
click at [400, 145] on input "Send Manually" at bounding box center [498, 147] width 197 height 16
checkbox input "true"
click at [445, 171] on button "Send" at bounding box center [489, 170] width 197 height 14
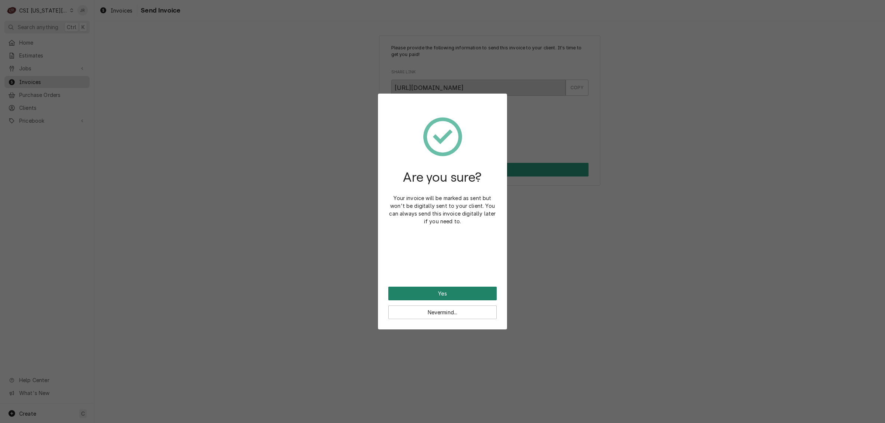
click at [449, 294] on button "Yes" at bounding box center [442, 294] width 108 height 14
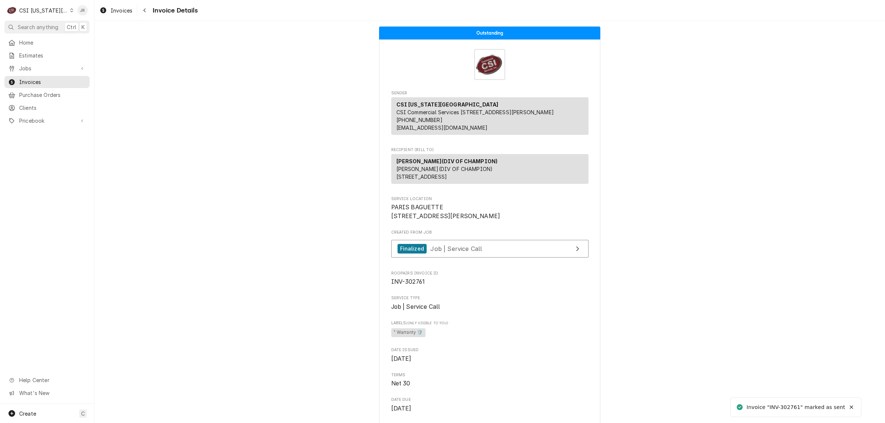
click at [409, 285] on span "INV-302761" at bounding box center [408, 281] width 34 height 7
copy span "302761"
click at [31, 79] on span "Invoices" at bounding box center [52, 82] width 67 height 8
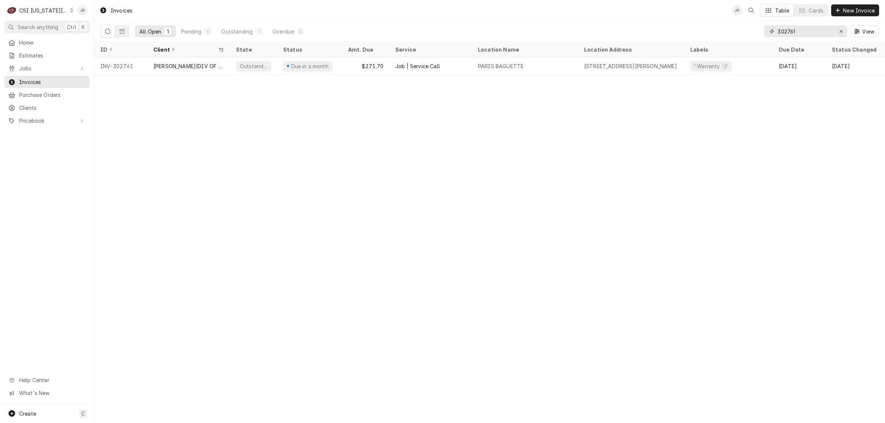
click at [786, 30] on input "302761" at bounding box center [805, 31] width 55 height 12
paste input "9"
type input "302769"
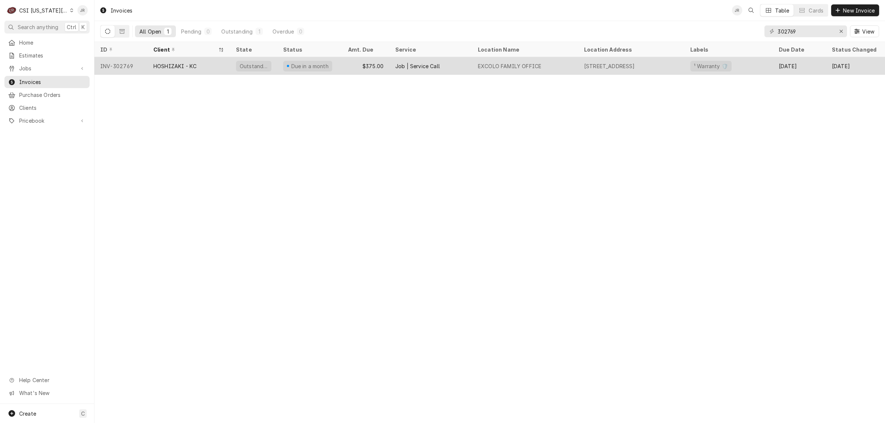
click at [163, 65] on div "HOSHIZAKI - KC" at bounding box center [174, 66] width 43 height 8
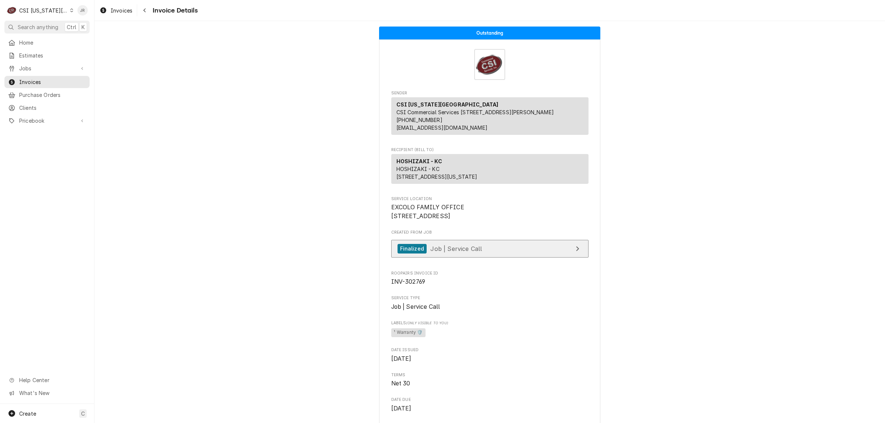
click at [489, 258] on link "Finalized Job | Service Call" at bounding box center [489, 249] width 197 height 18
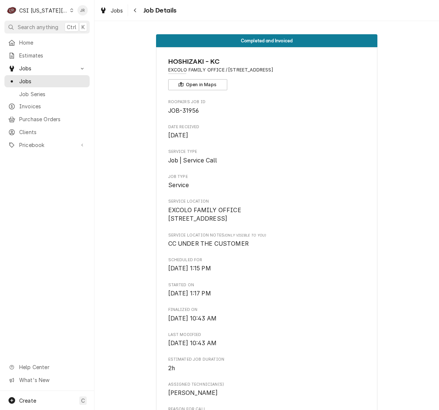
drag, startPoint x: 327, startPoint y: 69, endPoint x: 226, endPoint y: 71, distance: 101.4
click at [226, 71] on span "EXCOLO FAMILY OFFICE / [STREET_ADDRESS]" at bounding box center [266, 70] width 197 height 7
copy span "[STREET_ADDRESS]"
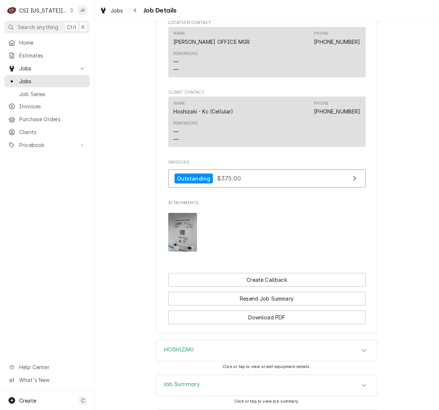
scroll to position [678, 0]
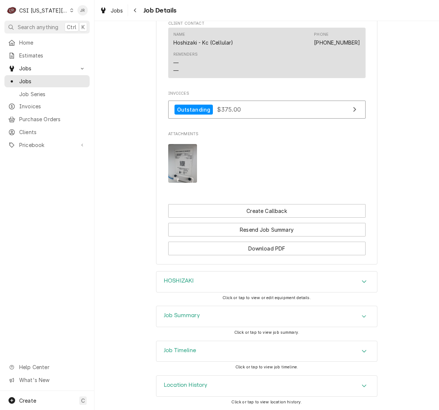
drag, startPoint x: 185, startPoint y: 314, endPoint x: 185, endPoint y: 305, distance: 8.5
click at [185, 307] on div "Job Summary" at bounding box center [266, 316] width 220 height 21
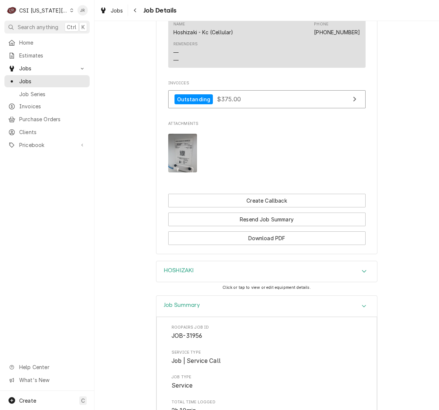
click at [180, 173] on img "Attachments" at bounding box center [182, 153] width 29 height 39
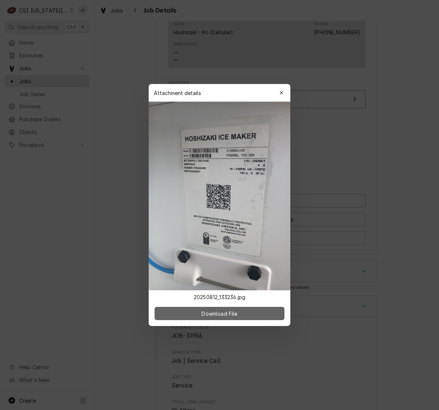
click at [233, 317] on span "Download File" at bounding box center [219, 314] width 39 height 8
drag, startPoint x: 275, startPoint y: 91, endPoint x: 281, endPoint y: 93, distance: 6.2
click at [281, 93] on div "Attachment details Close" at bounding box center [220, 93] width 142 height 18
click at [279, 93] on icon "button" at bounding box center [281, 92] width 4 height 5
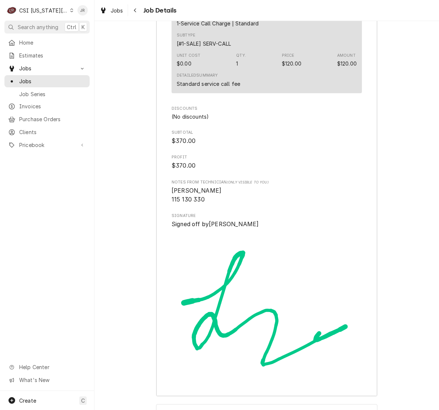
scroll to position [1969, 0]
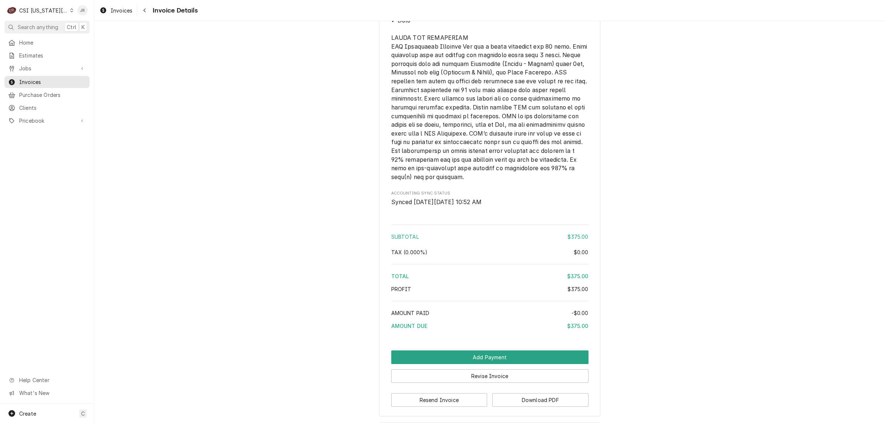
scroll to position [1075, 0]
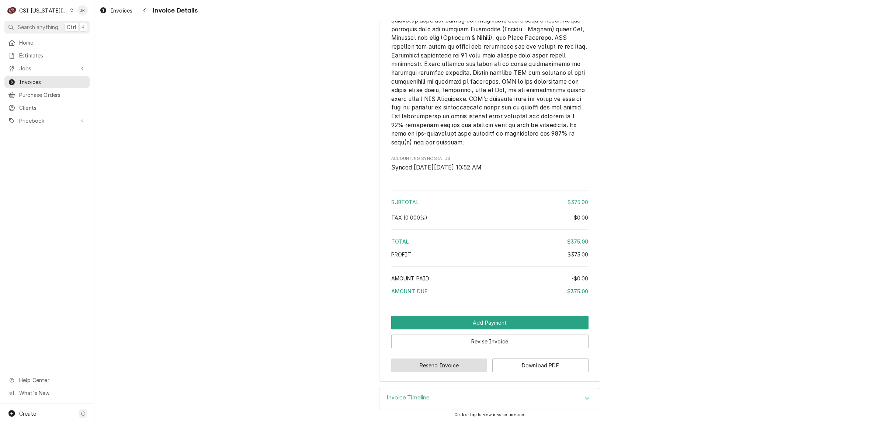
click at [452, 365] on button "Resend Invoice" at bounding box center [439, 366] width 96 height 14
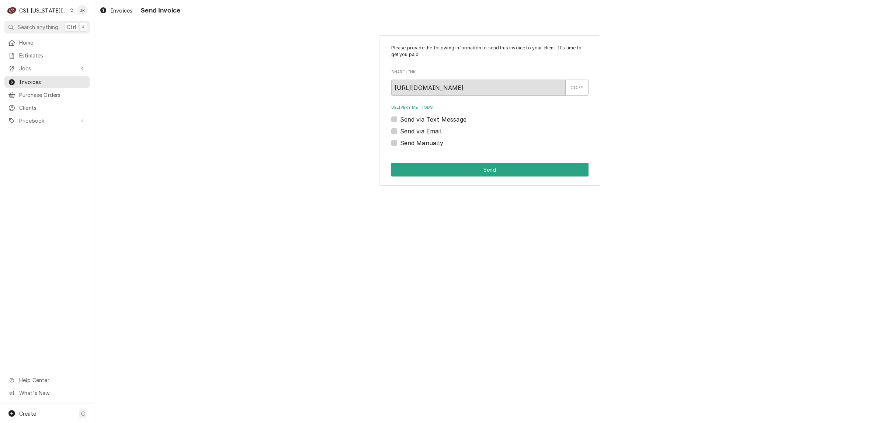
click at [400, 143] on label "Send Manually" at bounding box center [422, 143] width 44 height 9
click at [400, 143] on input "Send Manually" at bounding box center [498, 147] width 197 height 16
checkbox input "true"
click at [446, 167] on button "Send" at bounding box center [489, 170] width 197 height 14
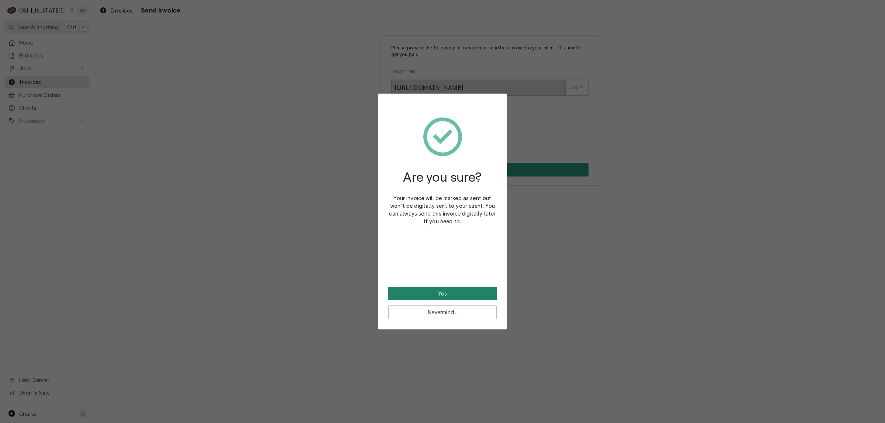
click at [446, 289] on button "Yes" at bounding box center [442, 294] width 108 height 14
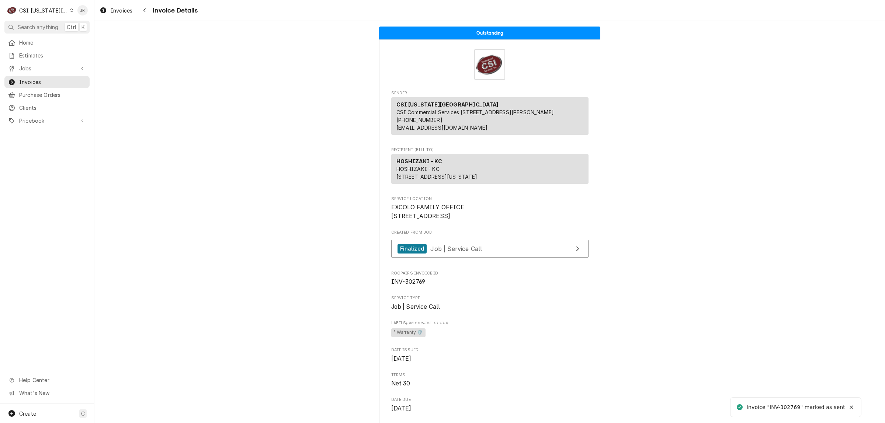
click at [407, 285] on span "INV-302769" at bounding box center [408, 281] width 34 height 7
copy span "302769"
